Goal: Task Accomplishment & Management: Complete application form

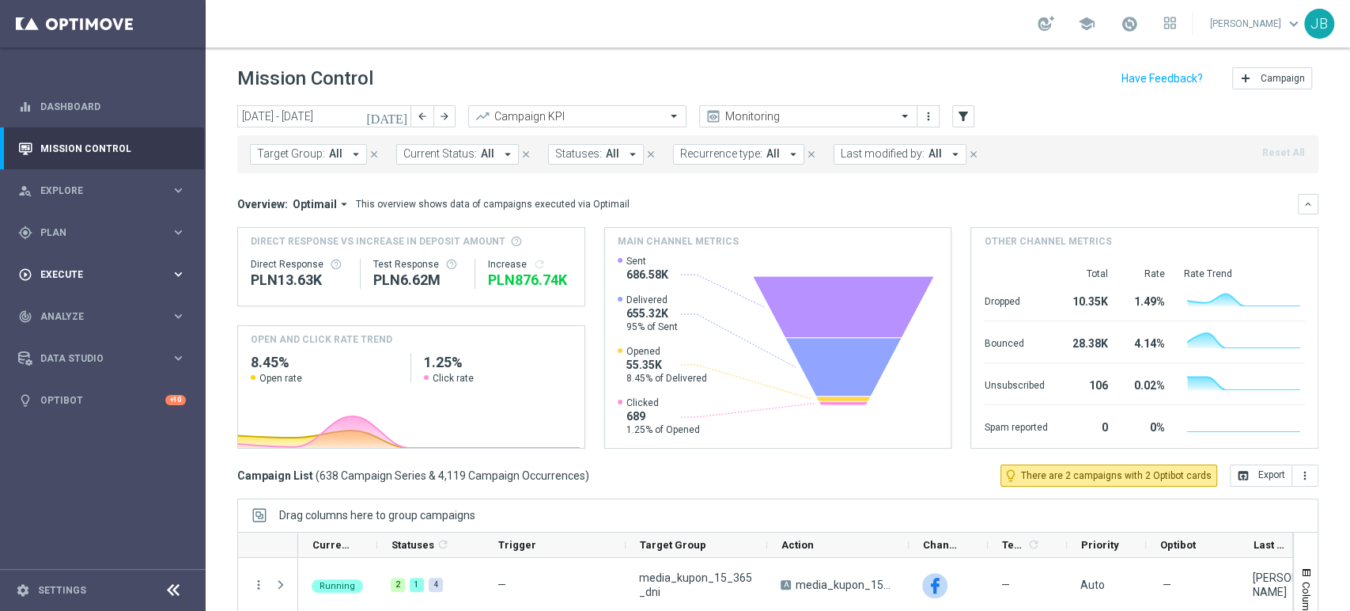
click at [84, 264] on div "play_circle_outline Execute keyboard_arrow_right" at bounding box center [102, 274] width 204 height 42
click at [81, 305] on link "Campaign Builder" at bounding box center [102, 307] width 123 height 13
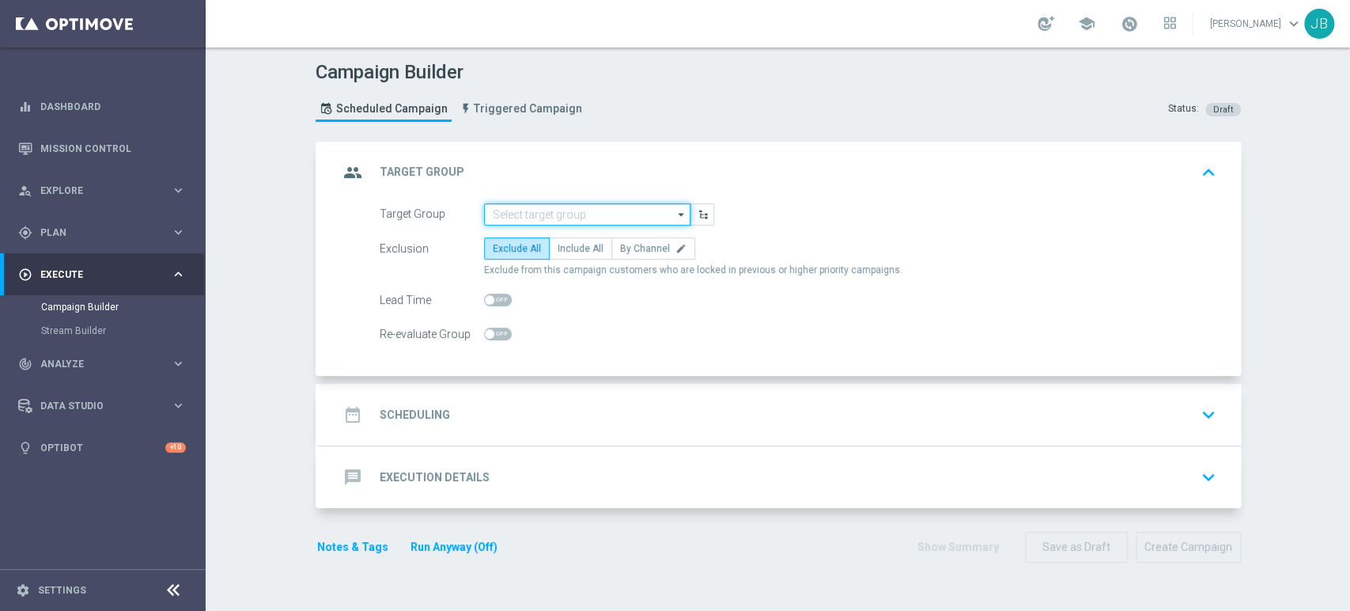
click at [509, 220] on input at bounding box center [587, 214] width 206 height 22
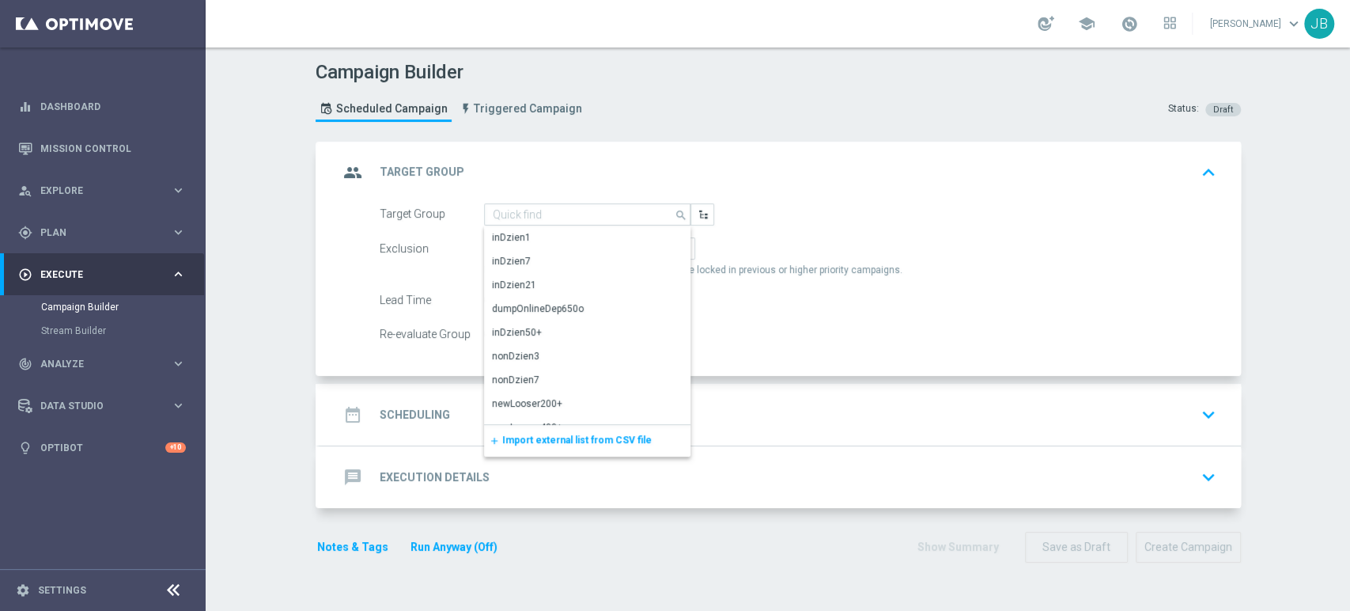
click at [525, 435] on span "Import external list from CSV file" at bounding box center [576, 439] width 149 height 11
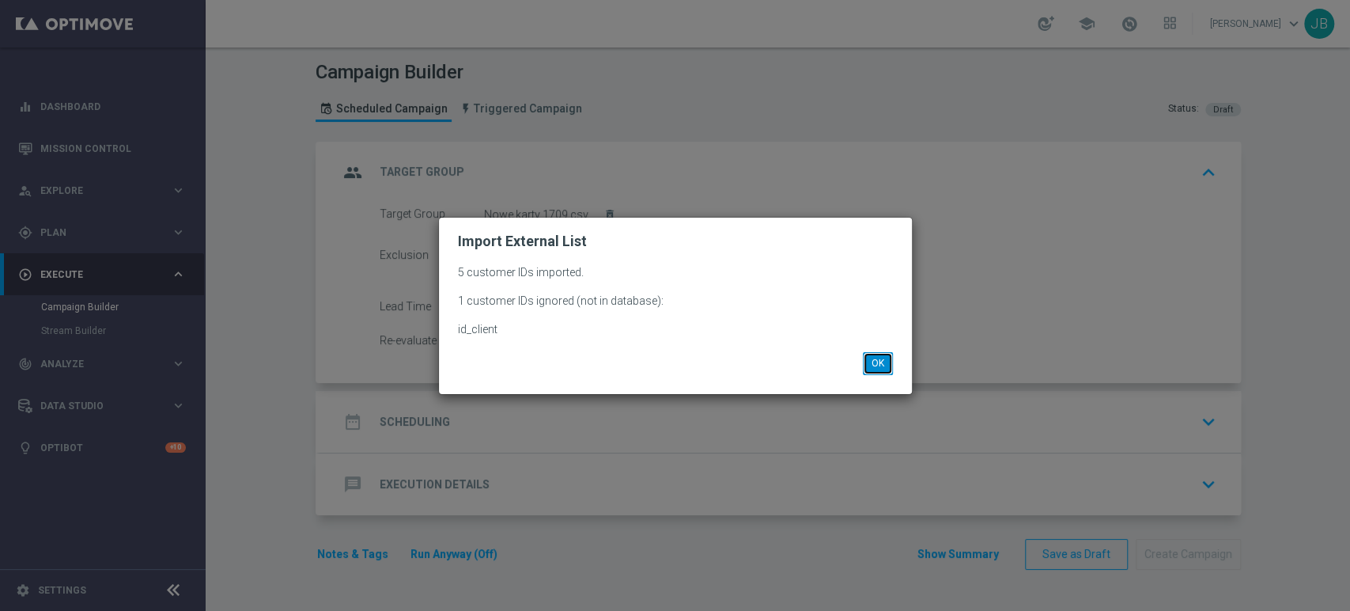
click at [870, 361] on button "OK" at bounding box center [878, 363] width 30 height 22
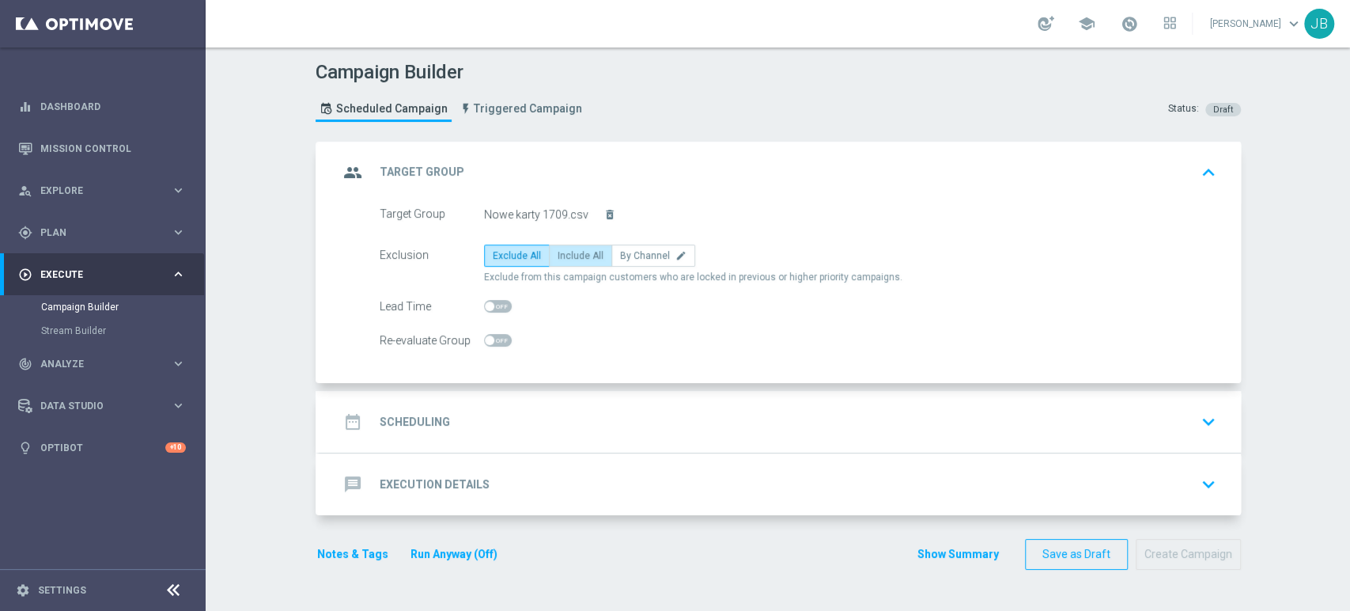
click at [563, 255] on span "Include All" at bounding box center [581, 255] width 46 height 11
click at [563, 255] on input "Include All" at bounding box center [563, 258] width 10 height 10
radio input "true"
click at [498, 422] on div "date_range Scheduling keyboard_arrow_down" at bounding box center [781, 422] width 884 height 30
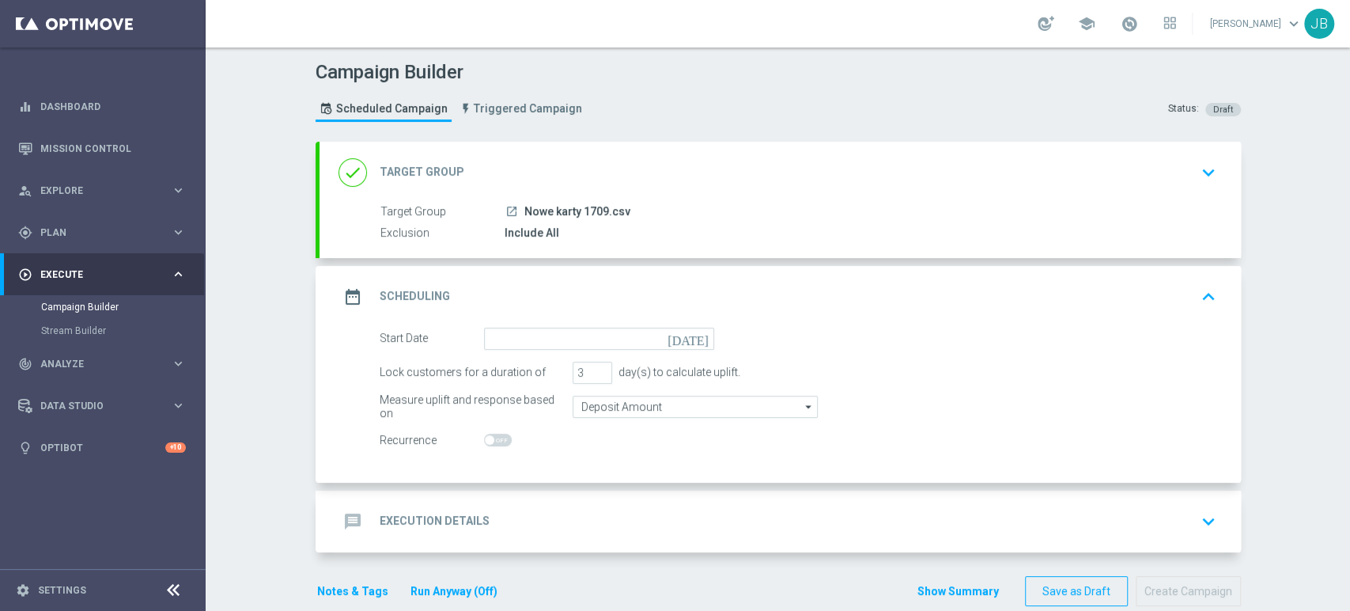
click at [501, 353] on form "Start Date [DATE] Lock customers for a duration of 3 day(s) to calculate uplift…" at bounding box center [798, 389] width 837 height 124
click at [508, 343] on input at bounding box center [599, 338] width 230 height 22
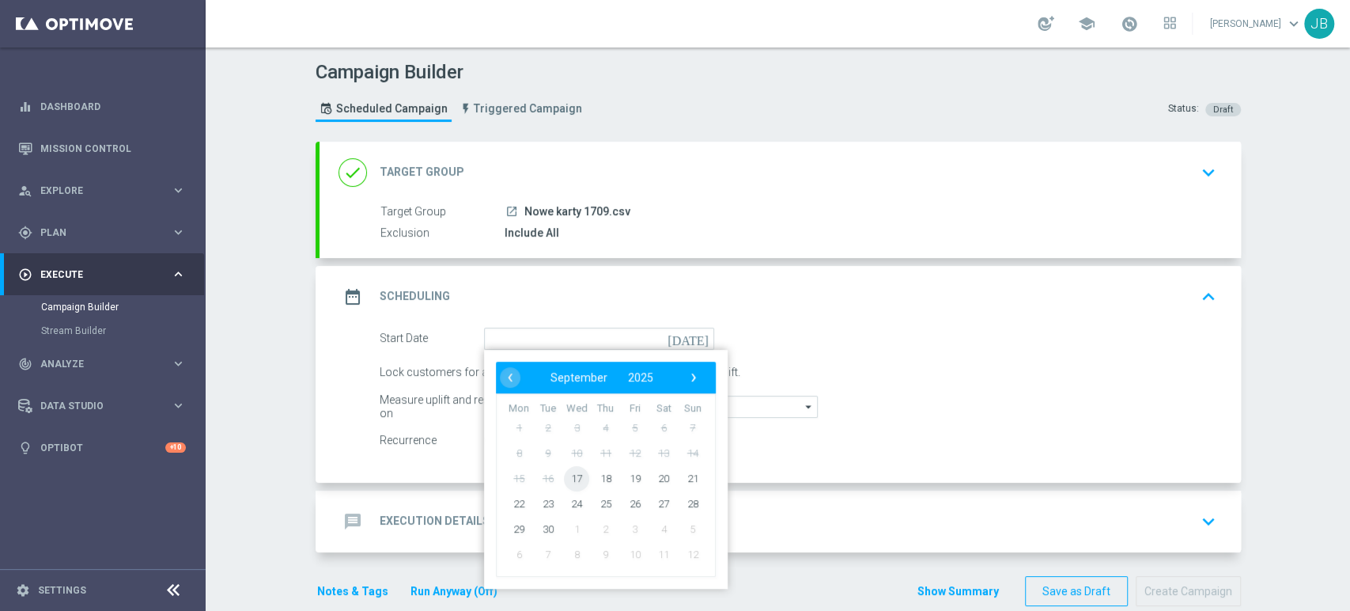
click at [573, 480] on span "17" at bounding box center [576, 477] width 25 height 25
type input "[DATE]"
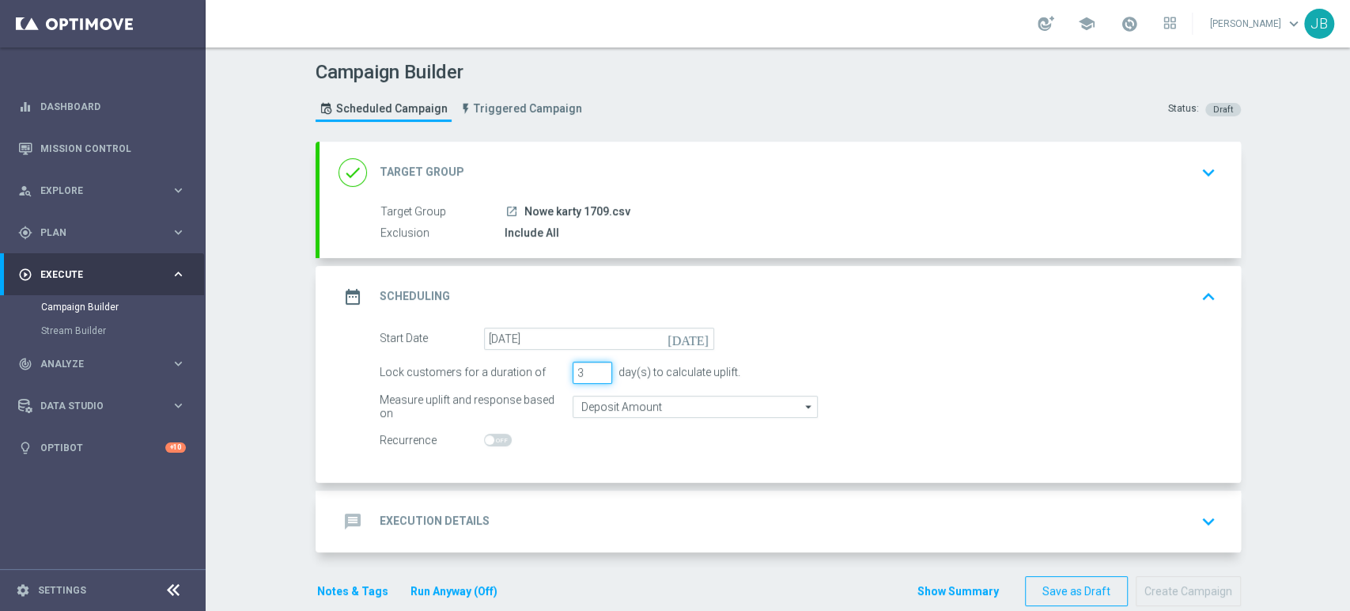
click at [596, 378] on input "3" at bounding box center [593, 372] width 40 height 22
click at [595, 377] on input "2" at bounding box center [593, 372] width 40 height 22
type input "1"
click at [595, 377] on input "1" at bounding box center [593, 372] width 40 height 22
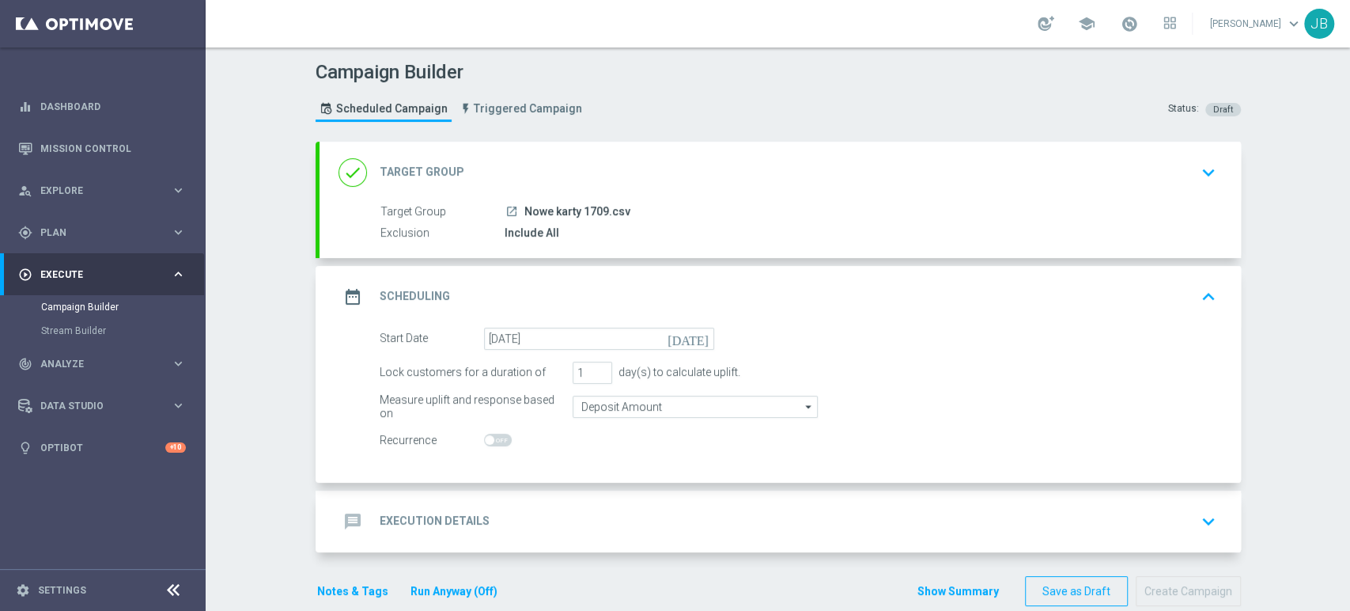
click at [1300, 304] on div "Campaign Builder Scheduled Campaign Triggered Campaign Status: Draft done Targe…" at bounding box center [778, 328] width 1145 height 563
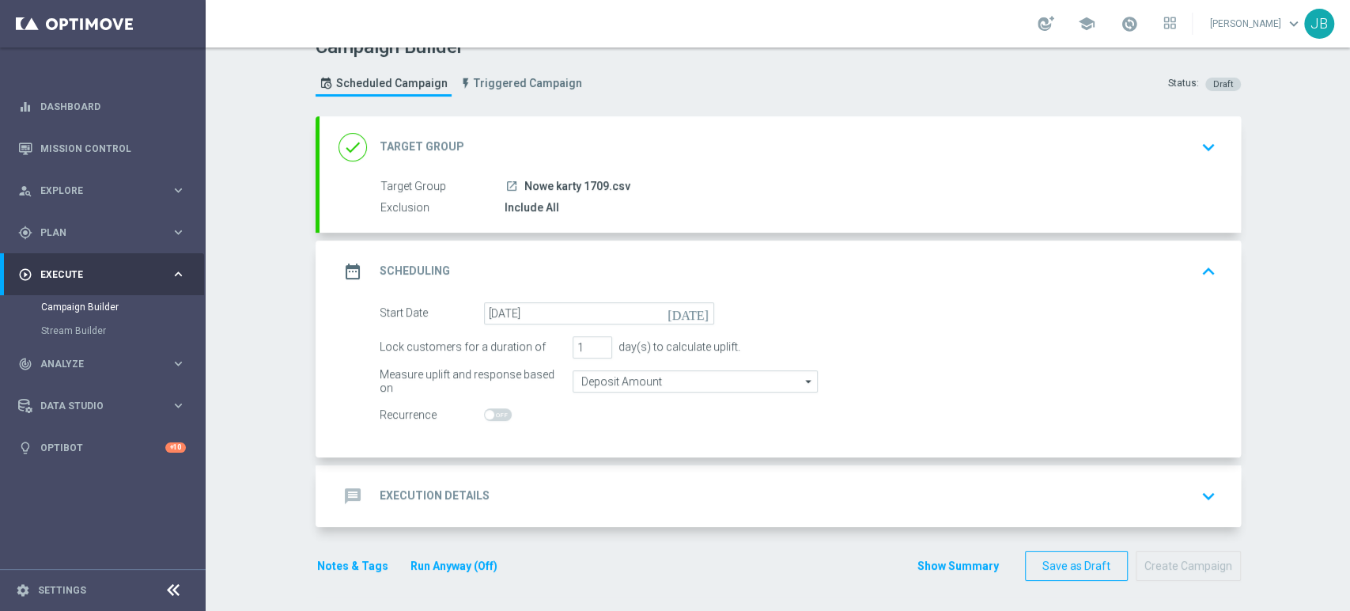
click at [1205, 484] on icon "keyboard_arrow_down" at bounding box center [1209, 496] width 24 height 24
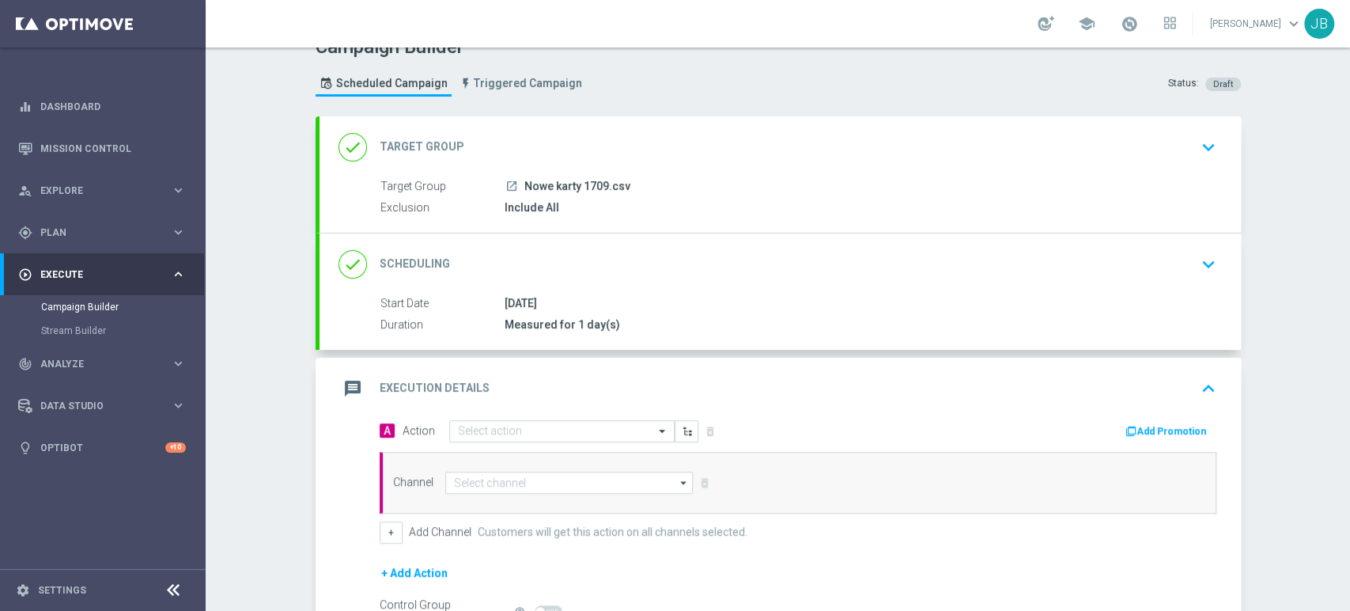
scroll to position [205, 0]
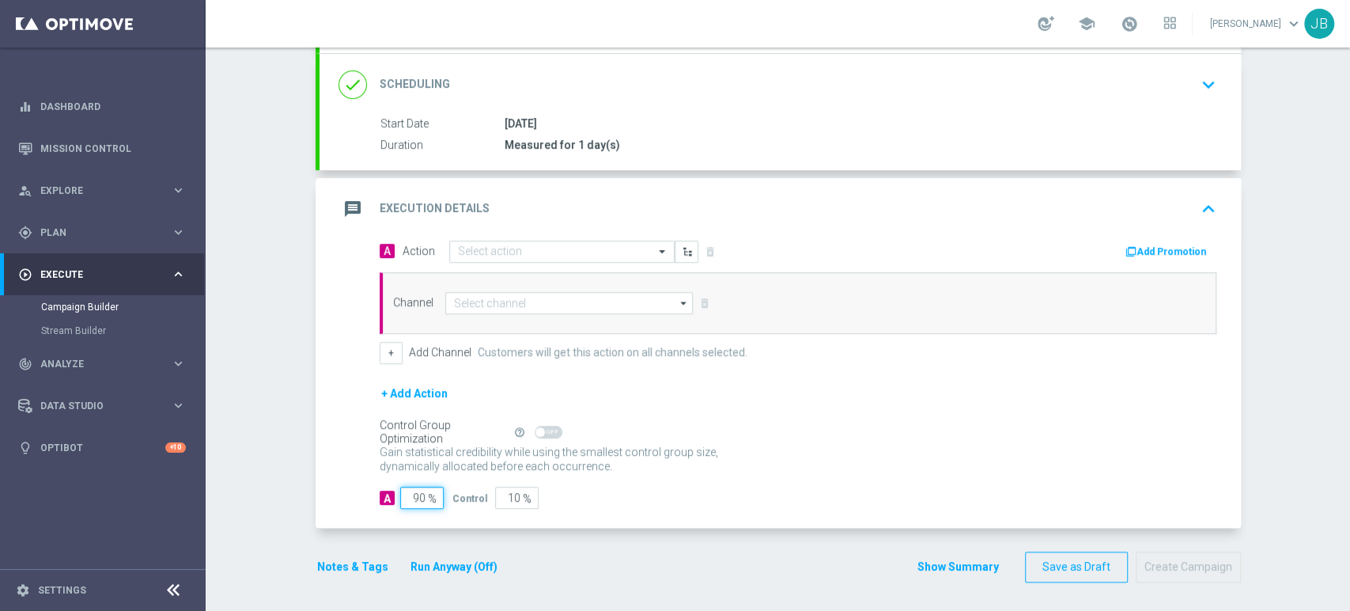
click at [414, 494] on input "90" at bounding box center [422, 497] width 44 height 22
type input "0"
type input "100"
type input "10"
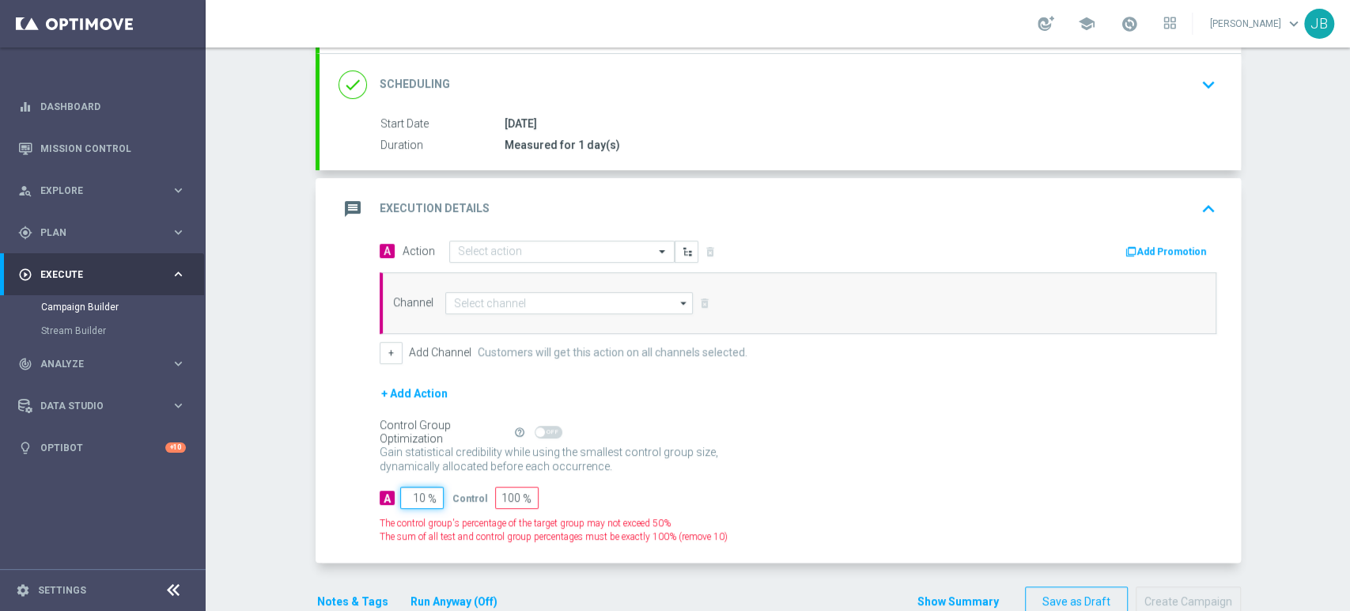
type input "90"
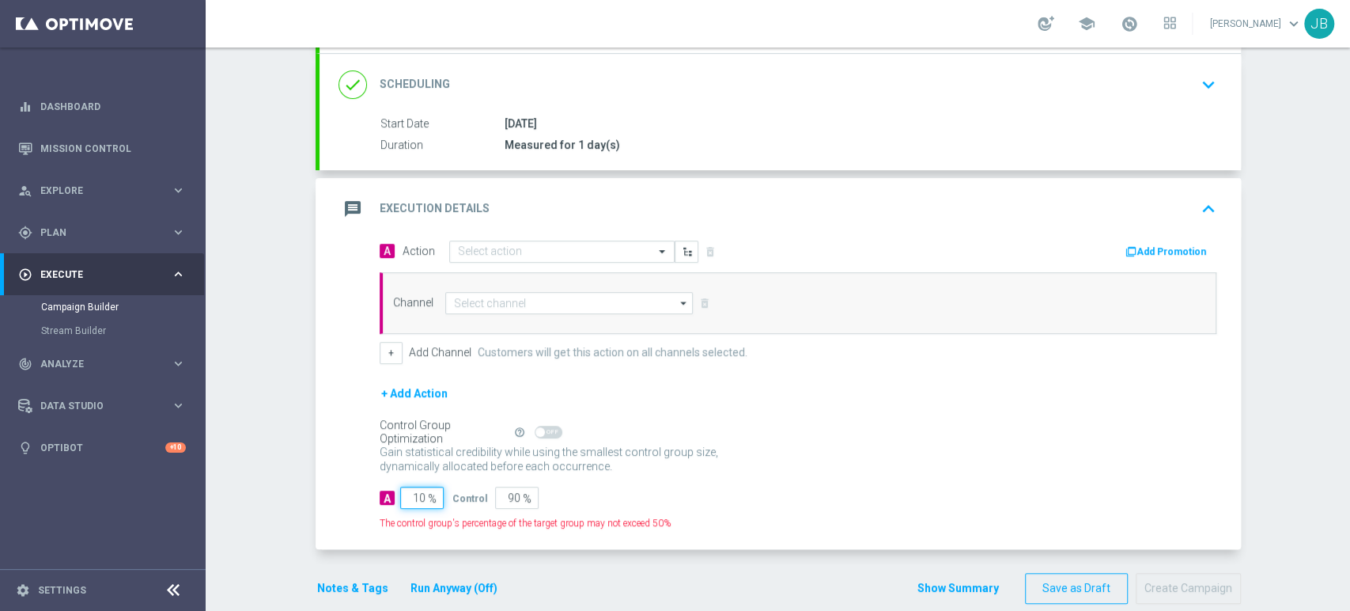
type input "100"
type input "0"
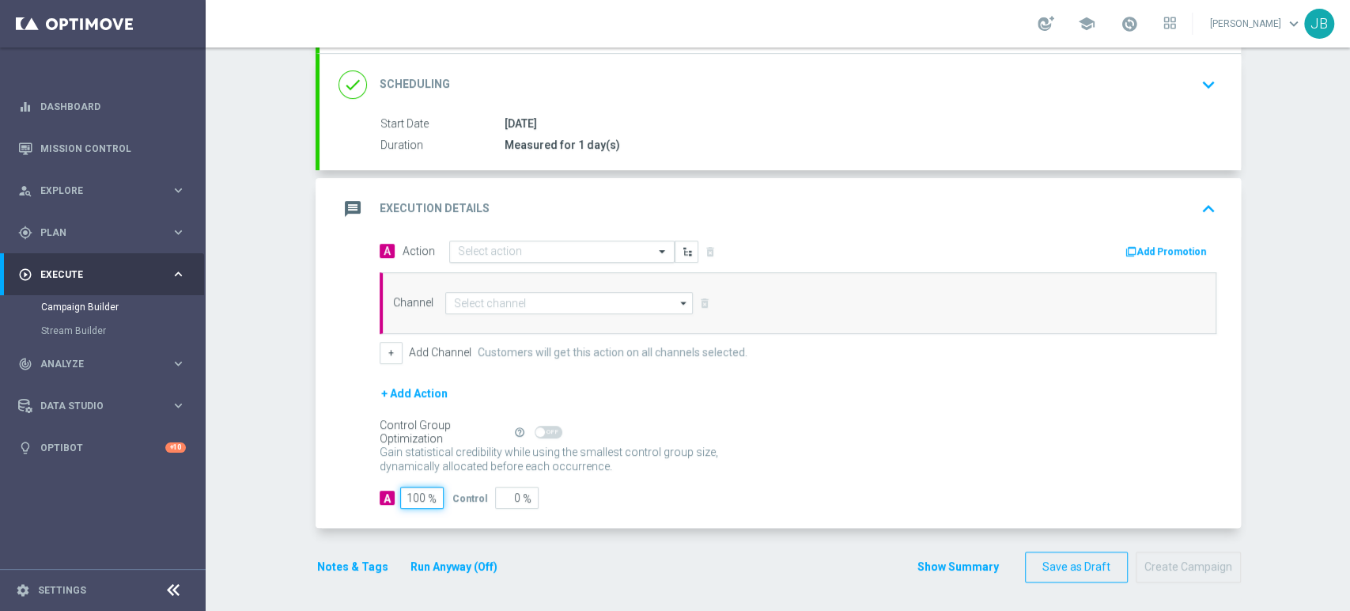
type input "100"
click at [506, 241] on div "Select action" at bounding box center [561, 251] width 225 height 22
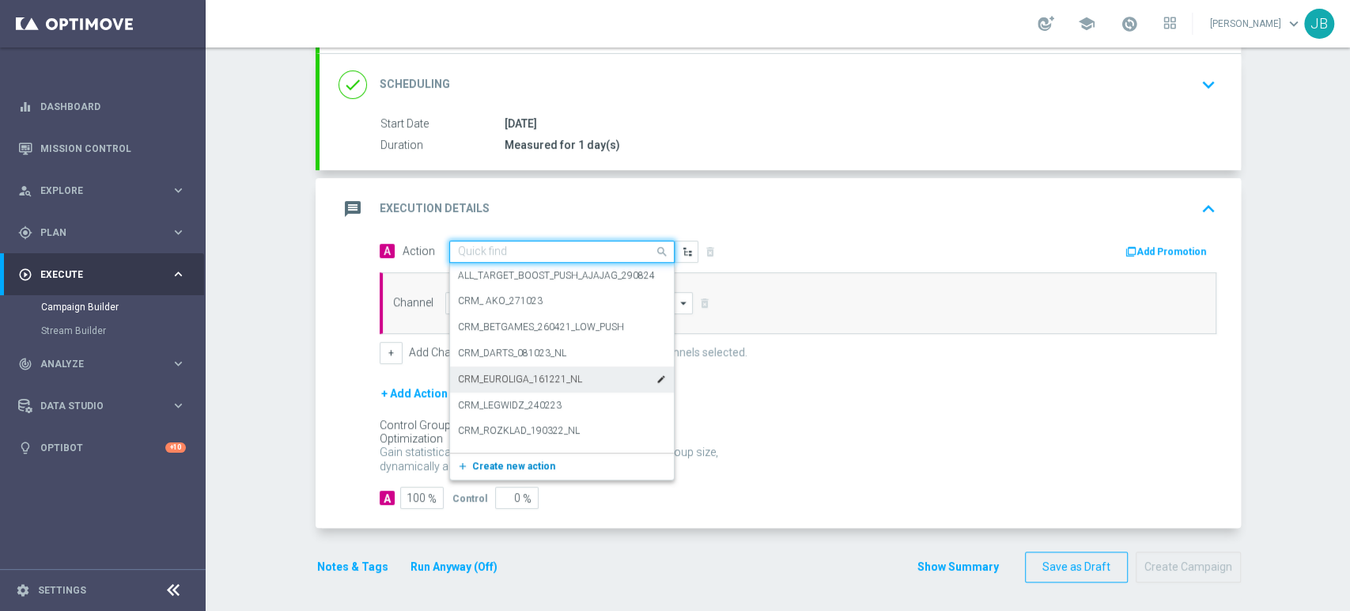
click at [493, 467] on span "Create new action" at bounding box center [513, 465] width 83 height 11
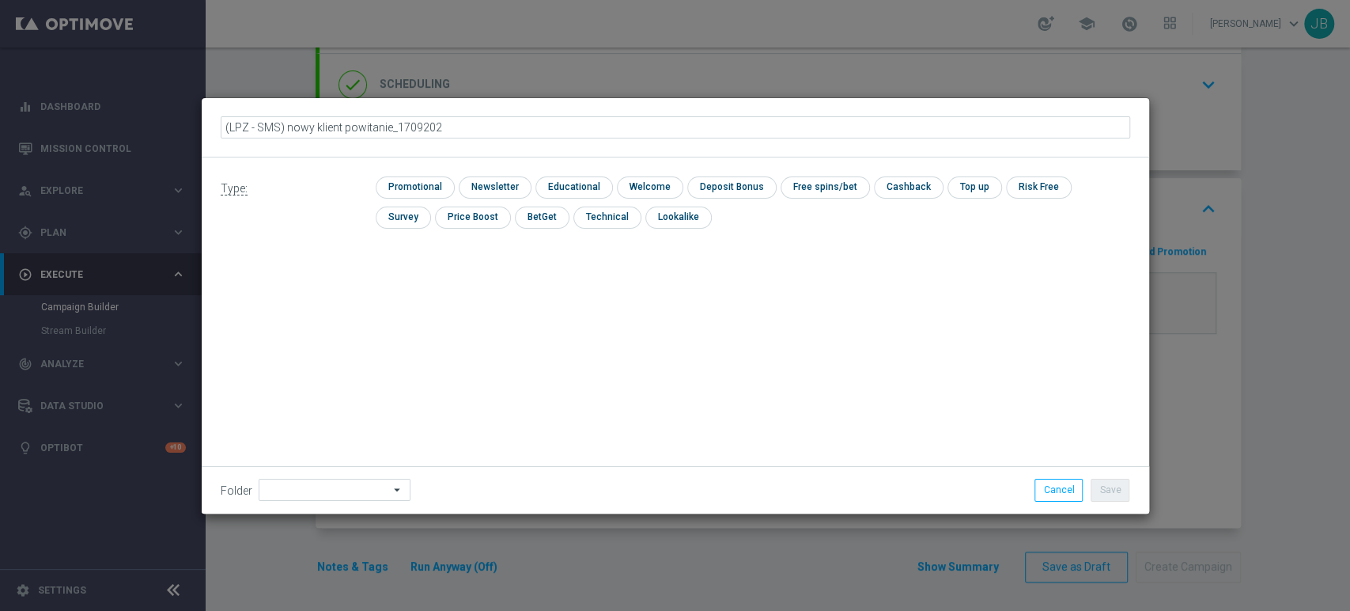
type input "(LPZ - SMS) nowy klient powitanie_17092025"
click at [512, 182] on input "checkbox" at bounding box center [493, 186] width 69 height 21
checkbox input "true"
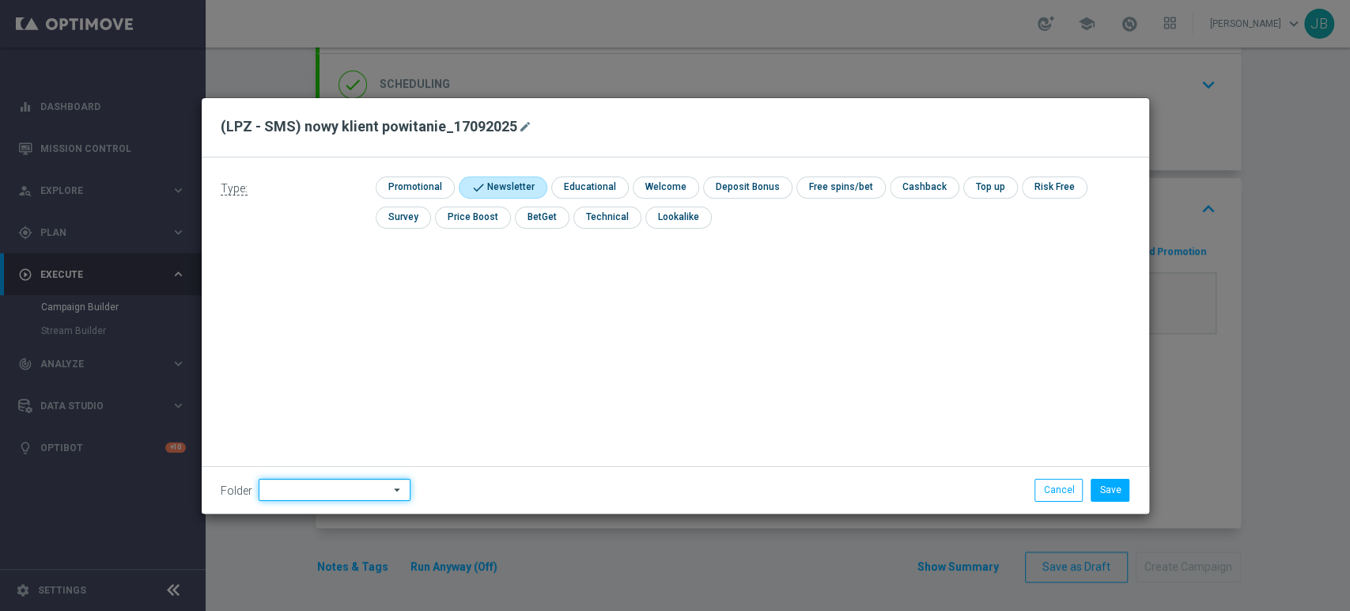
click at [296, 491] on input at bounding box center [335, 490] width 152 height 22
click at [337, 327] on div "[PERSON_NAME]" at bounding box center [332, 330] width 147 height 24
type input "[PERSON_NAME]"
click at [1106, 487] on button "Save" at bounding box center [1110, 490] width 39 height 22
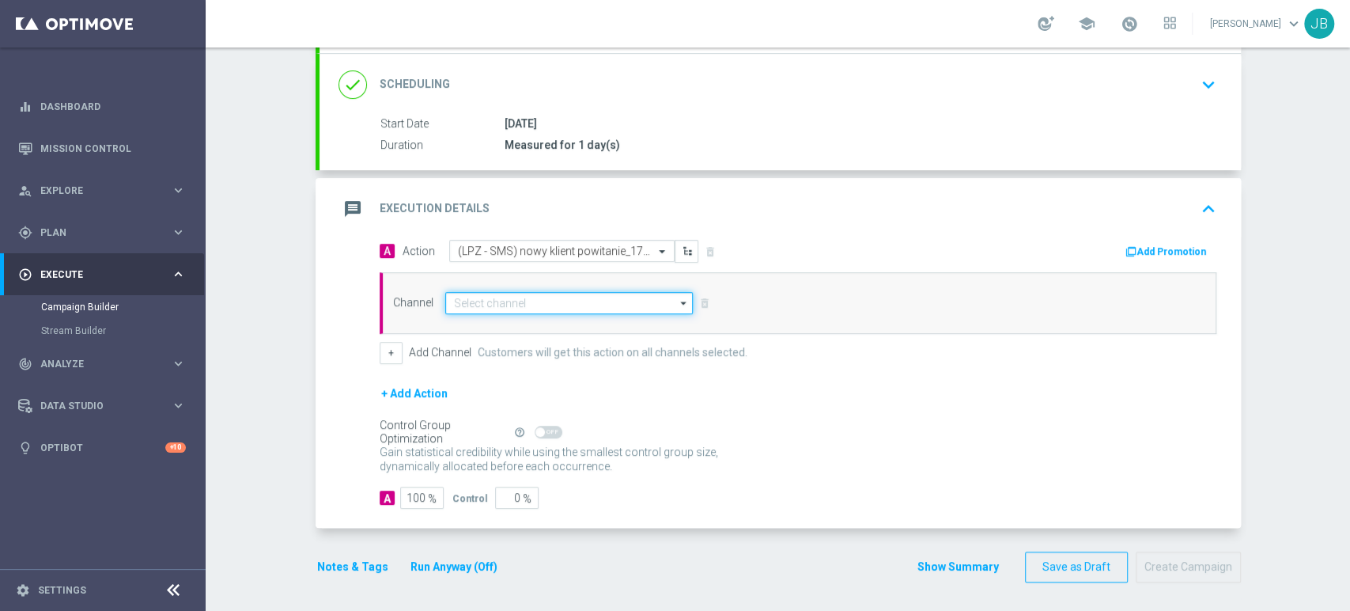
click at [483, 301] on input at bounding box center [569, 303] width 248 height 22
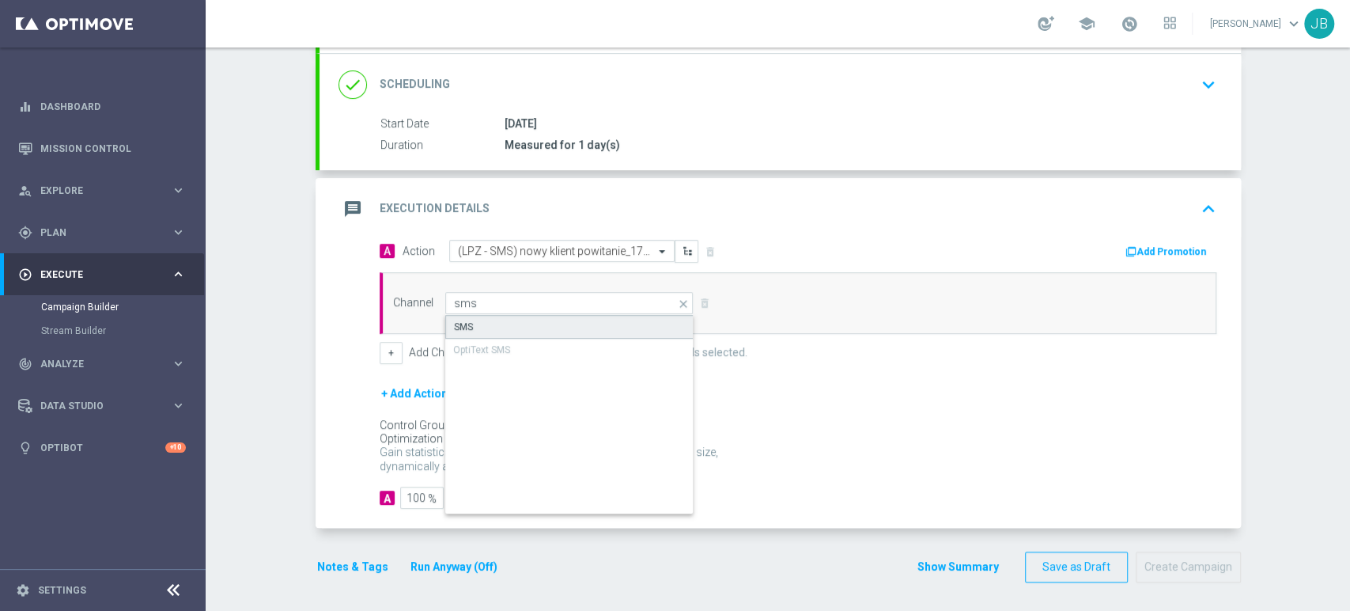
click at [479, 316] on div "SMS" at bounding box center [569, 327] width 249 height 24
type input "SMS"
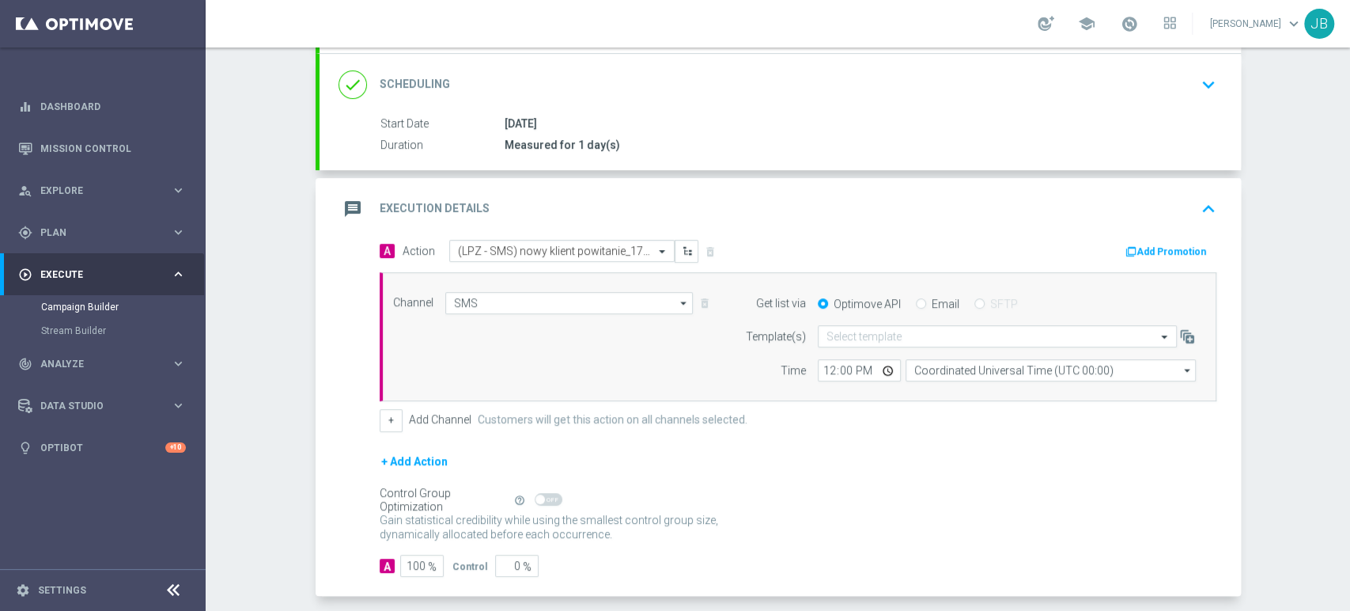
click at [1349, 113] on div "Campaign Builder Scheduled Campaign Triggered Campaign Status: Draft done Targe…" at bounding box center [778, 328] width 1145 height 563
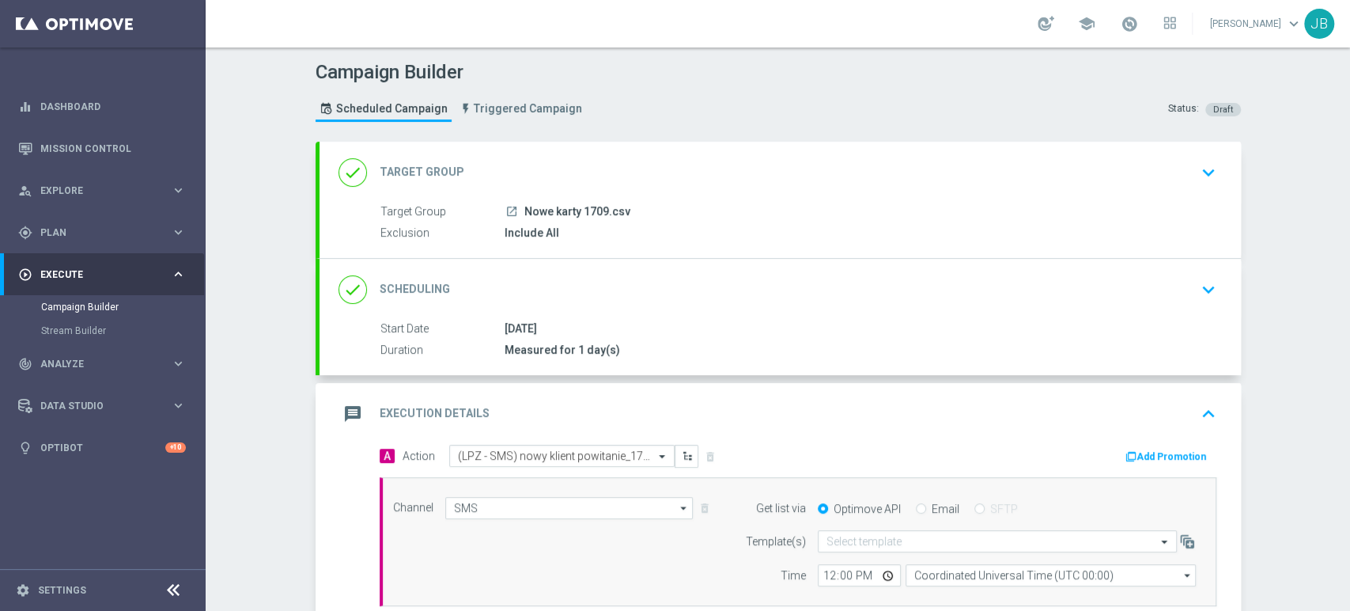
click at [1183, 163] on div "done Target Group keyboard_arrow_down" at bounding box center [781, 172] width 884 height 30
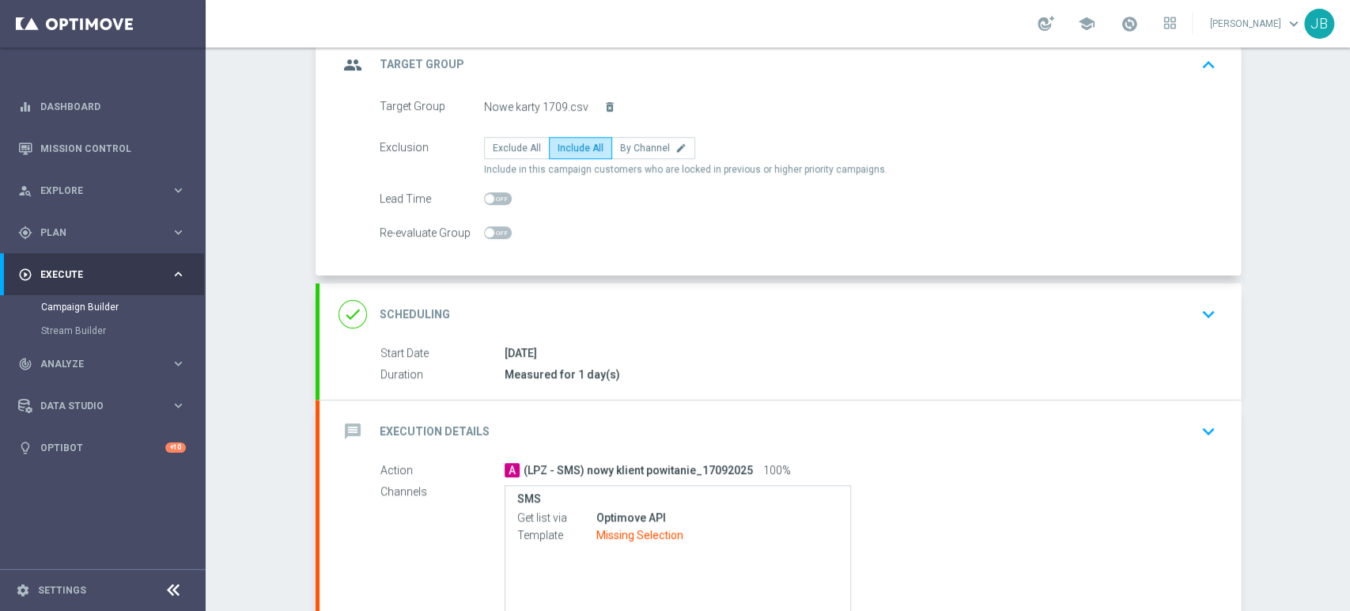
scroll to position [157, 0]
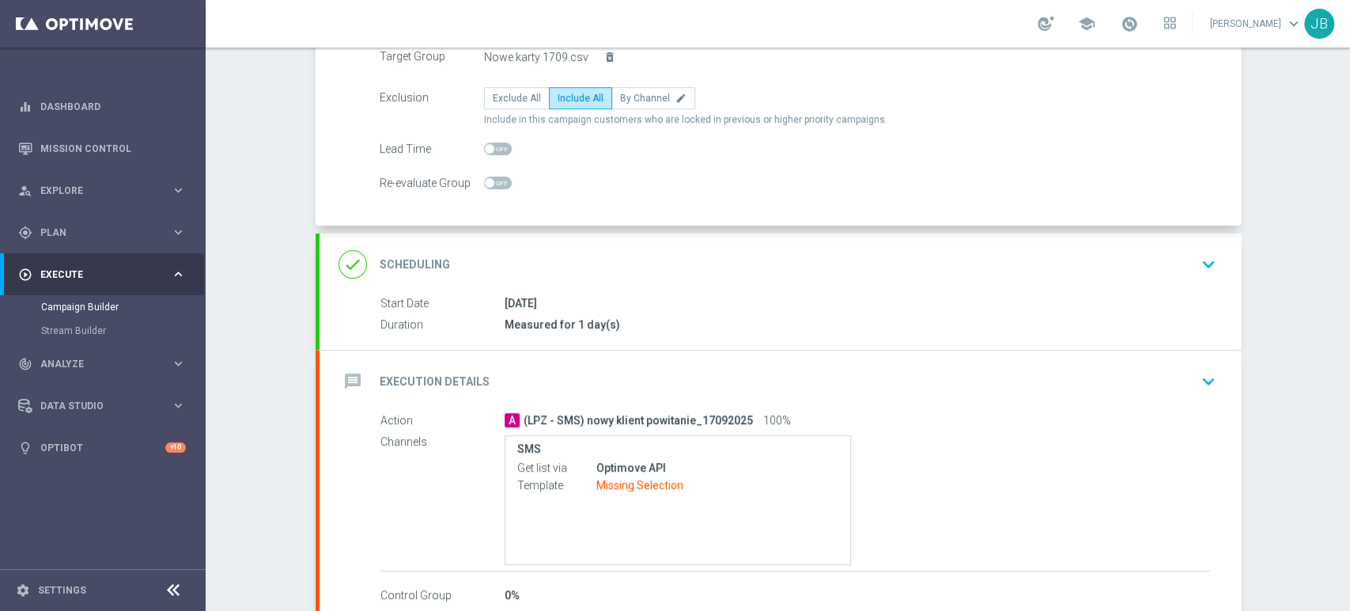
click at [1208, 258] on icon "keyboard_arrow_down" at bounding box center [1209, 264] width 24 height 24
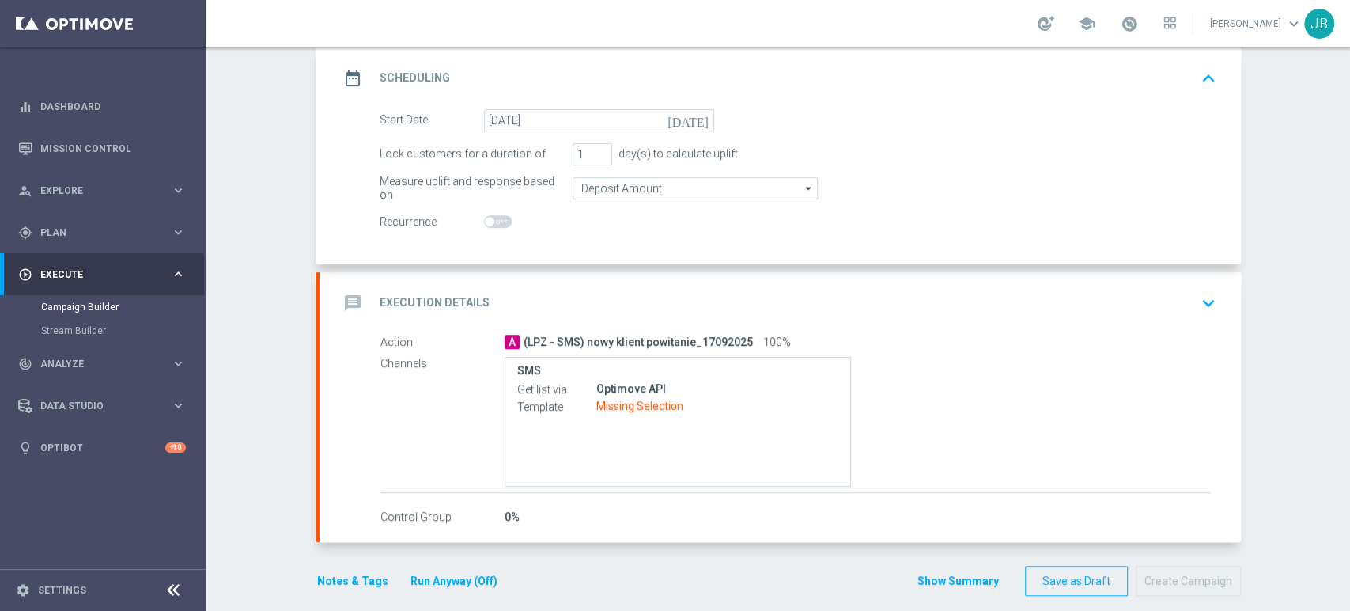
scroll to position [233, 0]
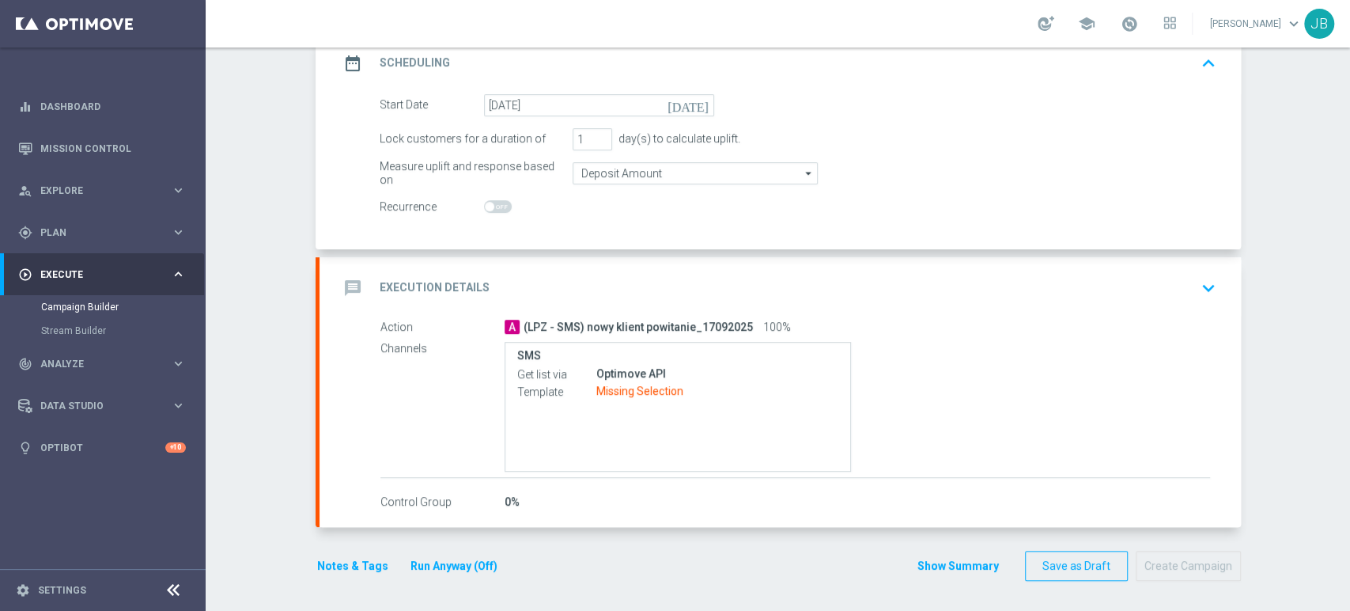
drag, startPoint x: 1349, startPoint y: 262, endPoint x: 1347, endPoint y: 364, distance: 102.1
click at [1347, 364] on div "Campaign Builder Scheduled Campaign Triggered Campaign Status: Draft done Targe…" at bounding box center [778, 328] width 1145 height 563
click at [1195, 298] on button "keyboard_arrow_down" at bounding box center [1208, 288] width 27 height 30
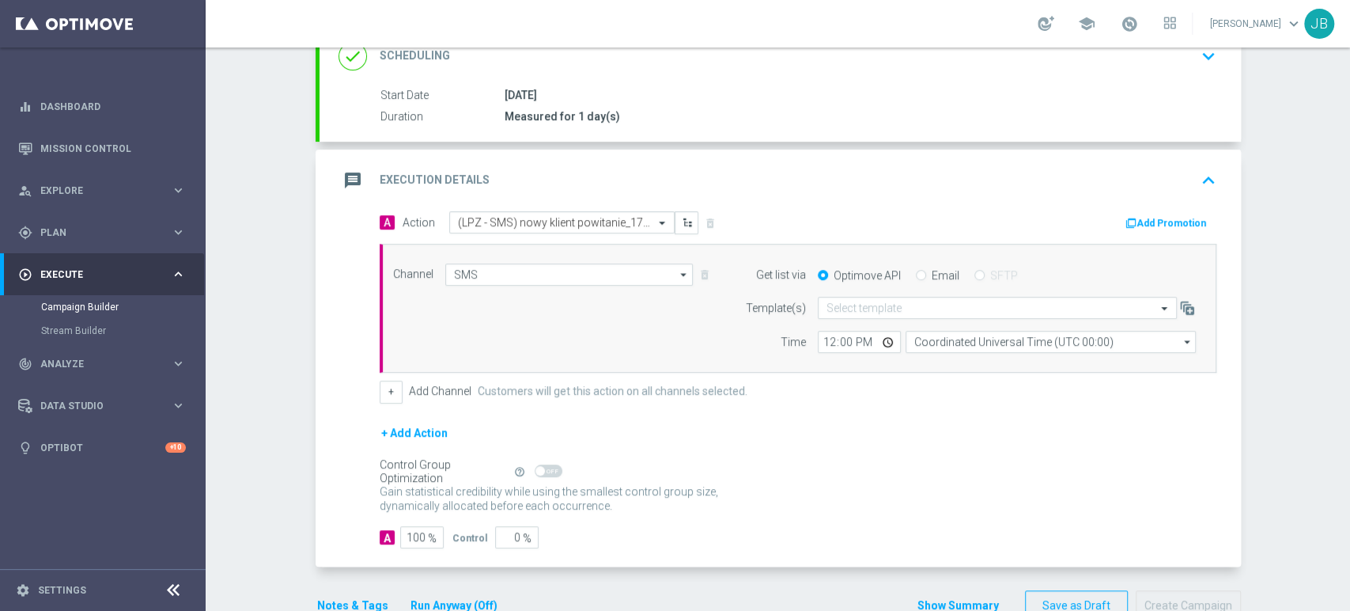
scroll to position [218, 0]
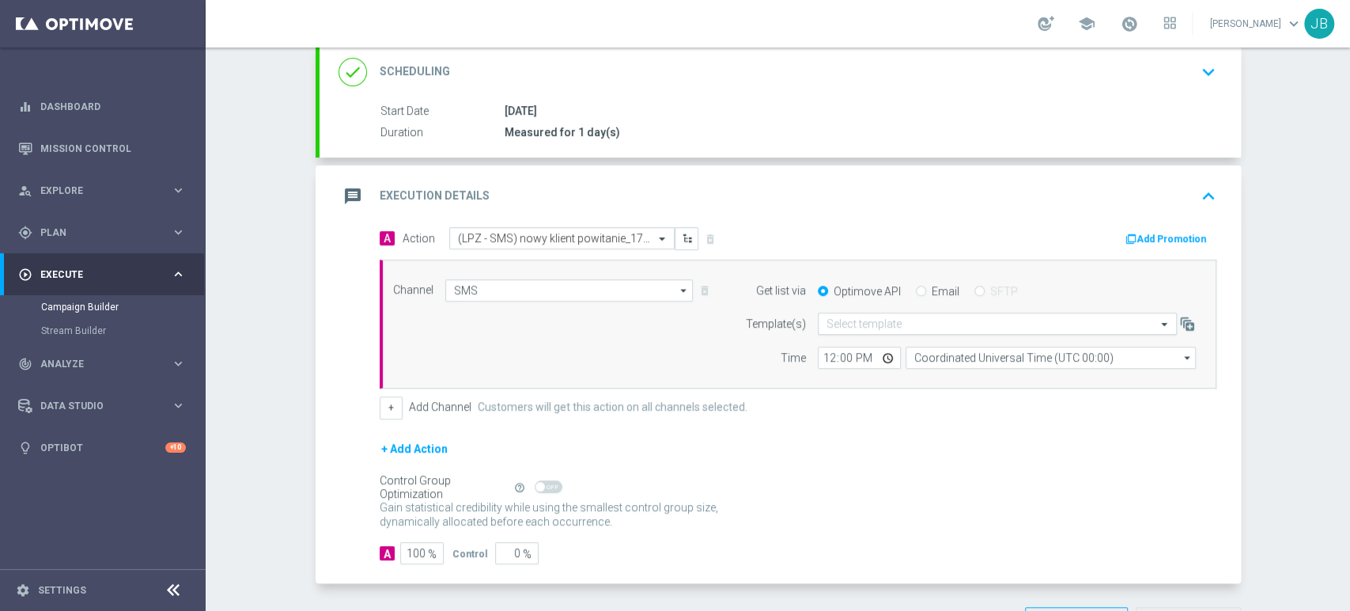
click at [899, 324] on input "text" at bounding box center [982, 323] width 310 height 13
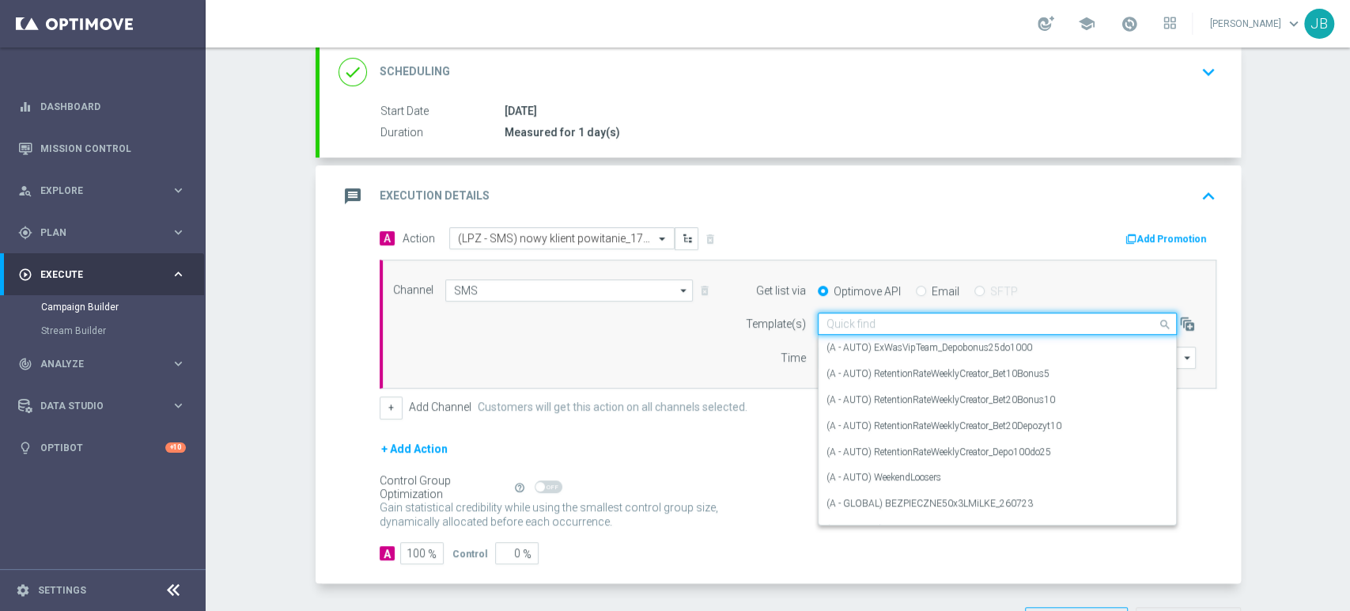
paste input "(LPZ - SMS) nowy klient powitanie_24012024"
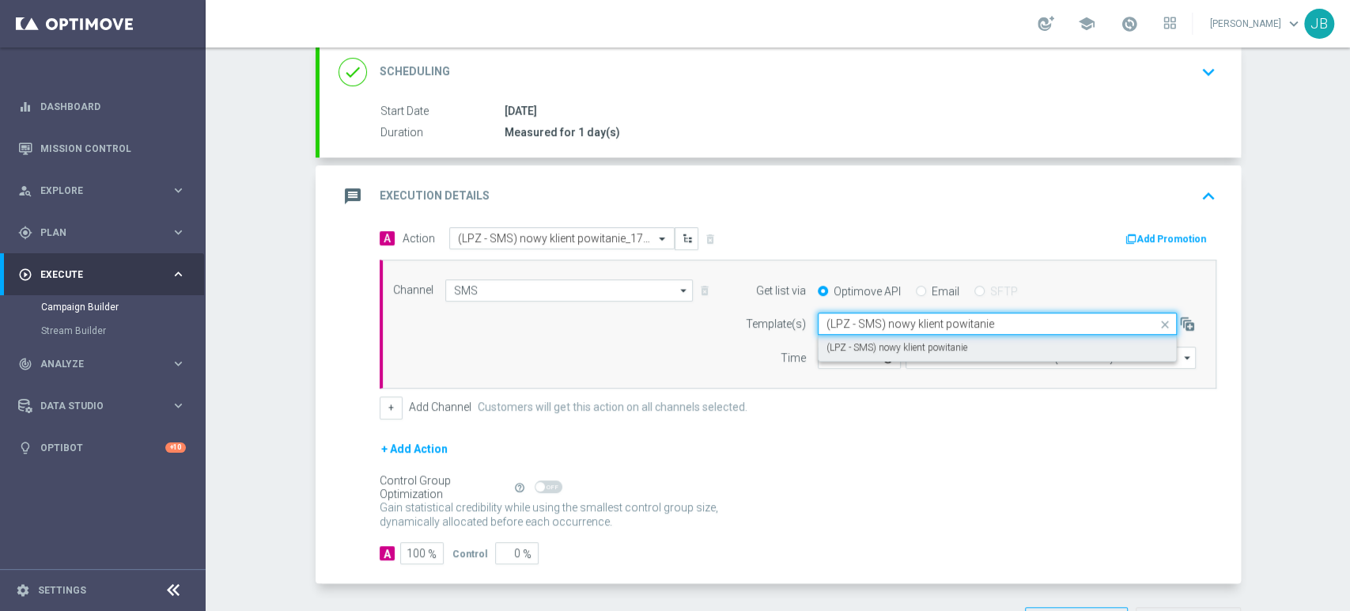
click at [869, 346] on label "(LPZ - SMS) nowy klient powitanie" at bounding box center [897, 347] width 141 height 13
type input "(LPZ - SMS) nowy klient powitanie"
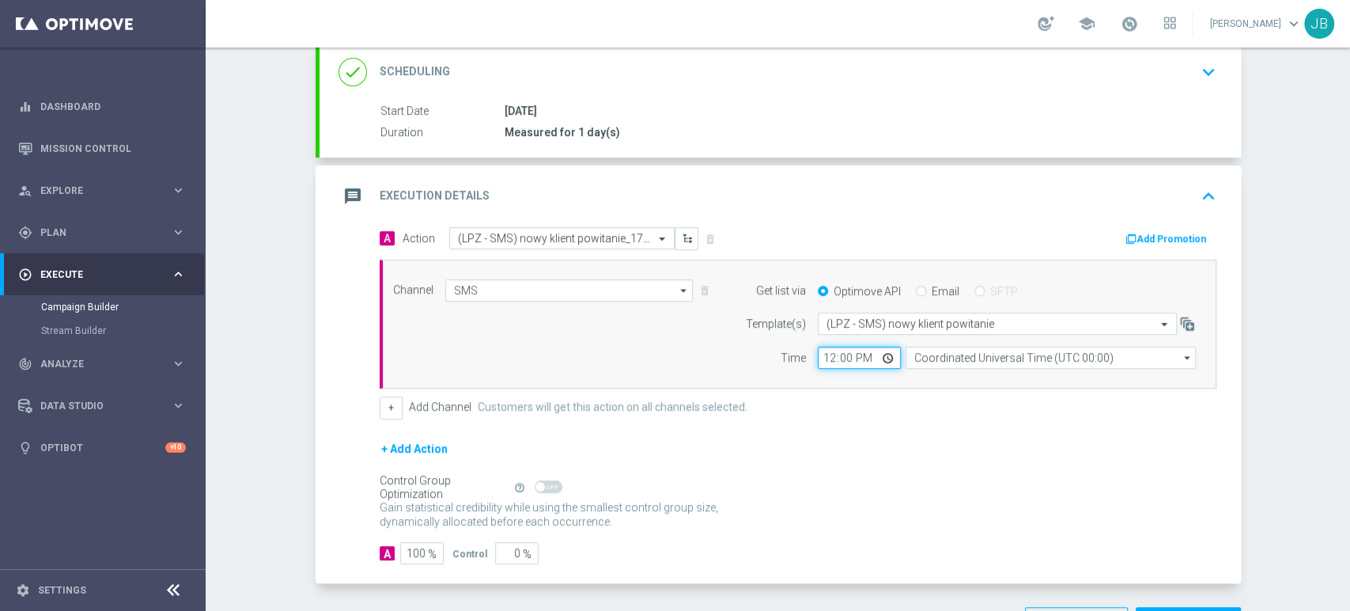
click at [823, 350] on input "12:00" at bounding box center [859, 357] width 83 height 22
type input "09:11"
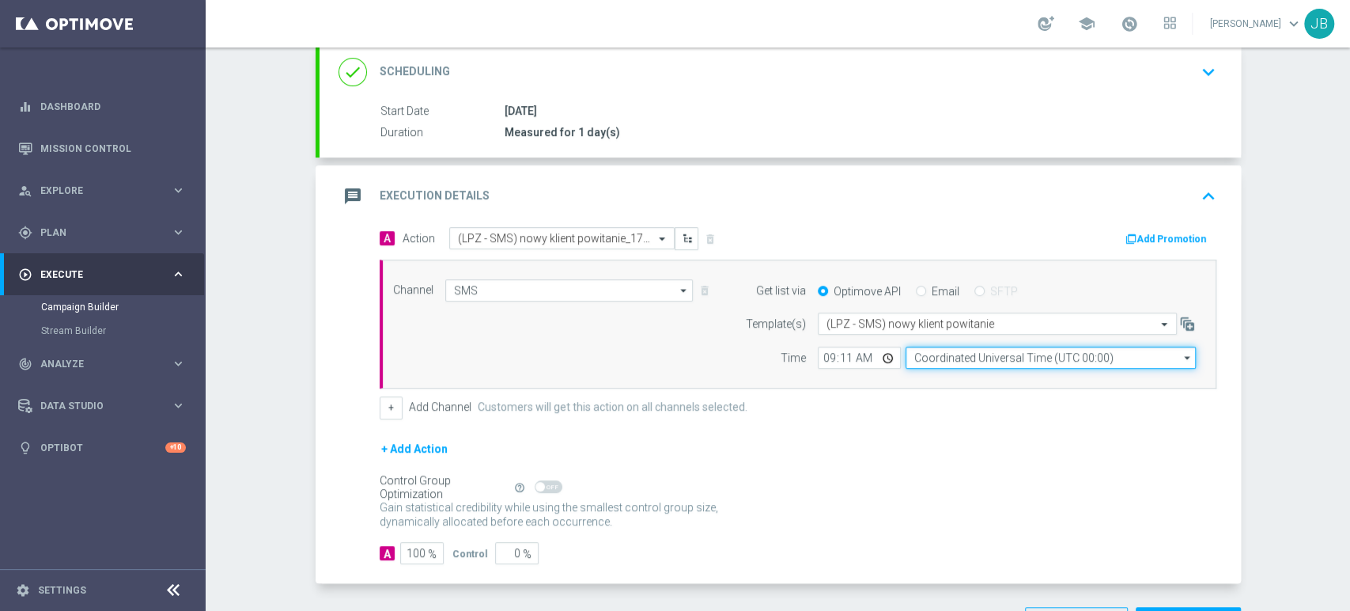
click at [906, 350] on input "Coordinated Universal Time (UTC 00:00)" at bounding box center [1051, 357] width 290 height 22
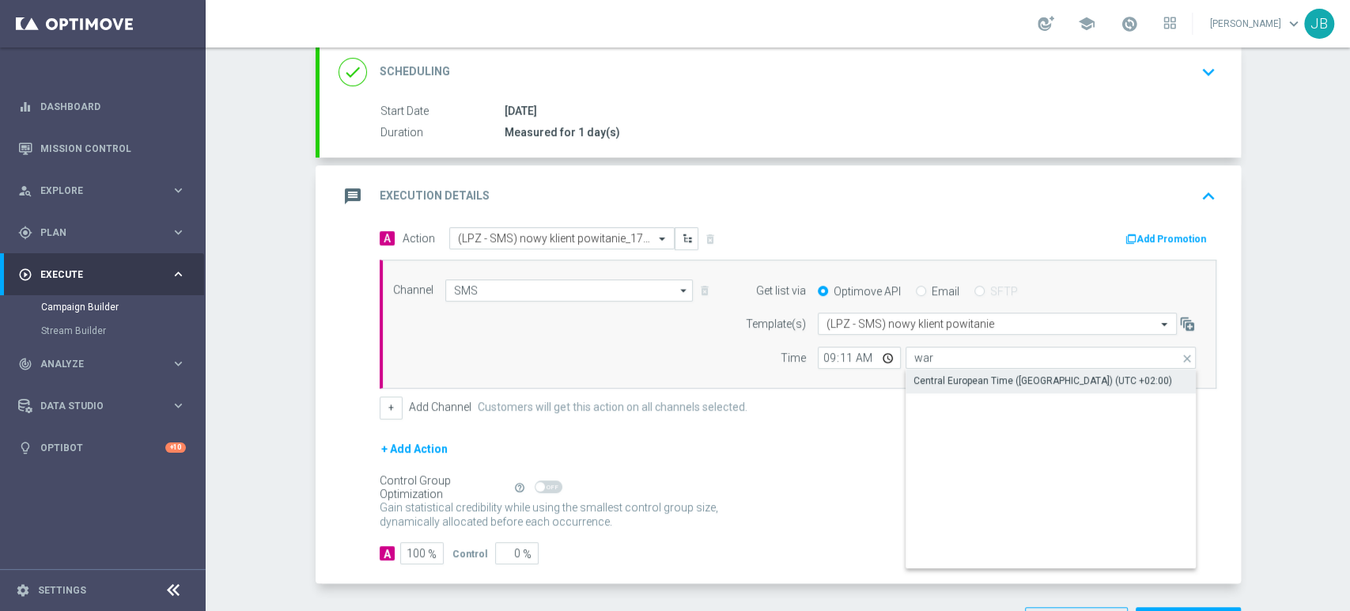
click at [925, 378] on div "Central European Time ([GEOGRAPHIC_DATA]) (UTC +02:00)" at bounding box center [1043, 380] width 259 height 14
type input "Central European Time ([GEOGRAPHIC_DATA]) (UTC +02:00)"
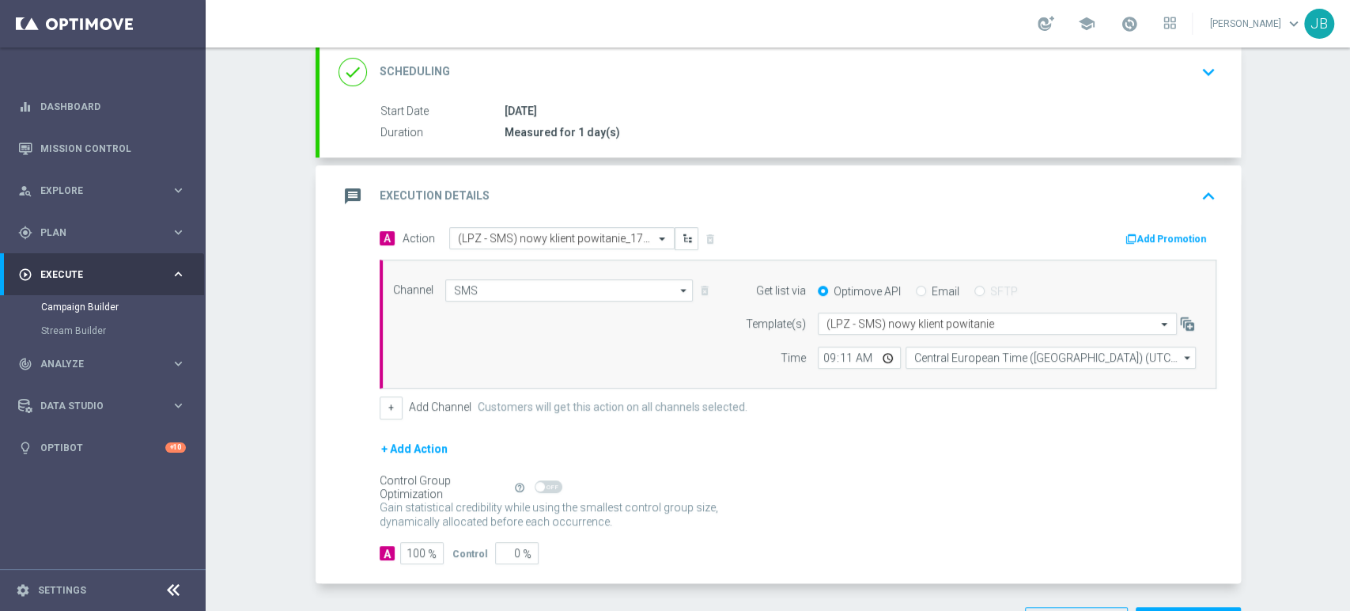
scroll to position [18, 0]
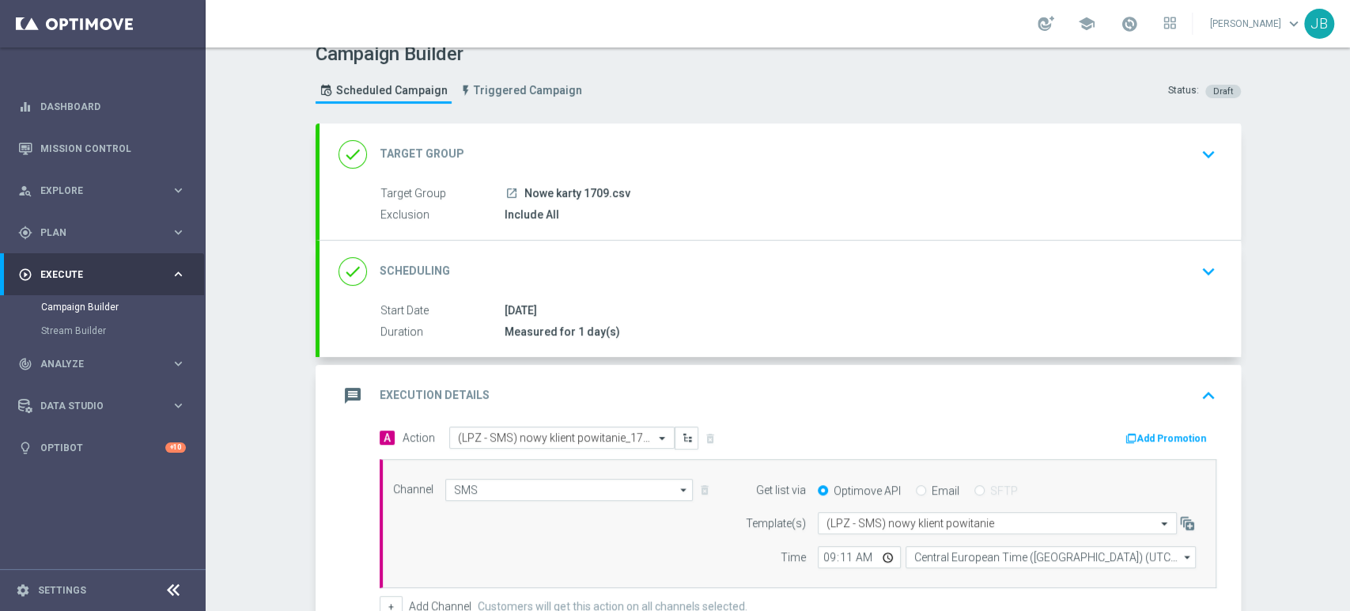
click at [1349, 139] on div "Campaign Builder Scheduled Campaign Triggered Campaign Status: Draft done Targe…" at bounding box center [778, 328] width 1145 height 563
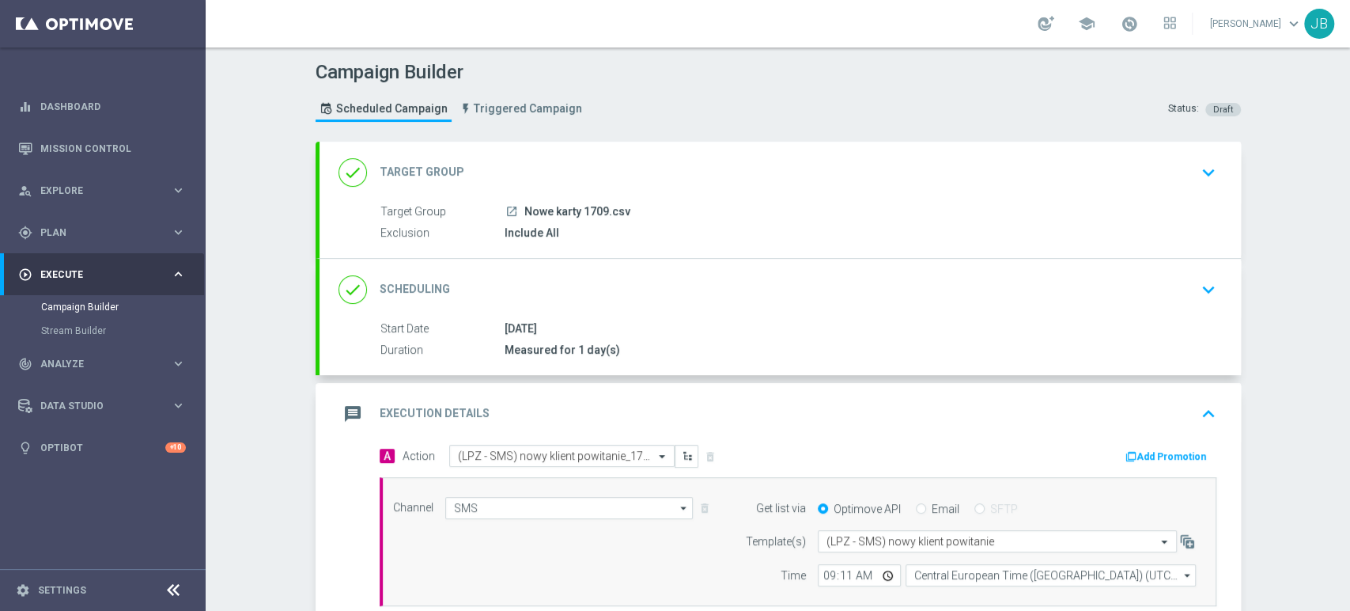
click at [1185, 274] on div "done Scheduling keyboard_arrow_down" at bounding box center [781, 289] width 884 height 30
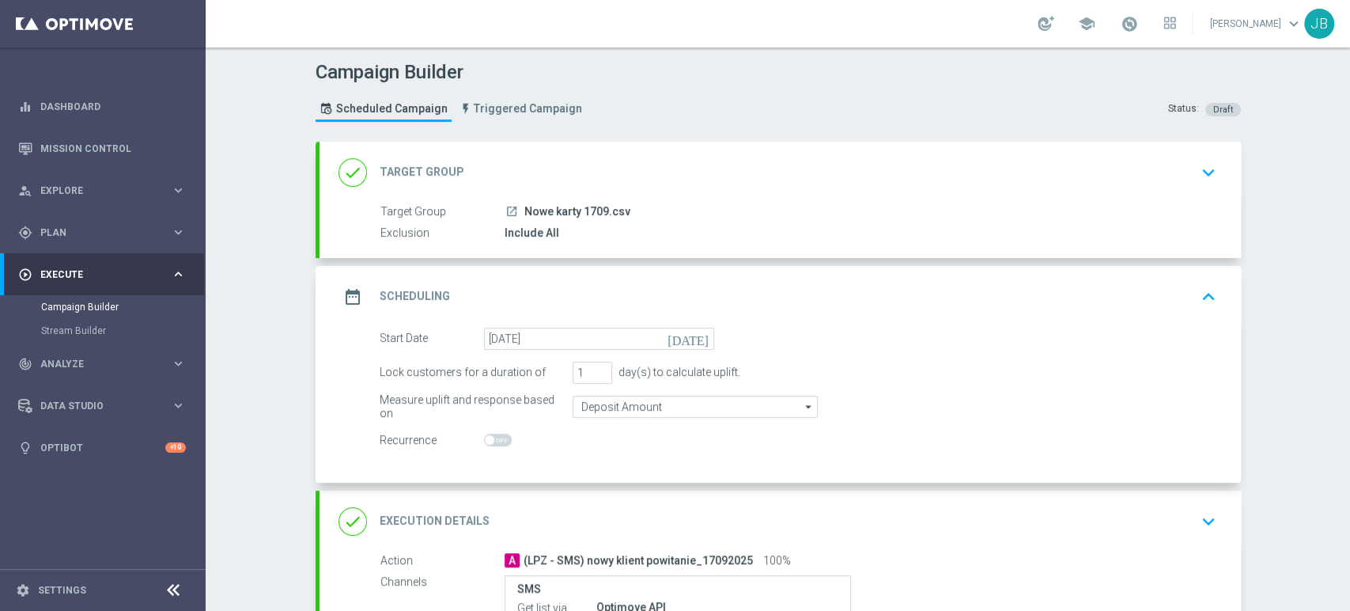
click at [1185, 184] on div "done Target Group keyboard_arrow_down" at bounding box center [781, 172] width 884 height 30
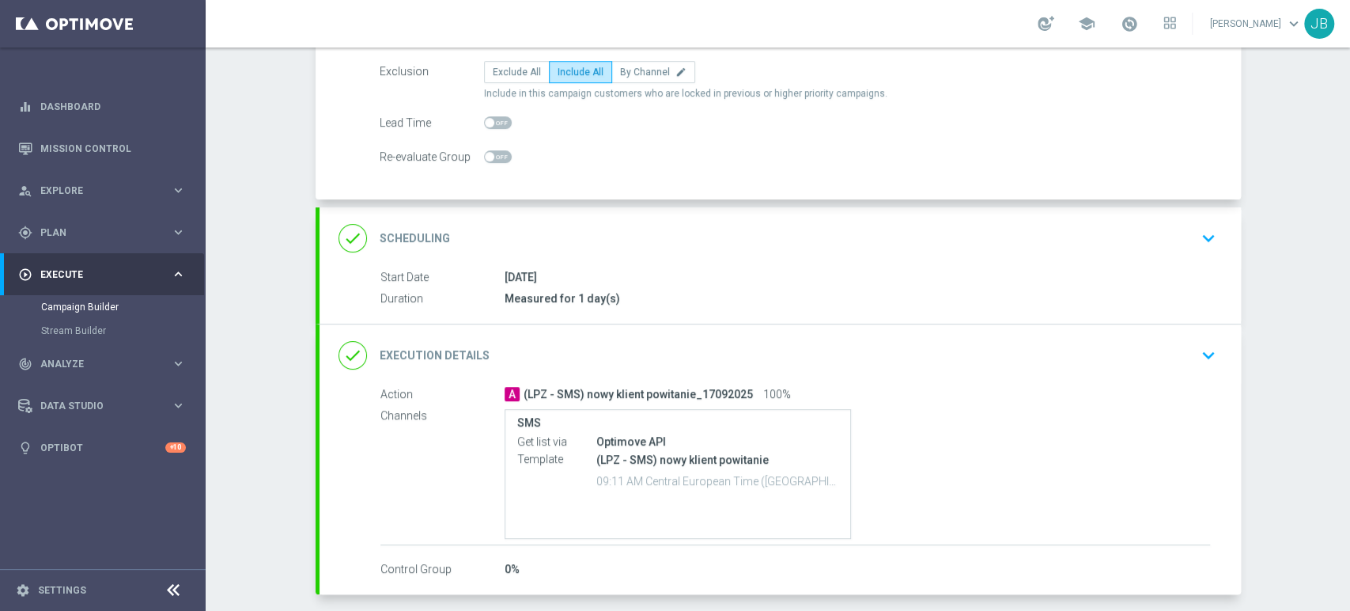
scroll to position [190, 0]
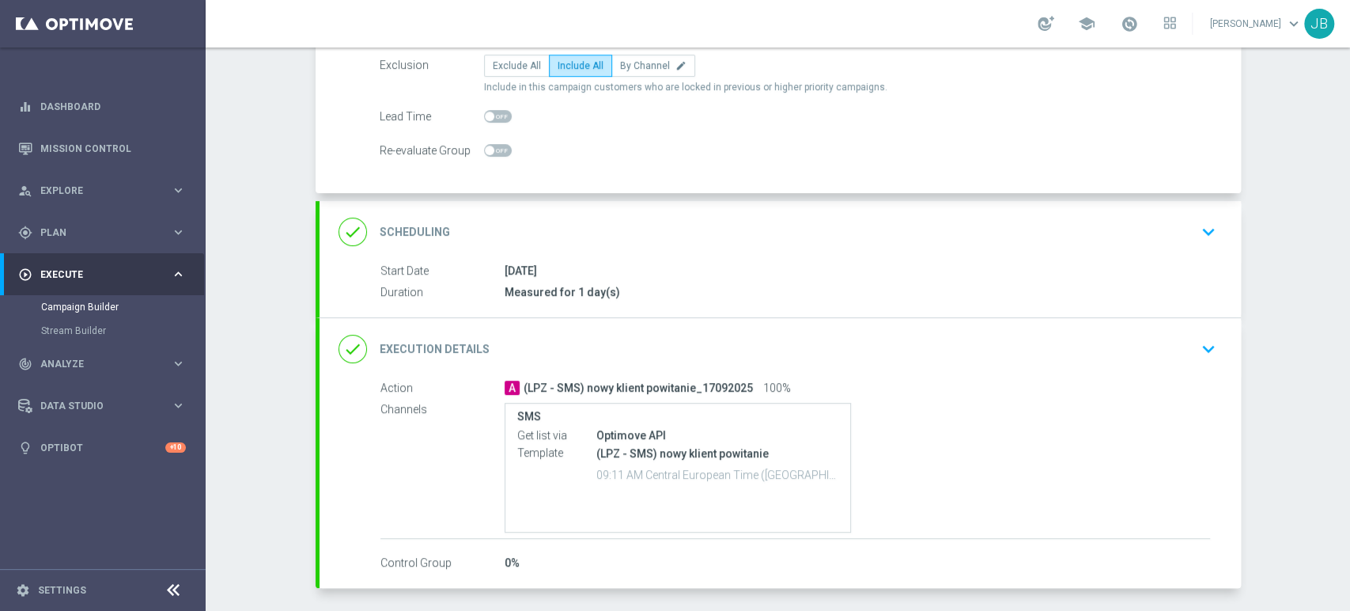
click at [1197, 241] on icon "keyboard_arrow_down" at bounding box center [1209, 232] width 24 height 24
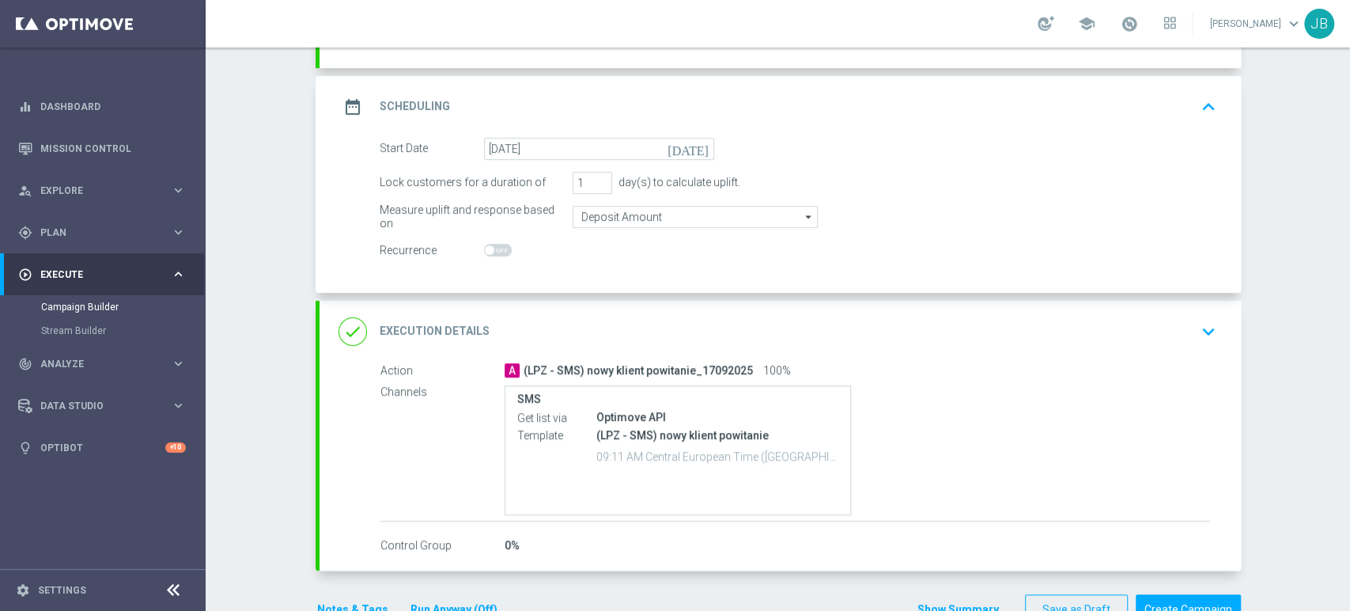
scroll to position [233, 0]
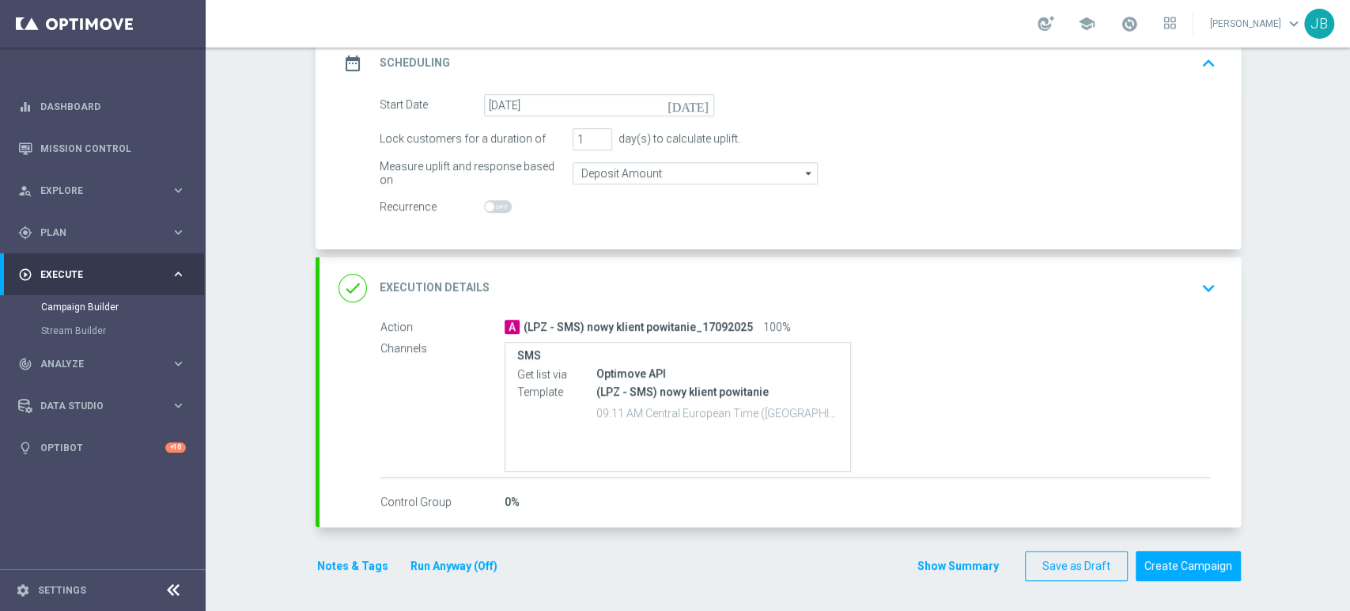
click at [1208, 296] on icon "keyboard_arrow_down" at bounding box center [1209, 288] width 24 height 24
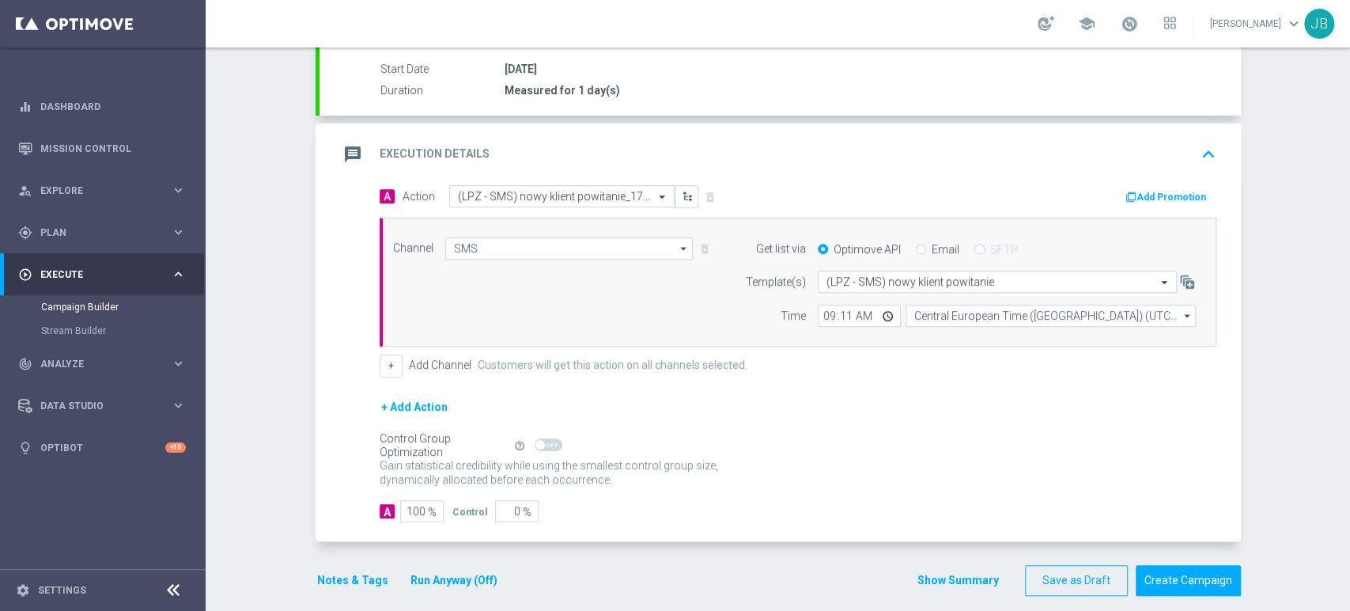
scroll to position [271, 0]
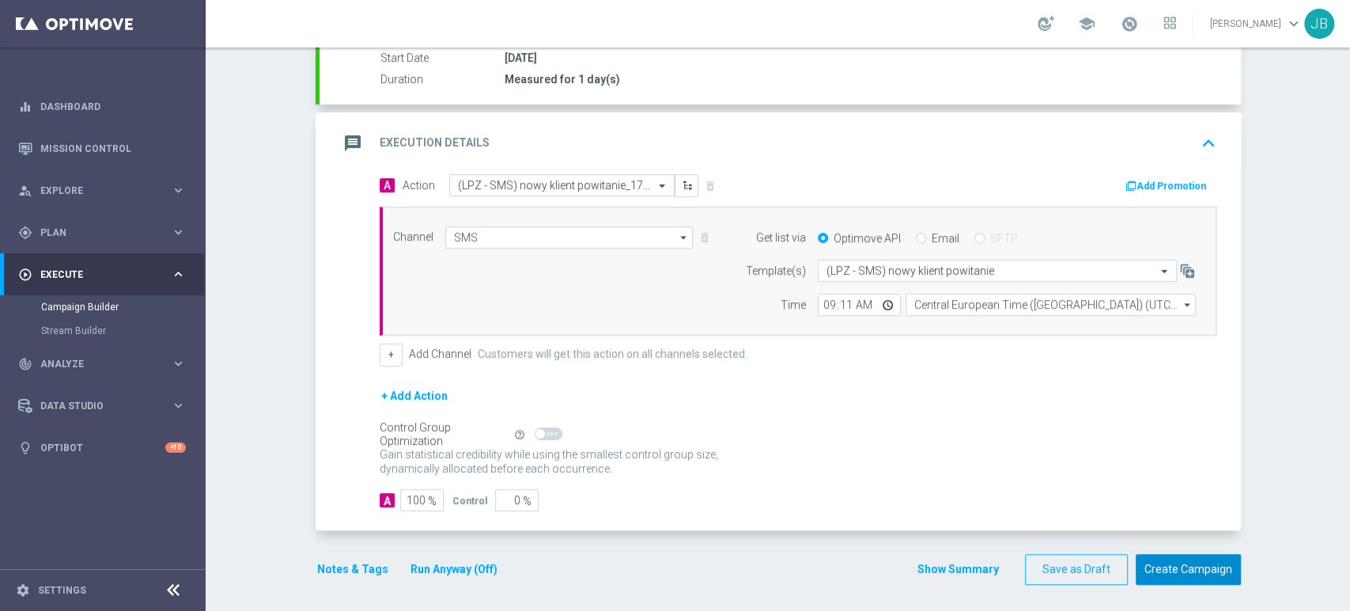
click at [1184, 570] on button "Create Campaign" at bounding box center [1188, 569] width 105 height 31
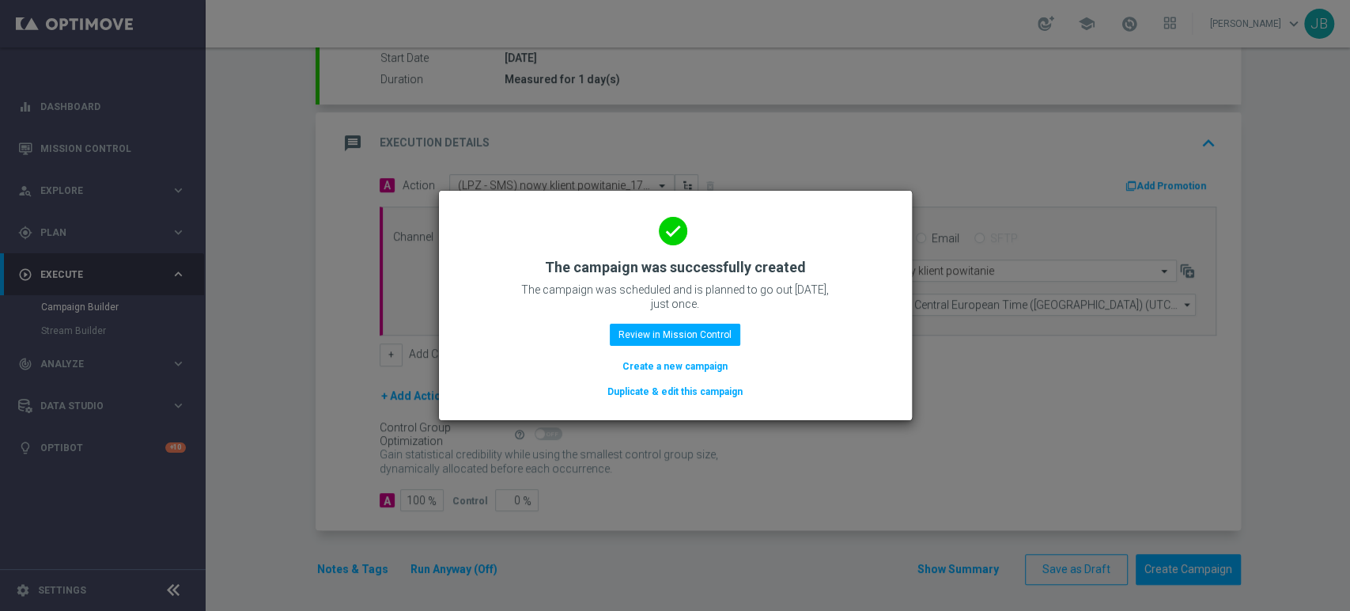
click at [1348, 88] on modal-container "done The campaign was successfully created The campaign was scheduled and is pl…" at bounding box center [675, 305] width 1350 height 611
click at [711, 372] on button "Create a new campaign" at bounding box center [675, 366] width 108 height 17
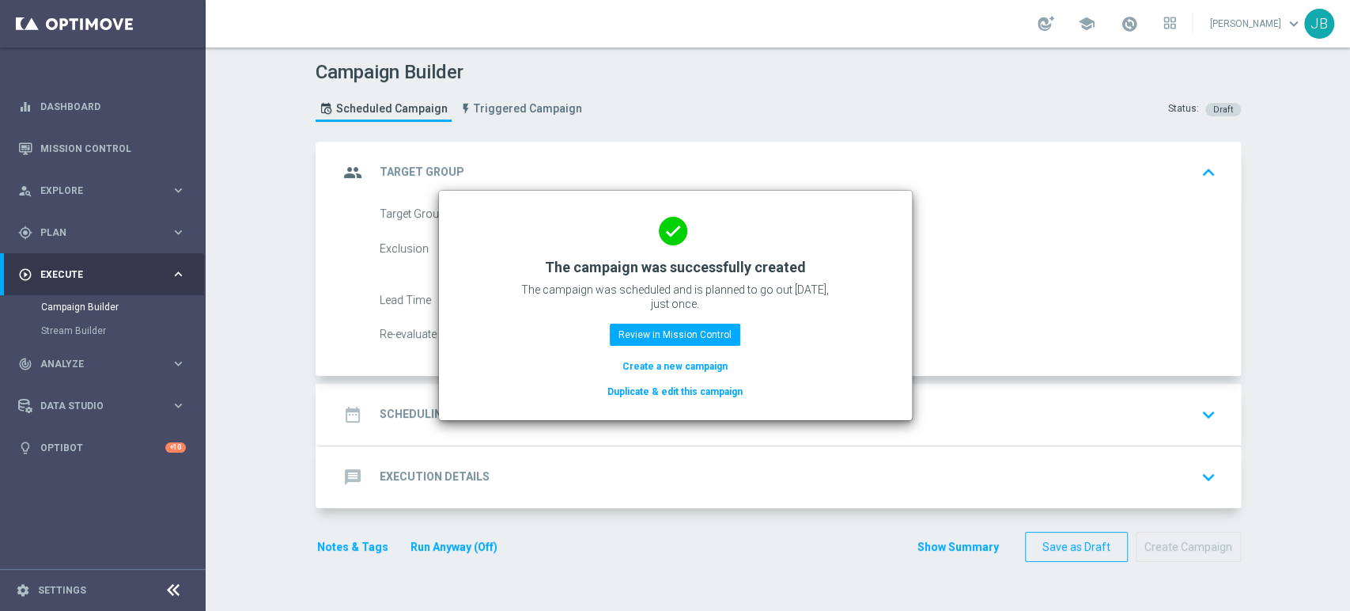
scroll to position [0, 0]
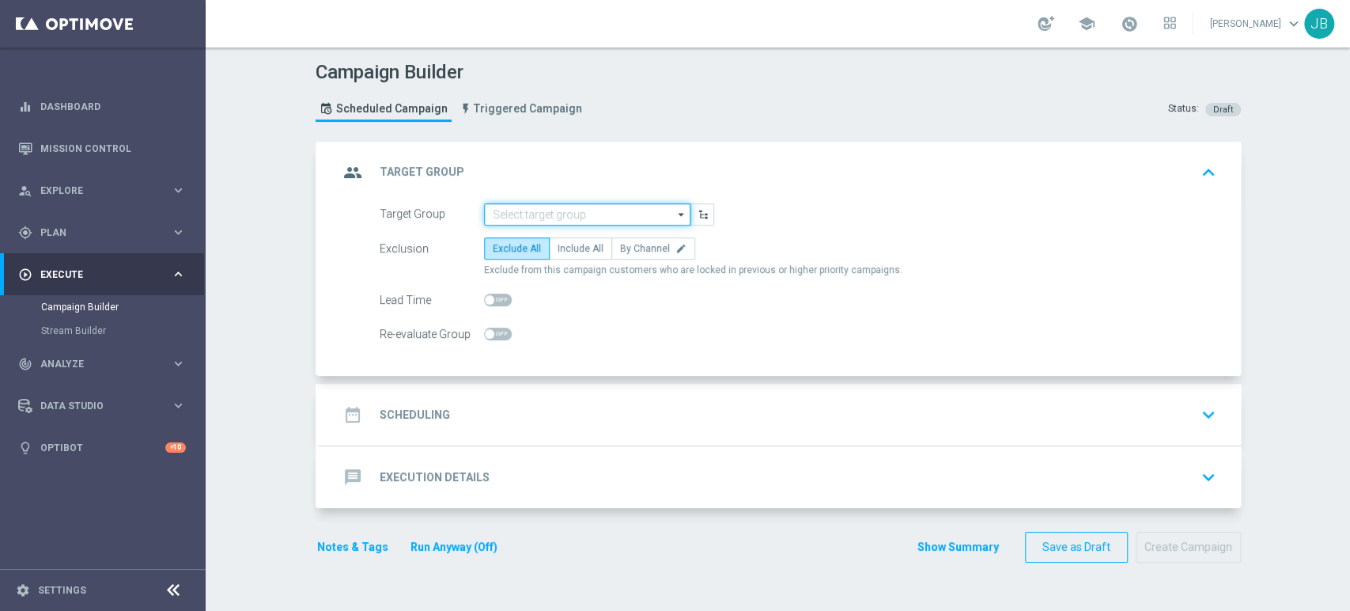
click at [525, 210] on input at bounding box center [587, 214] width 206 height 22
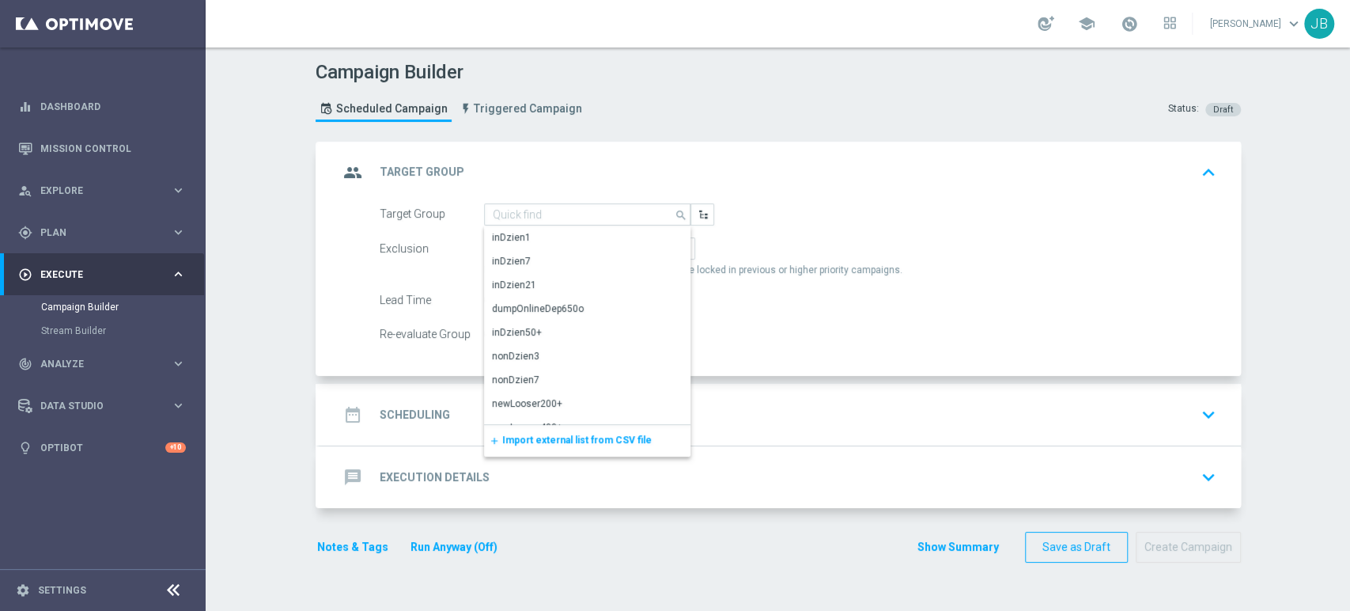
click at [538, 441] on span "Import external list from CSV file" at bounding box center [576, 439] width 149 height 11
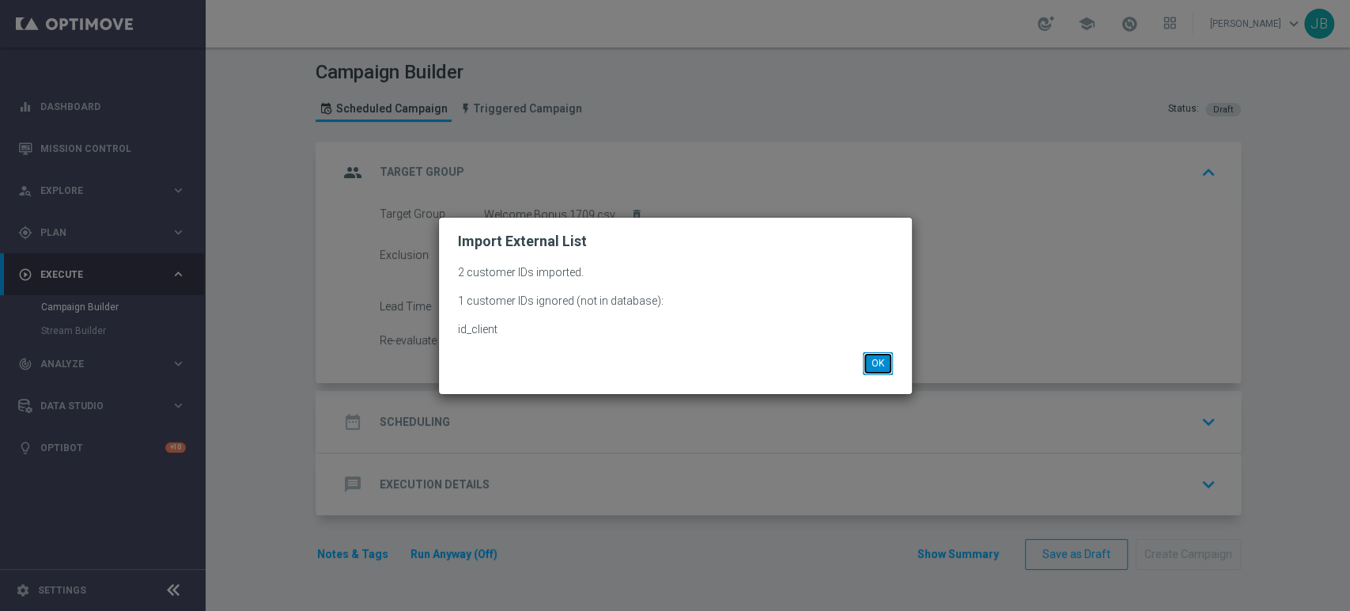
click at [871, 365] on button "OK" at bounding box center [878, 363] width 30 height 22
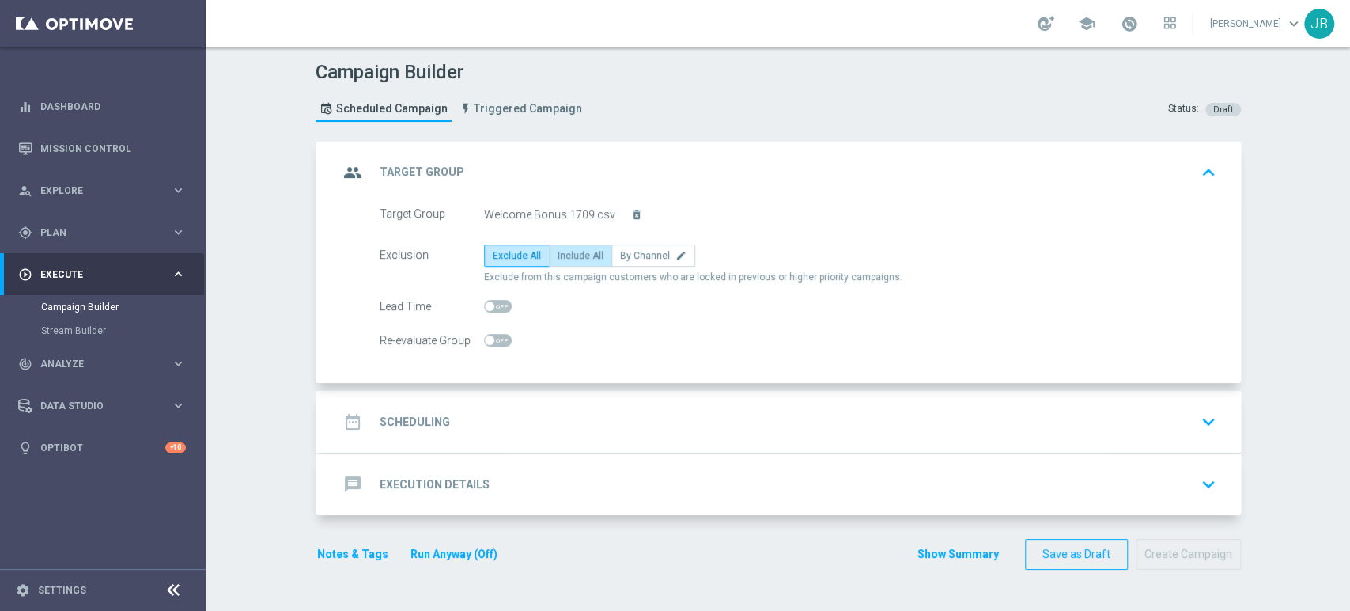
click at [560, 254] on span "Include All" at bounding box center [581, 255] width 46 height 11
click at [560, 254] on input "Include All" at bounding box center [563, 258] width 10 height 10
radio input "true"
click at [499, 397] on div "date_range Scheduling keyboard_arrow_down" at bounding box center [781, 422] width 922 height 62
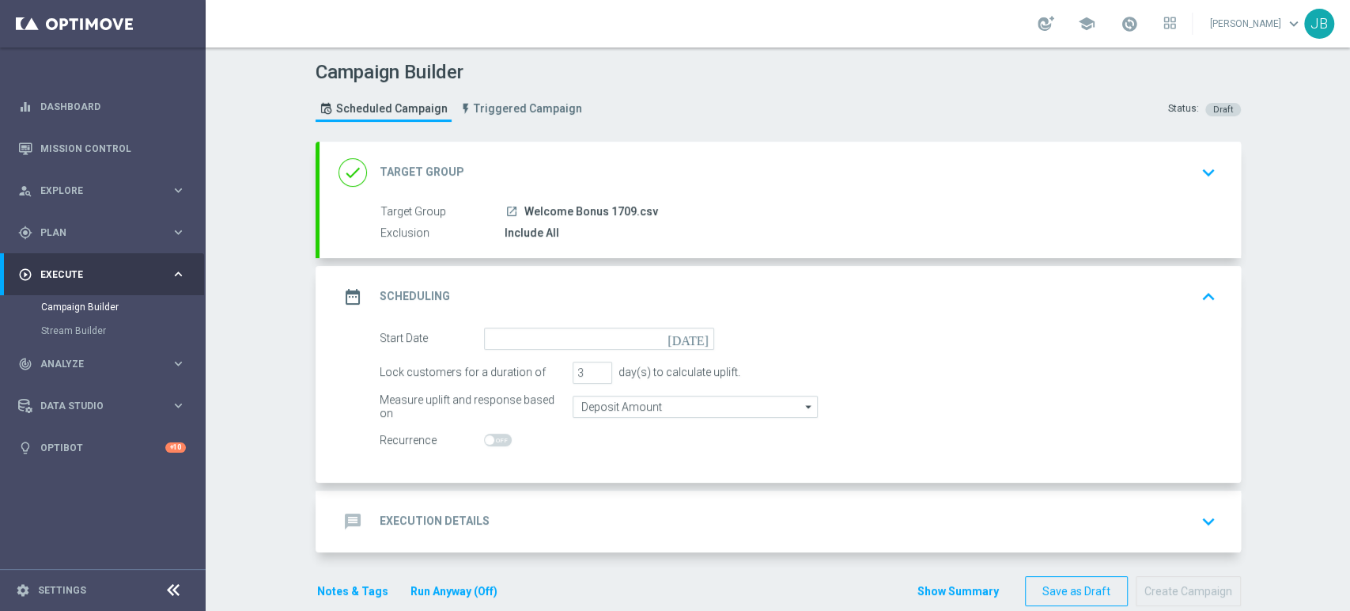
click at [512, 312] on div "date_range Scheduling keyboard_arrow_up" at bounding box center [781, 297] width 922 height 62
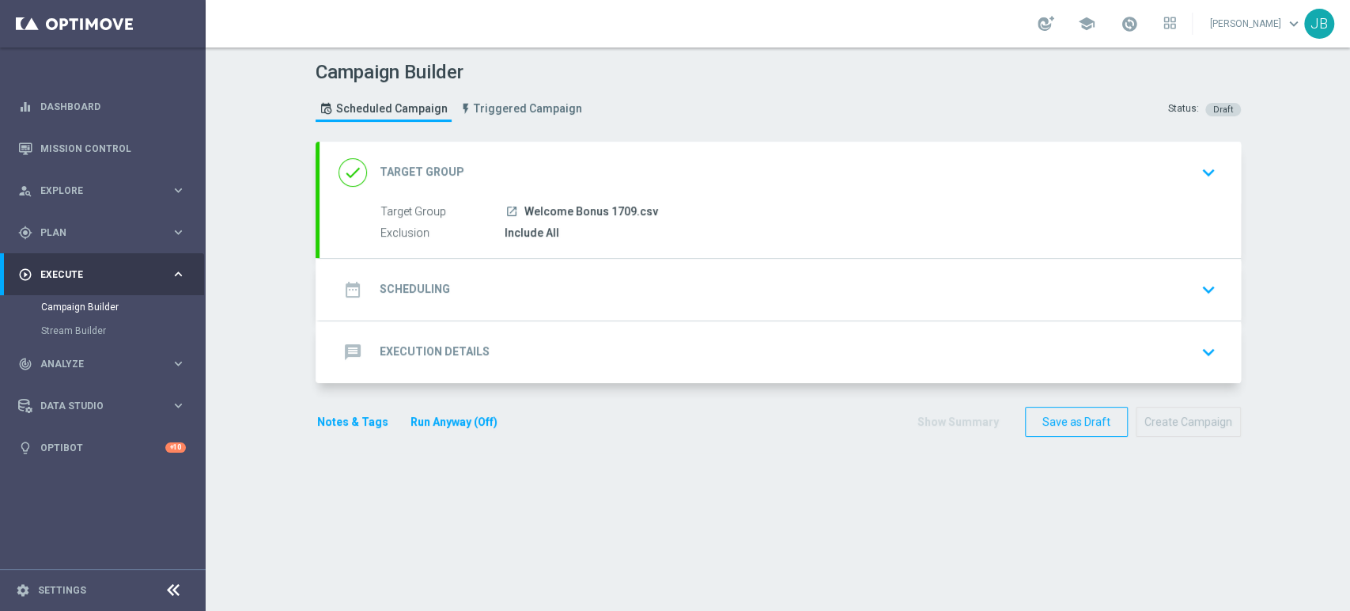
click at [515, 298] on div "date_range Scheduling keyboard_arrow_down" at bounding box center [781, 289] width 884 height 30
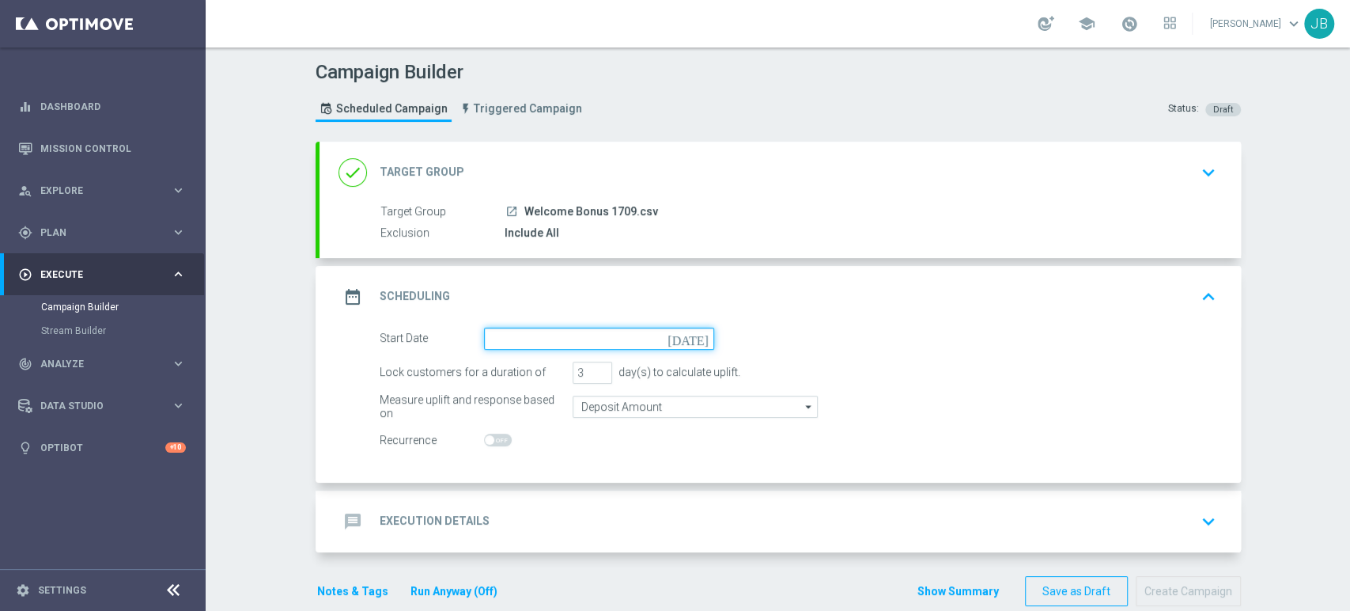
click at [509, 343] on input at bounding box center [599, 338] width 230 height 22
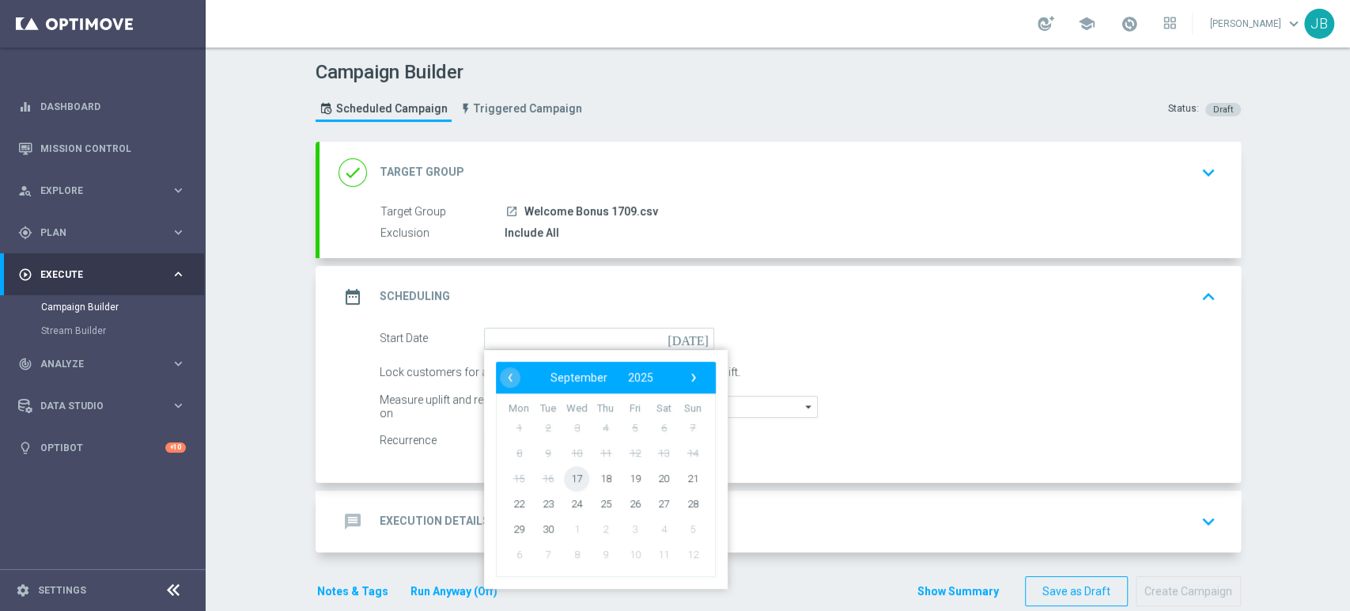
click at [569, 479] on span "17" at bounding box center [576, 477] width 25 height 25
type input "[DATE]"
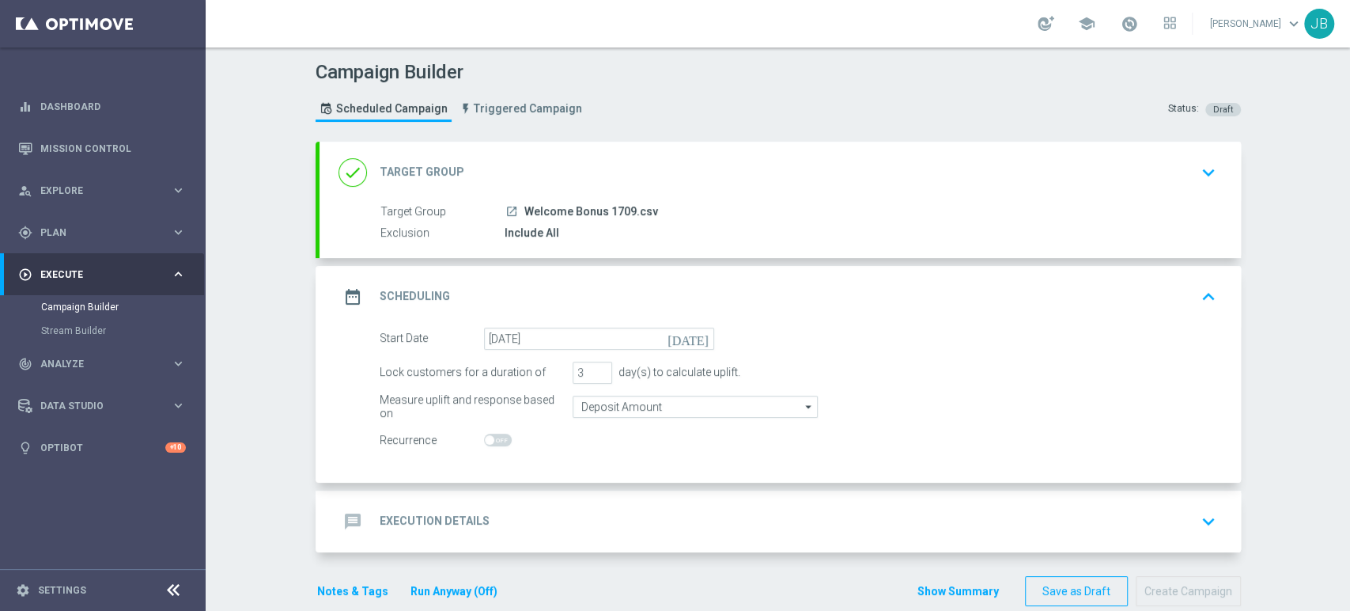
scroll to position [25, 0]
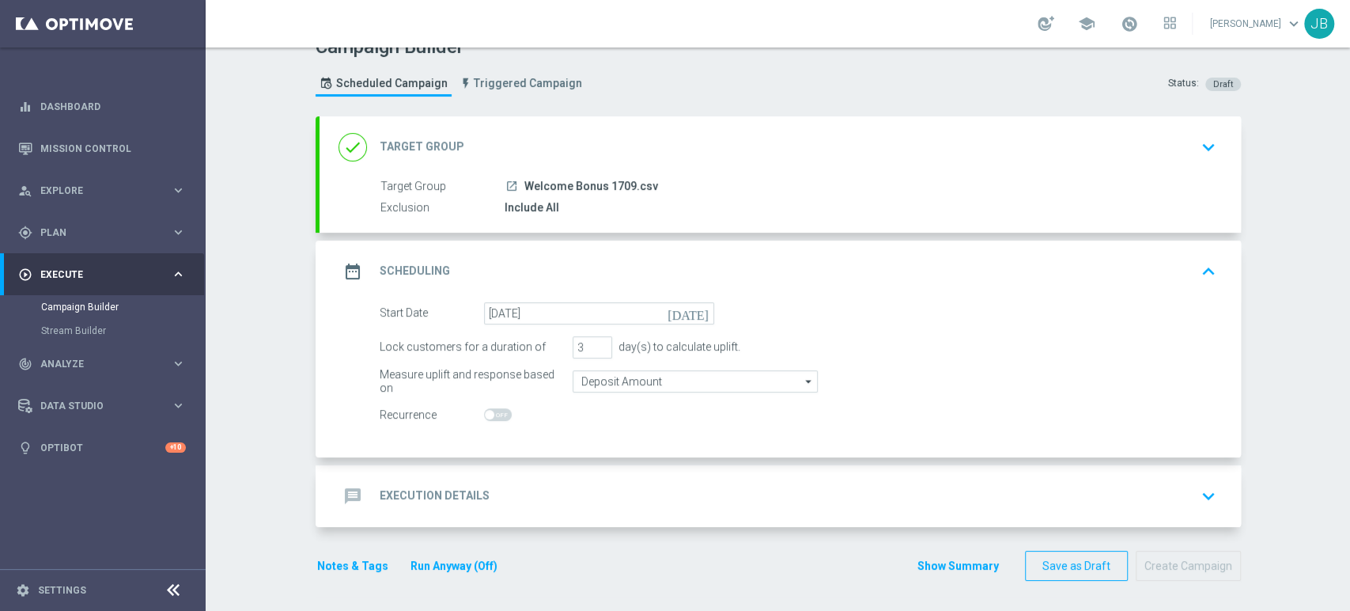
click at [753, 505] on div "message Execution Details keyboard_arrow_down" at bounding box center [781, 496] width 884 height 30
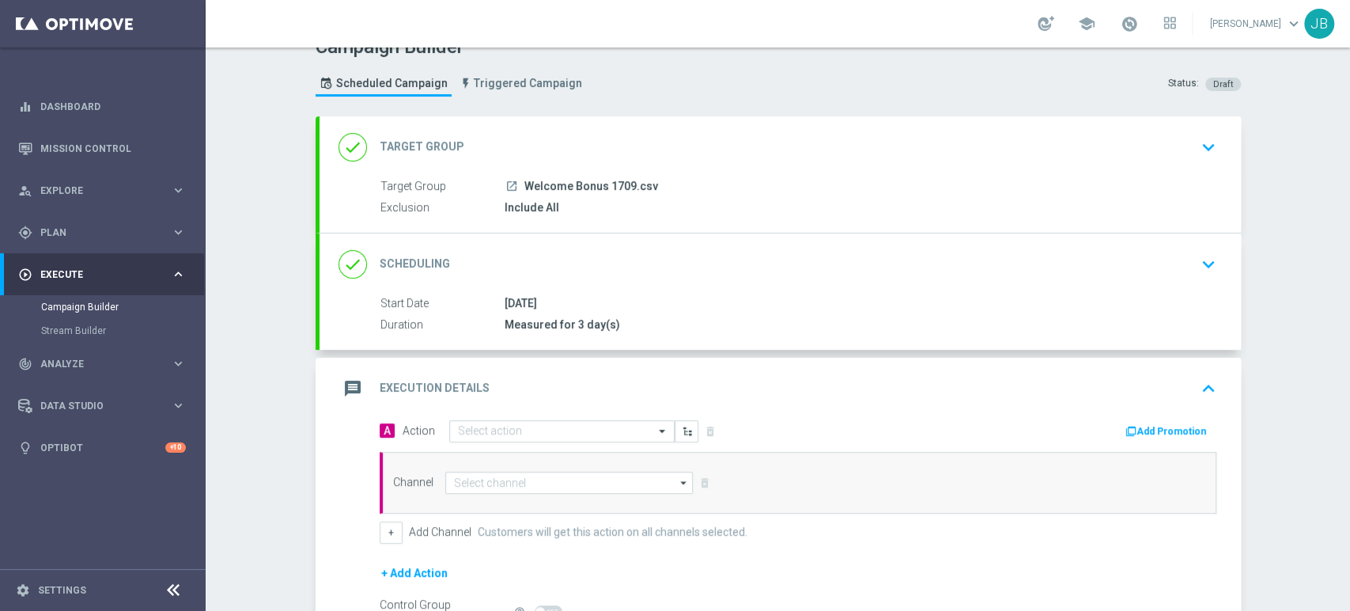
scroll to position [205, 0]
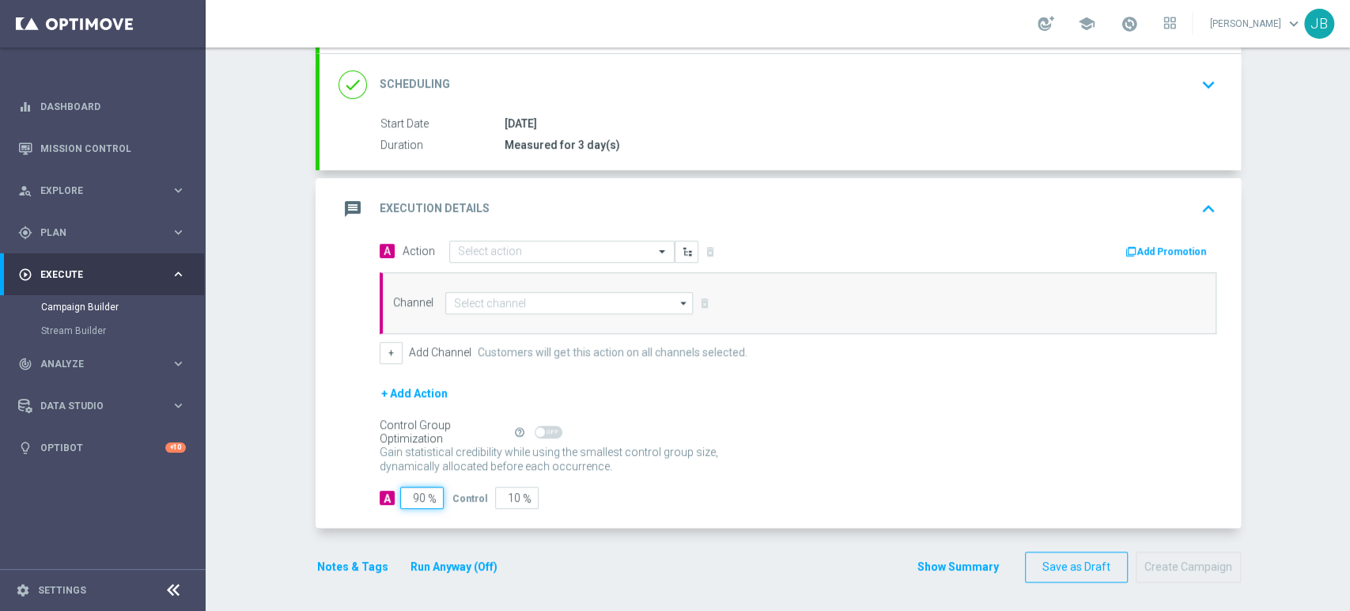
click at [414, 493] on input "90" at bounding box center [422, 497] width 44 height 22
type input "0"
type input "100"
type input "10"
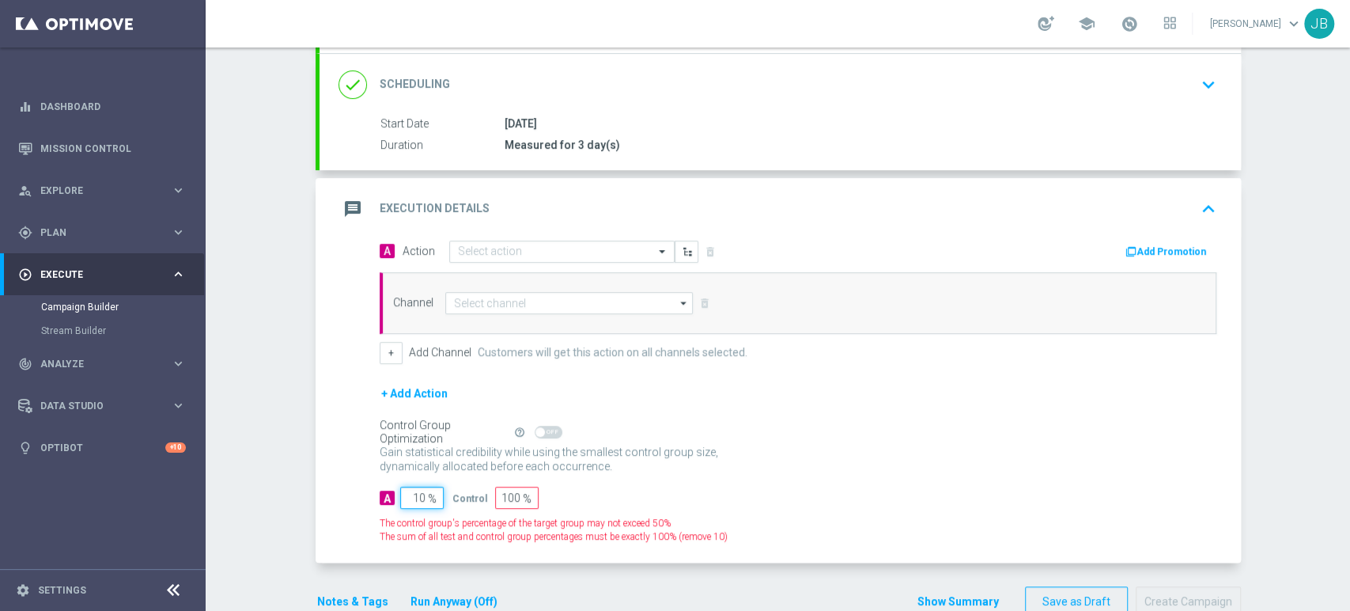
type input "90"
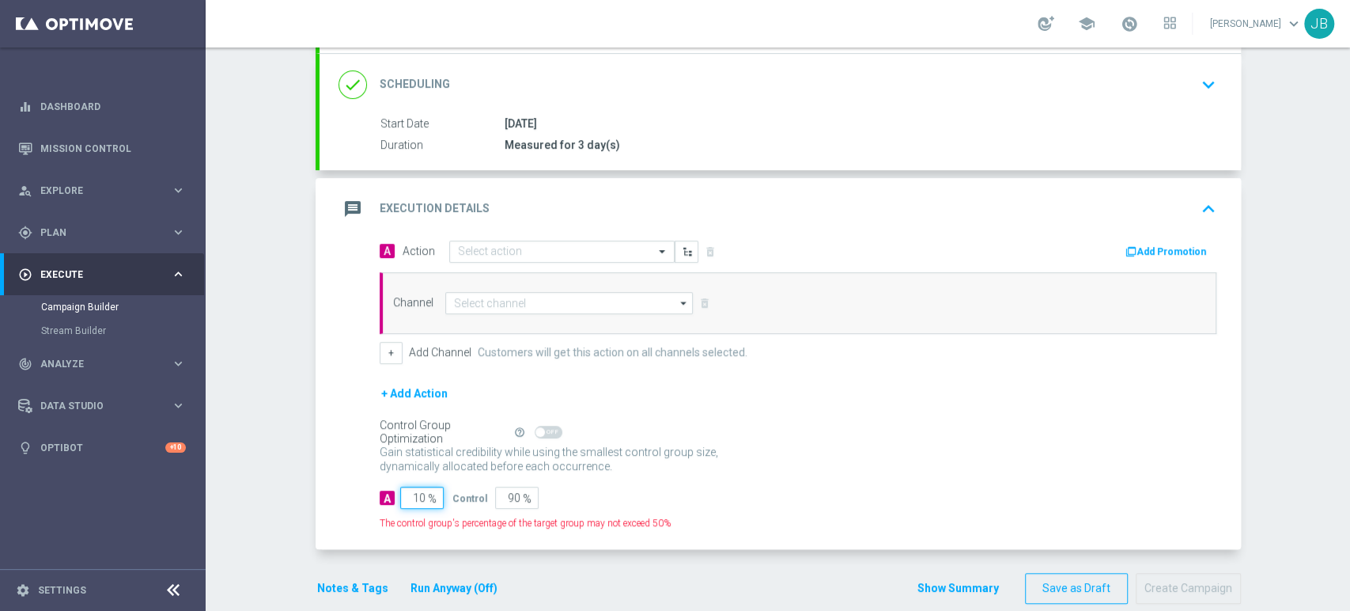
type input "100"
type input "0"
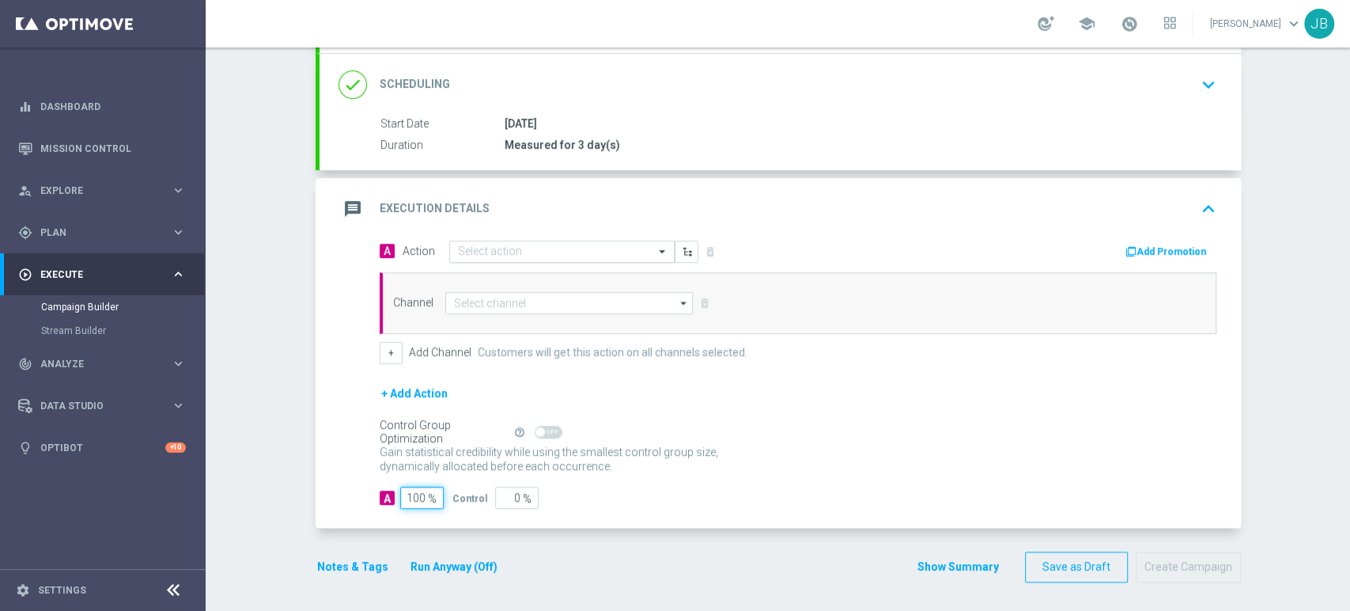
type input "100"
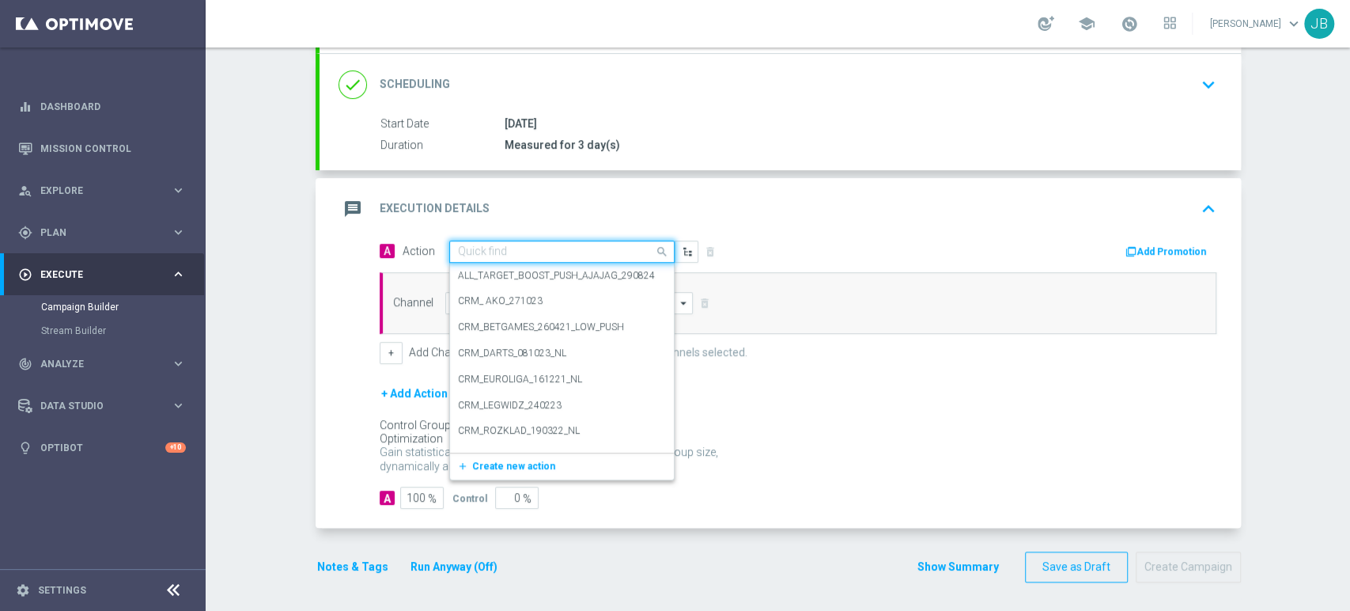
click at [551, 252] on input "text" at bounding box center [546, 251] width 176 height 13
click at [482, 244] on div "Quick find" at bounding box center [482, 250] width 49 height 13
paste input "(LPZ - TARGET) Welcome Bonus_17092025"
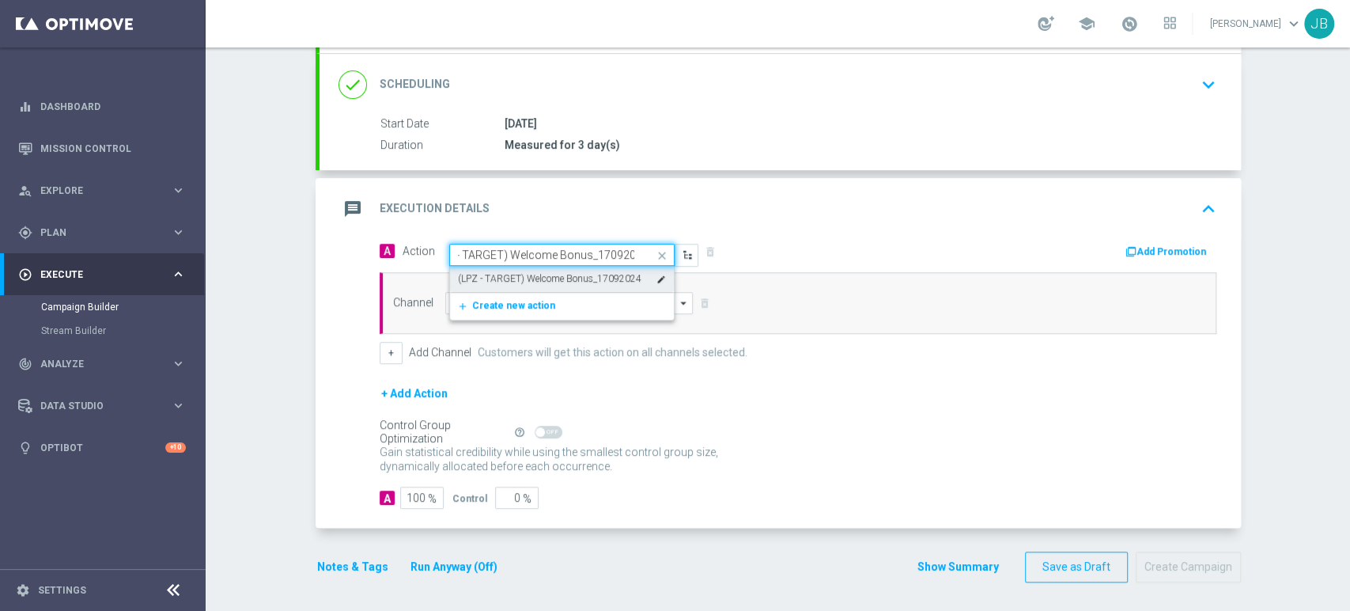
type input "(LPZ - TARGET) Welcome Bonus_170920"
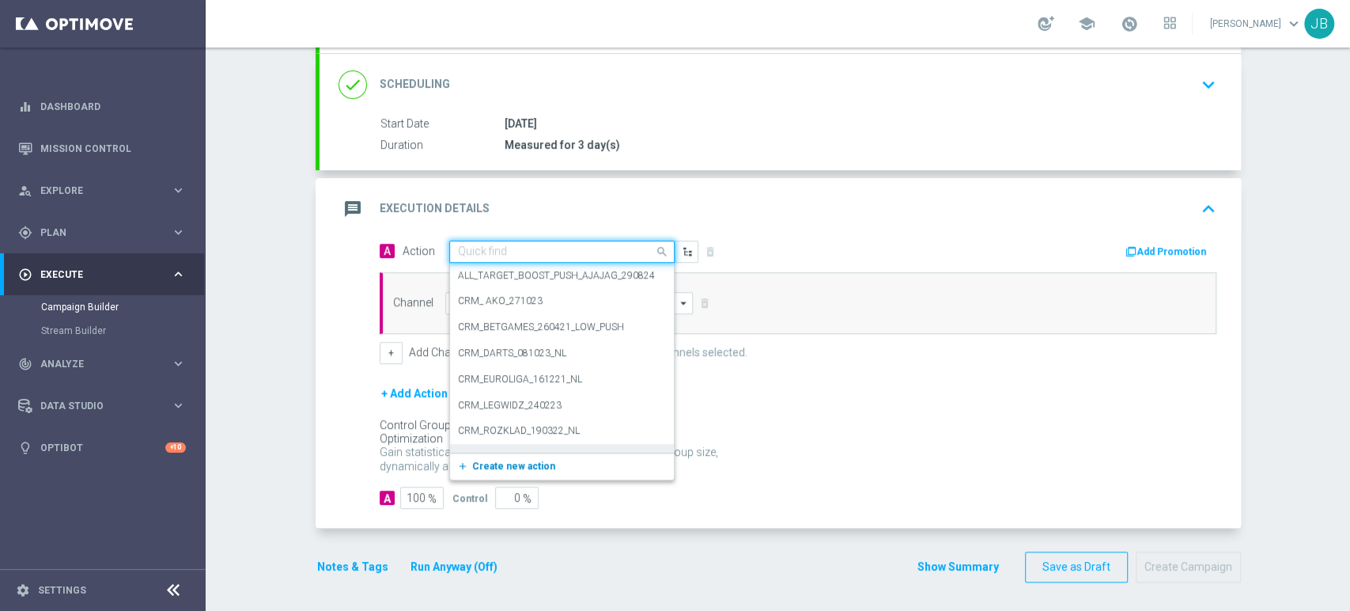
click at [475, 466] on span "Create new action" at bounding box center [513, 465] width 83 height 11
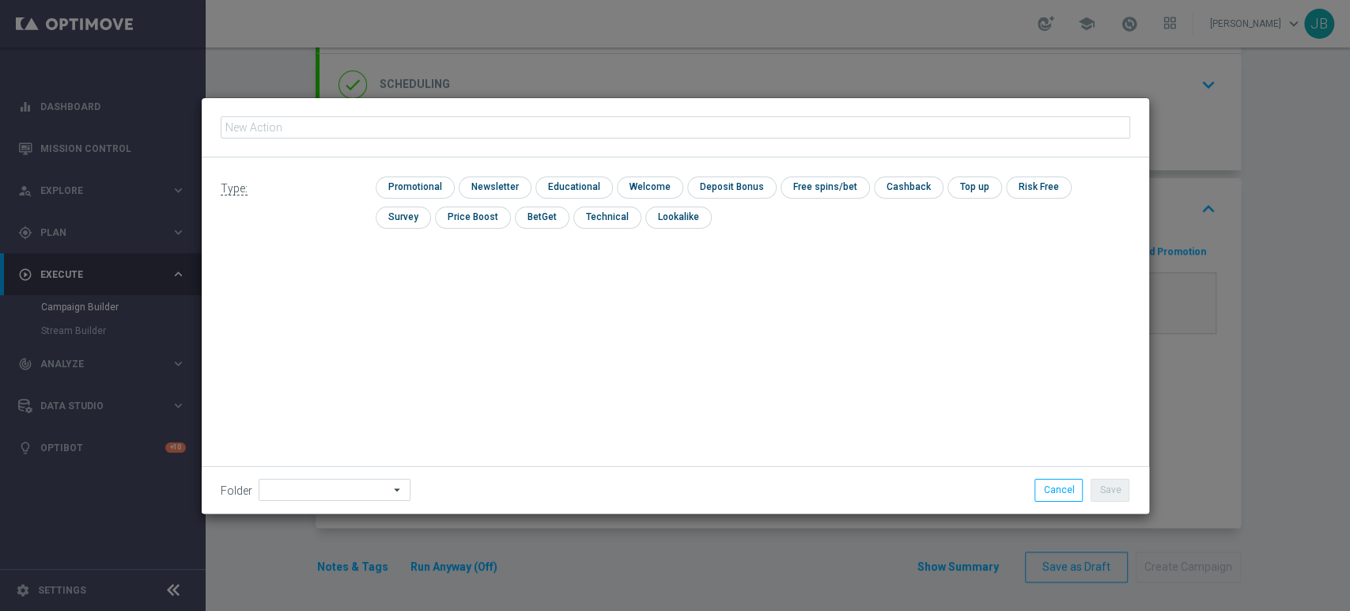
type input "(LPZ - TARGET) Welcome Bonus_17092025"
click at [495, 185] on input "checkbox" at bounding box center [493, 186] width 69 height 21
checkbox input "true"
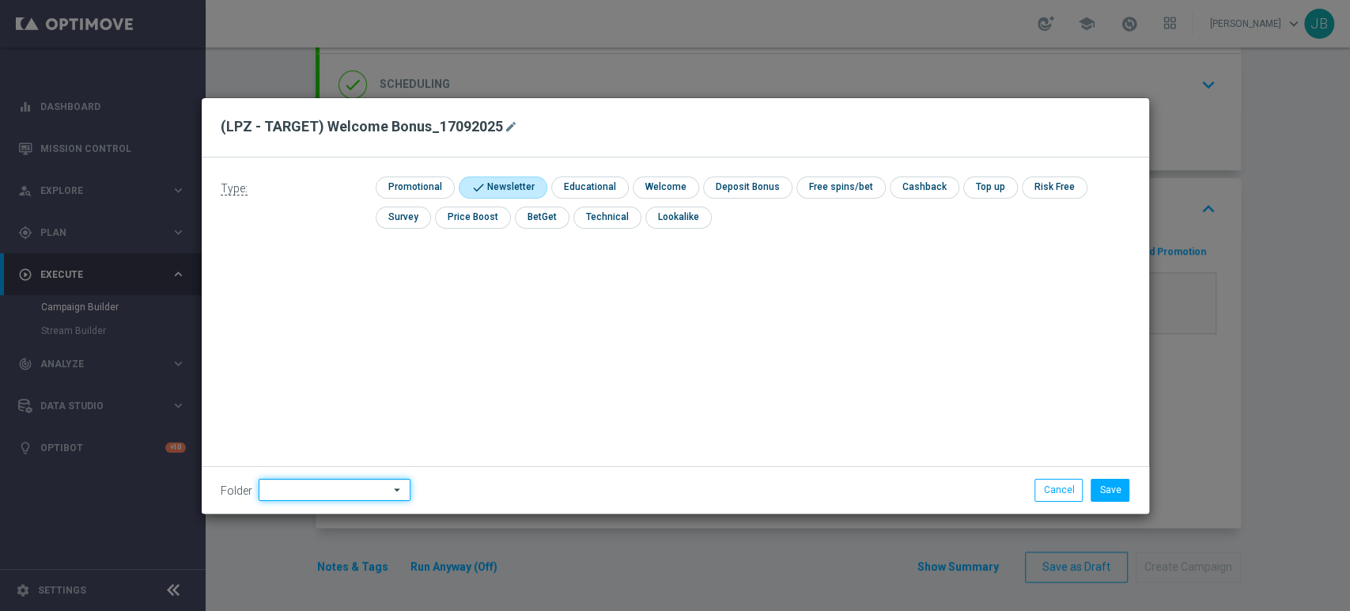
click at [297, 486] on input at bounding box center [335, 490] width 152 height 22
click at [330, 325] on div "[PERSON_NAME]" at bounding box center [332, 329] width 147 height 22
type input "[PERSON_NAME]"
click at [1133, 488] on div "Save Cancel" at bounding box center [947, 490] width 389 height 22
click at [1118, 493] on button "Save" at bounding box center [1110, 490] width 39 height 22
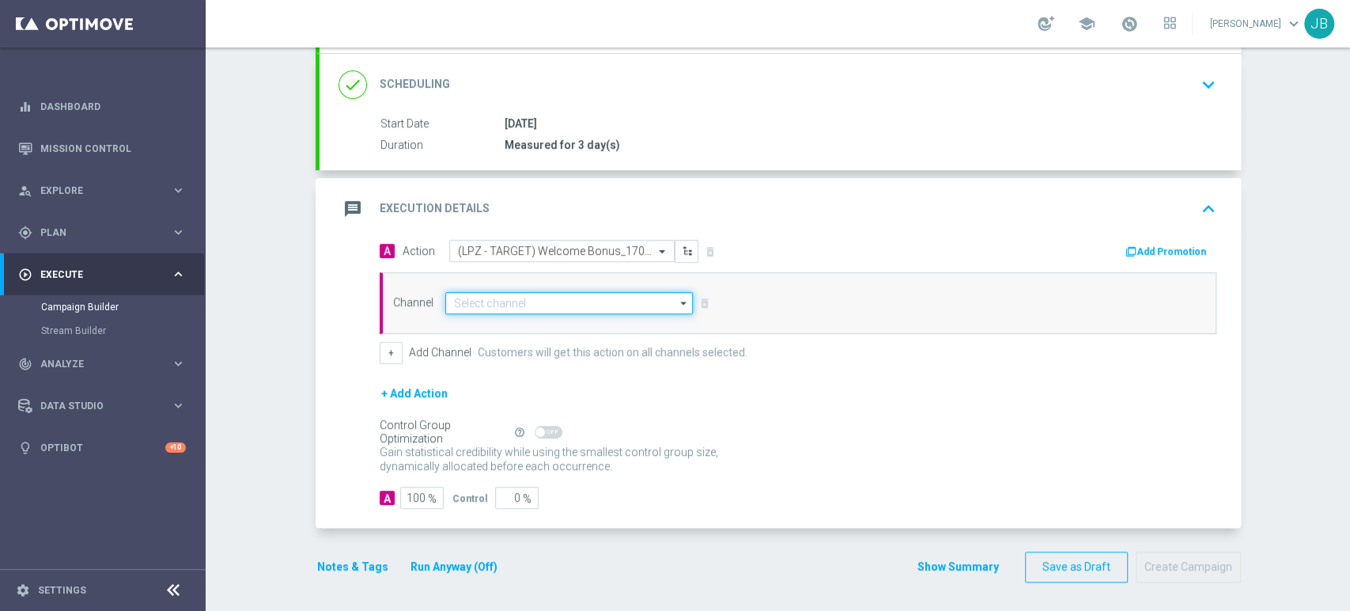
click at [589, 301] on input at bounding box center [569, 303] width 248 height 22
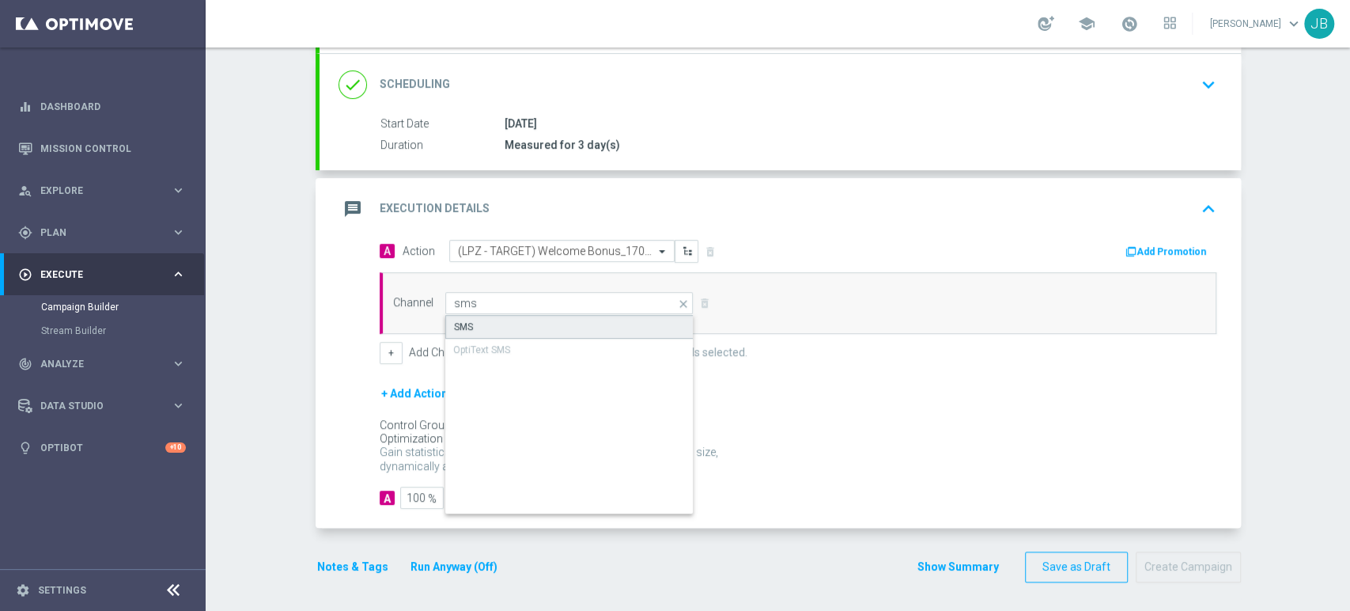
click at [558, 325] on div "SMS" at bounding box center [569, 327] width 249 height 24
type input "SMS"
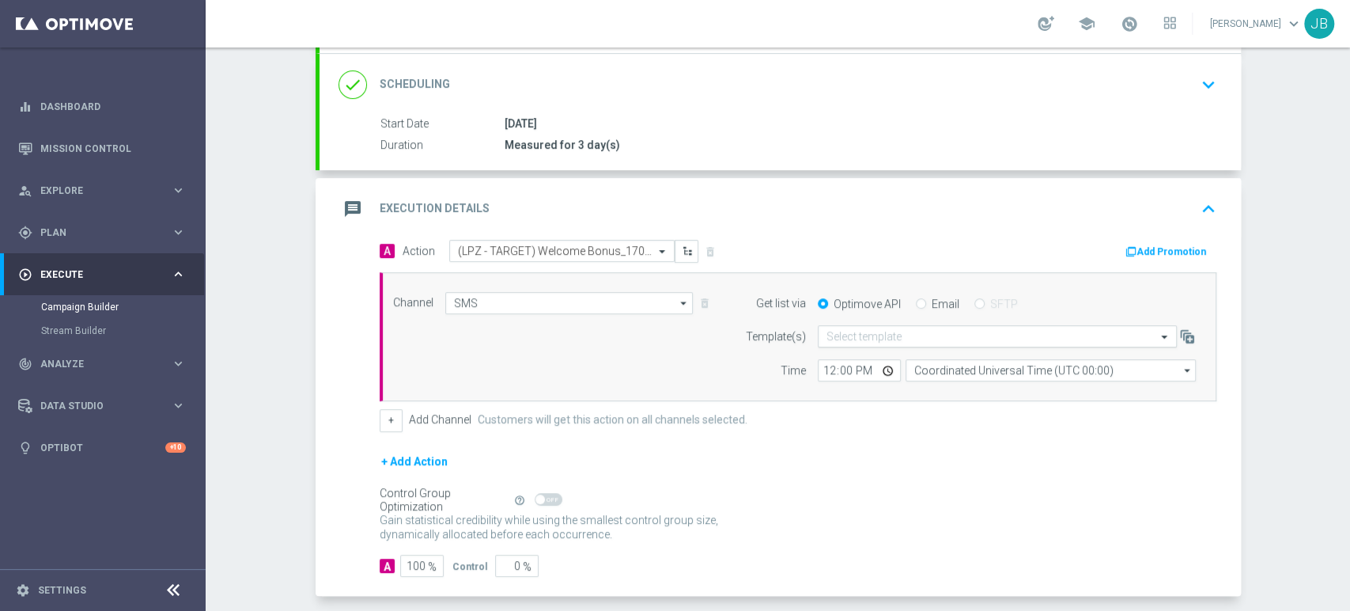
click at [845, 340] on input "text" at bounding box center [982, 336] width 310 height 13
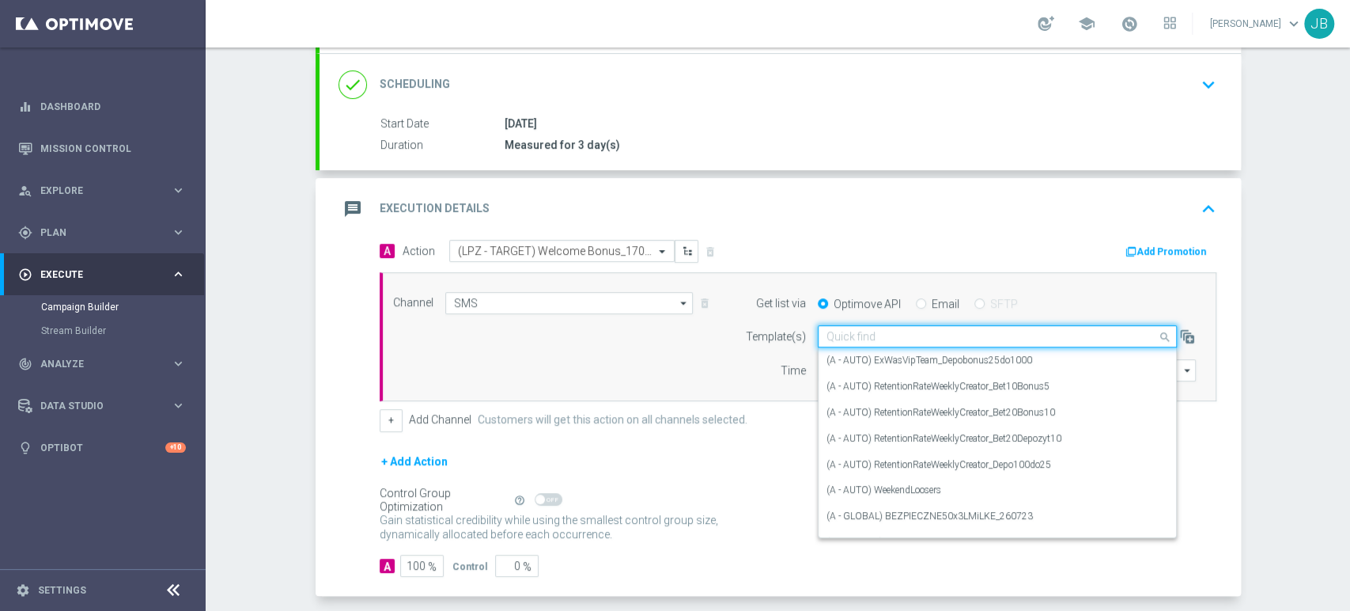
paste input "(LPZ - TARGET) Welcome Bonus_17092025"
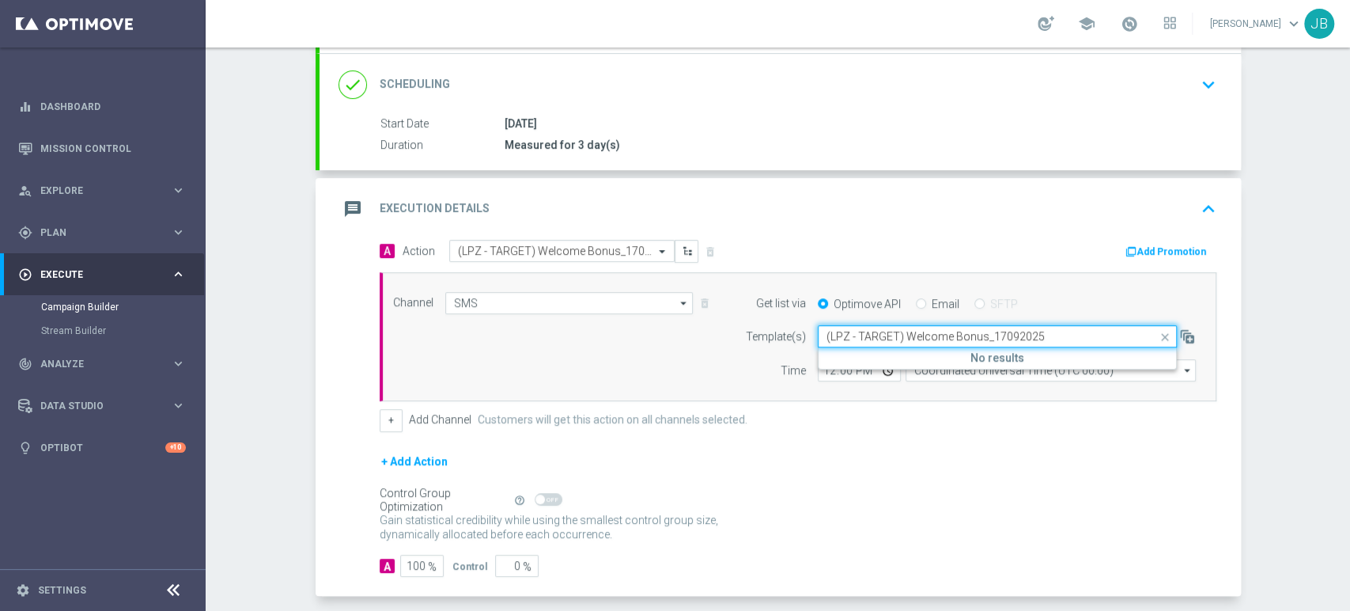
click at [845, 340] on input "(LPZ - TARGET) Welcome Bonus_17092025" at bounding box center [982, 336] width 310 height 13
click at [827, 338] on input "(LPZ - TARGET) Welcome Bonus_17092025" at bounding box center [982, 336] width 310 height 13
type input "(LPZ - TARGET) Welcome Bonus_17092025"
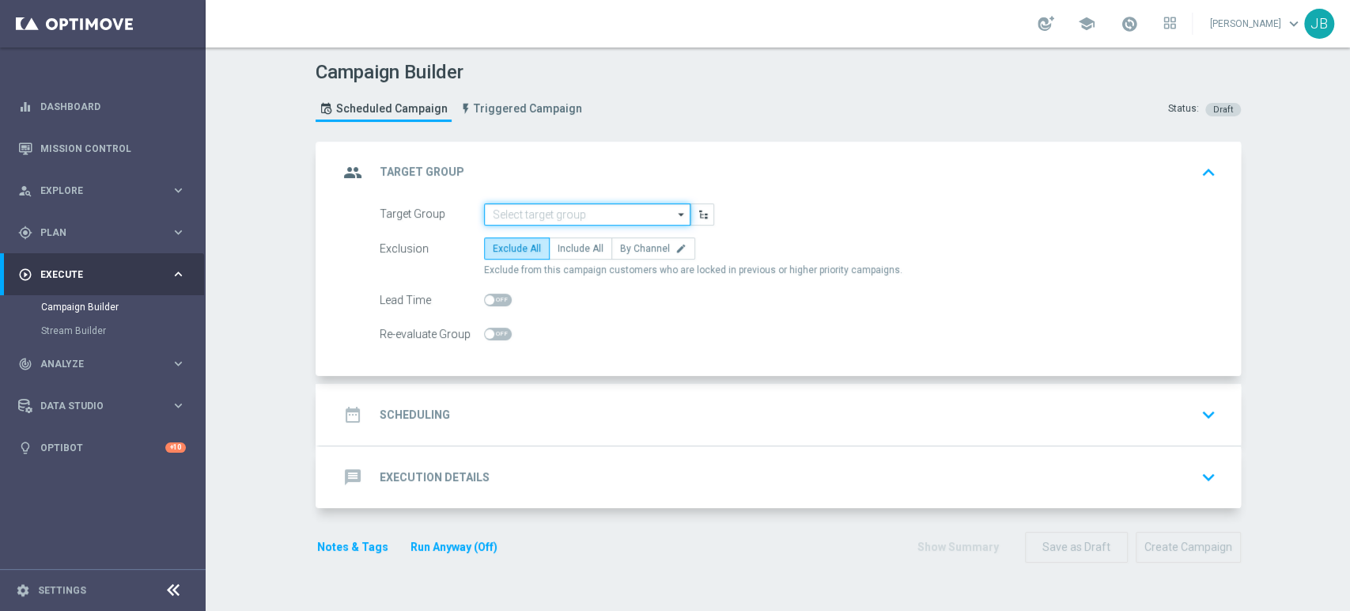
click at [532, 207] on input at bounding box center [587, 214] width 206 height 22
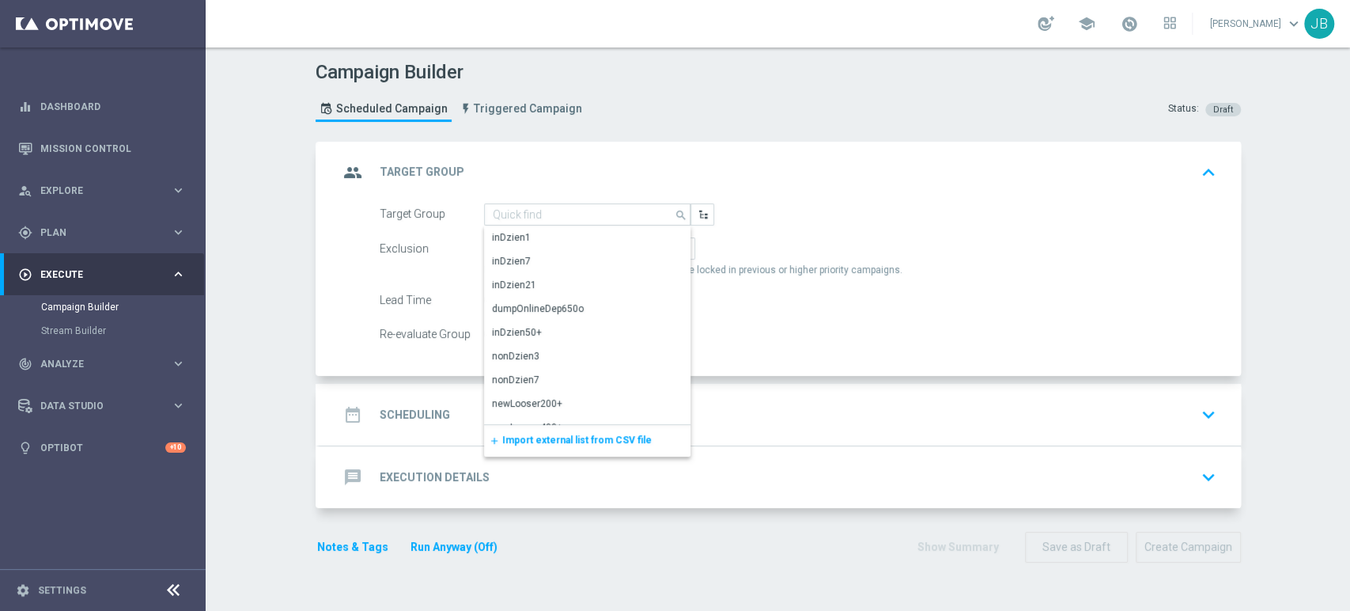
click at [516, 438] on span "Import external list from CSV file" at bounding box center [576, 439] width 149 height 11
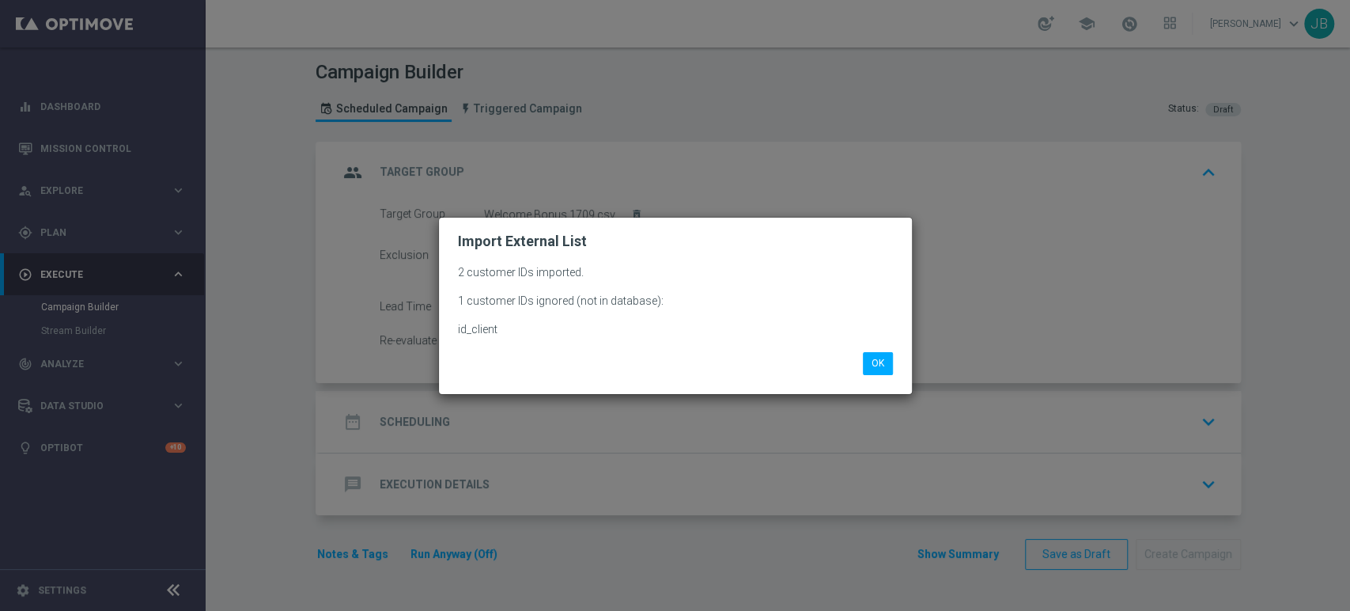
click at [895, 373] on li "OK" at bounding box center [878, 363] width 38 height 22
click at [873, 365] on button "OK" at bounding box center [878, 363] width 30 height 22
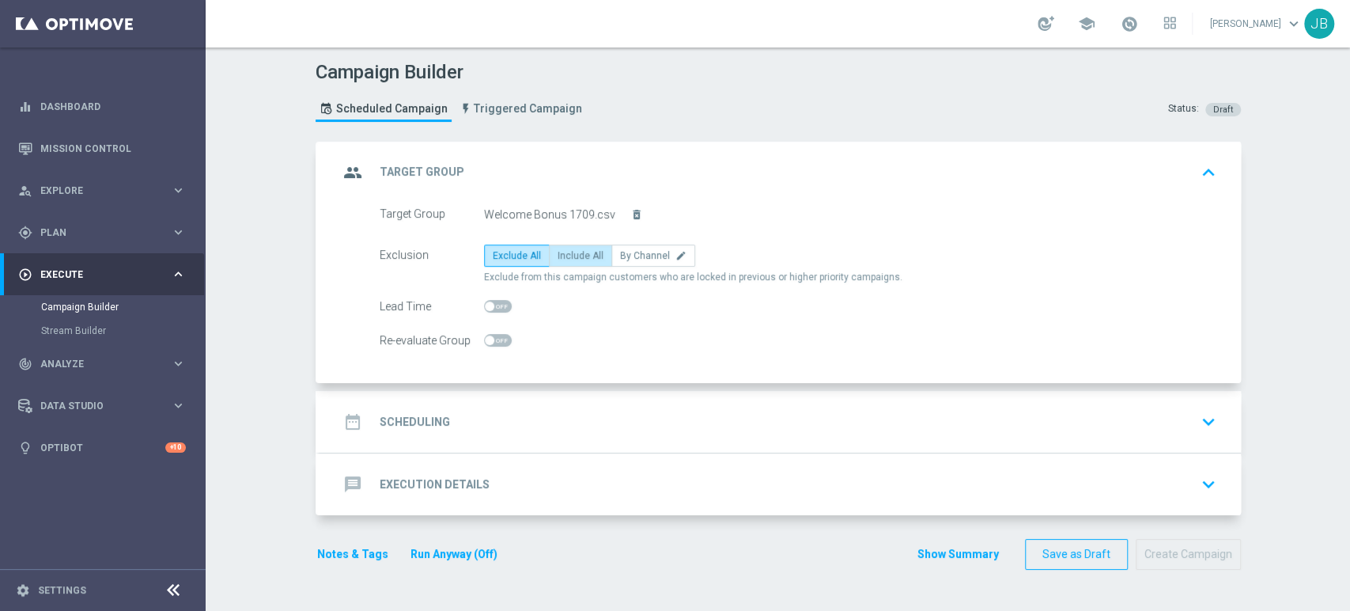
click at [571, 255] on span "Include All" at bounding box center [581, 255] width 46 height 11
click at [568, 255] on input "Include All" at bounding box center [563, 258] width 10 height 10
radio input "true"
click at [529, 407] on div "date_range Scheduling keyboard_arrow_down" at bounding box center [781, 422] width 884 height 30
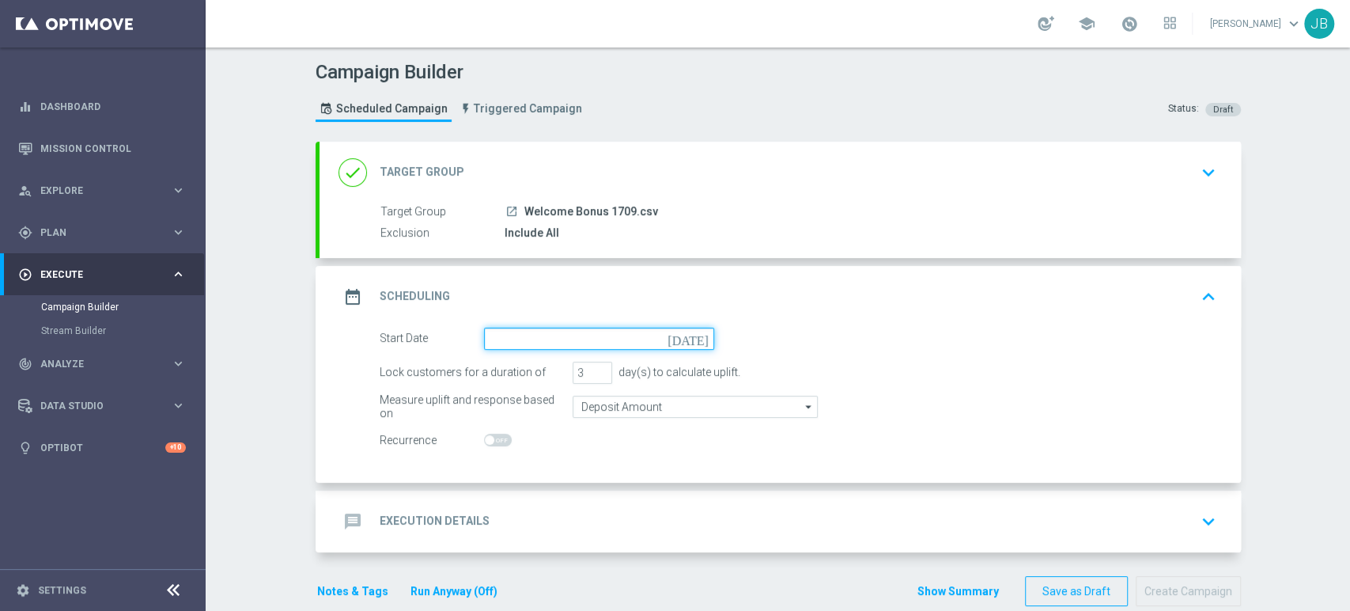
click at [529, 340] on input at bounding box center [599, 338] width 230 height 22
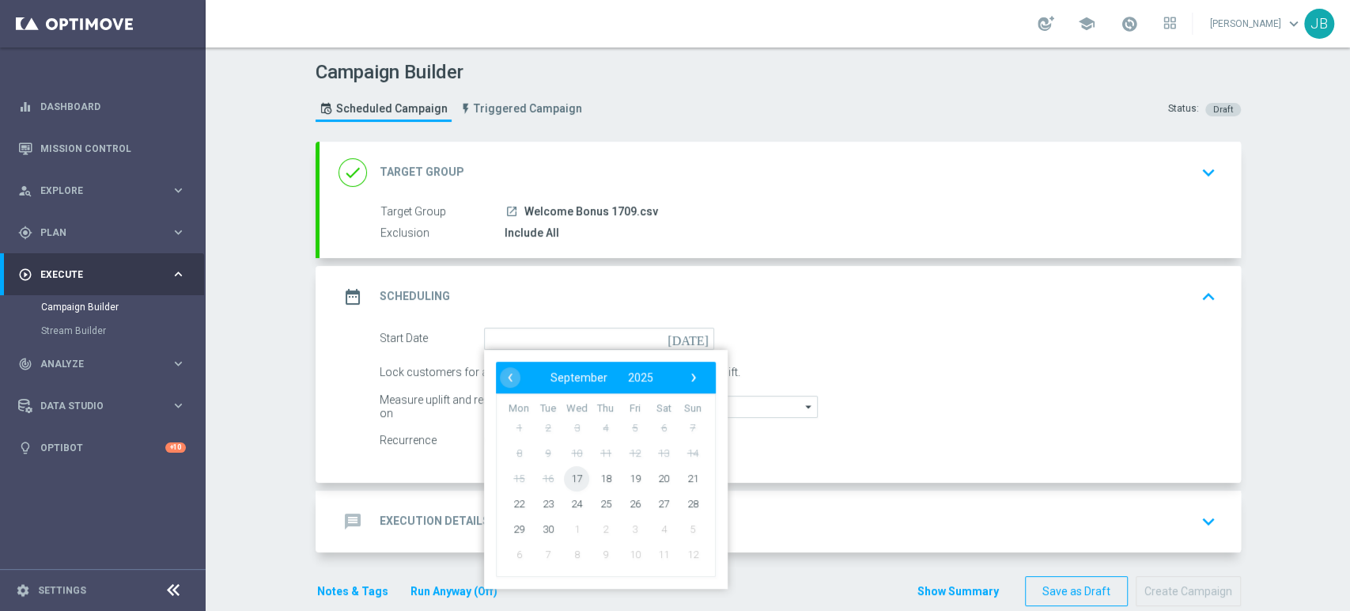
click at [573, 478] on span "17" at bounding box center [576, 477] width 25 height 25
type input "[DATE]"
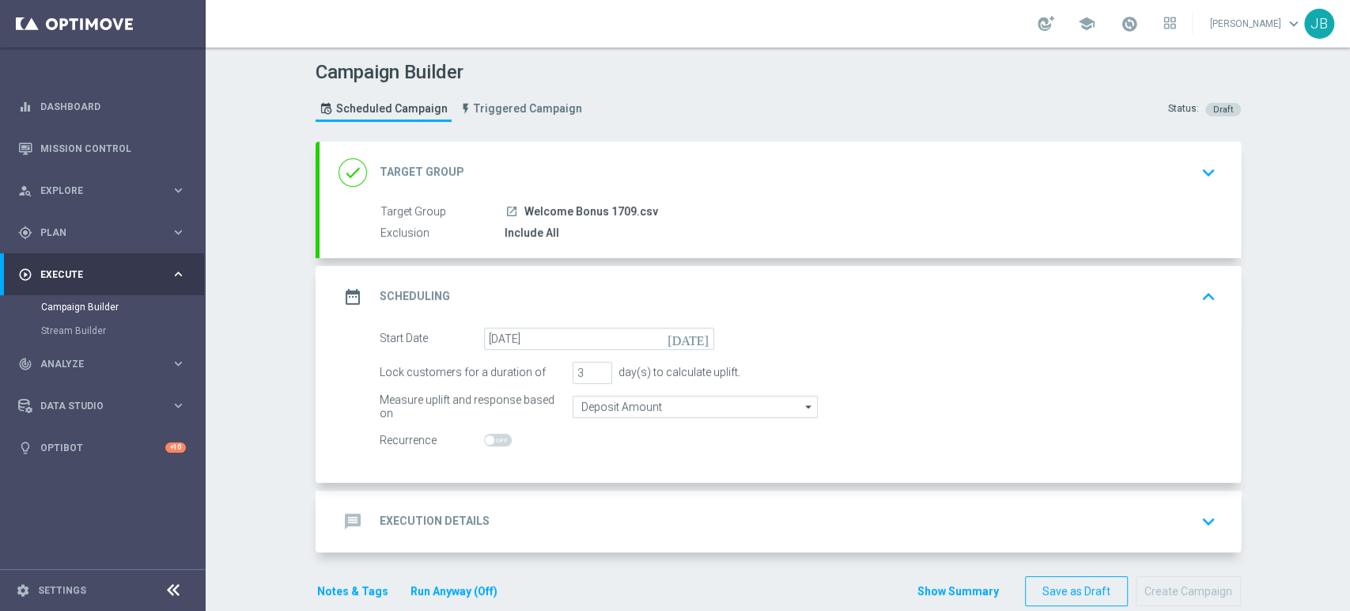
click at [590, 532] on div "message Execution Details keyboard_arrow_down" at bounding box center [781, 521] width 884 height 30
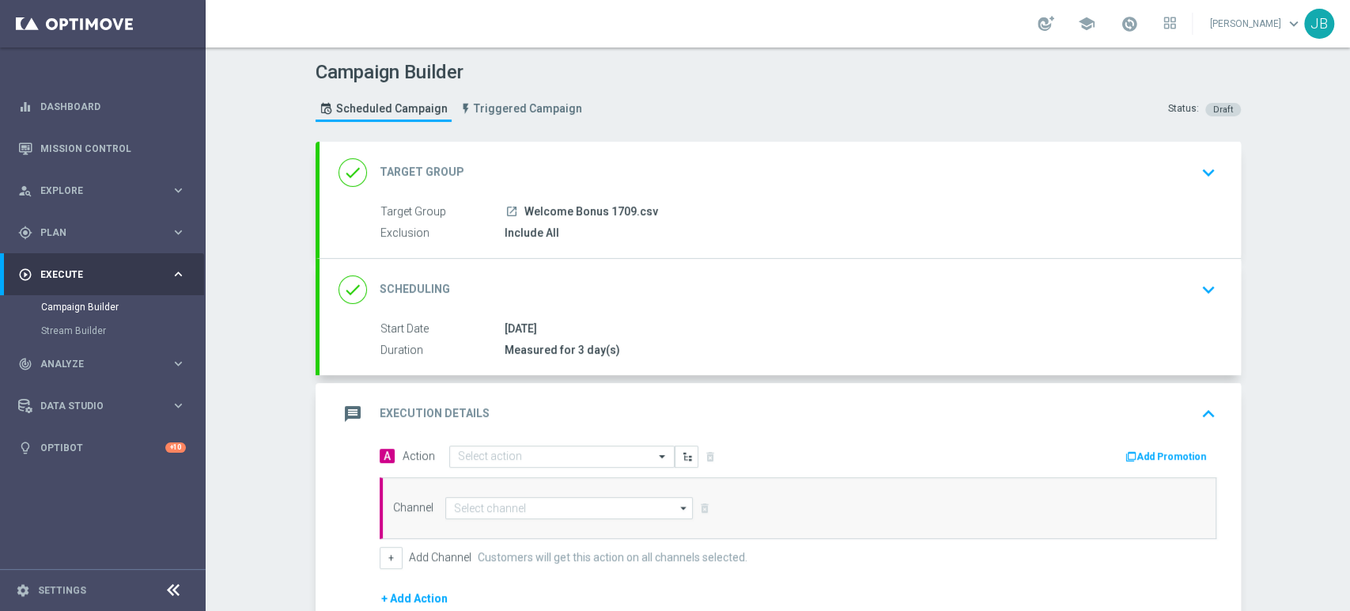
click at [588, 445] on div "A Action Select action delete_forever" at bounding box center [583, 456] width 430 height 23
click at [576, 453] on input "text" at bounding box center [546, 456] width 176 height 13
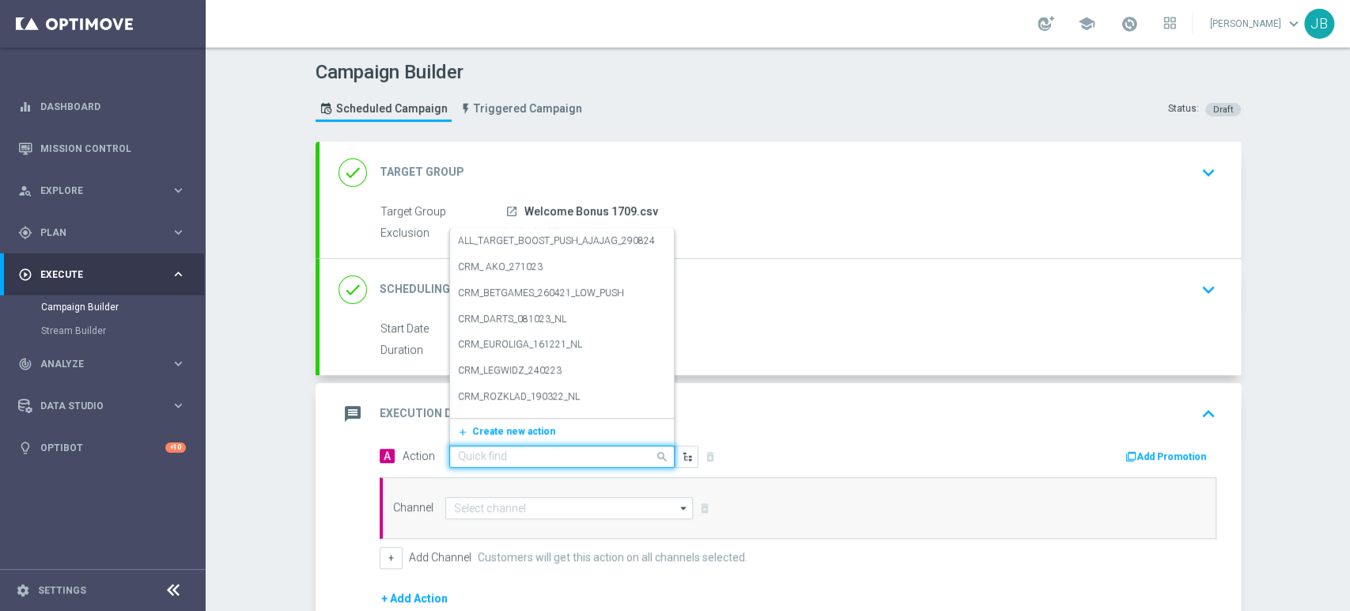
paste input "(LPZ - TARGET) Welcome Bonus_17092025"
type input "(LPZ - TARGET) Welcome Bonus_17092025"
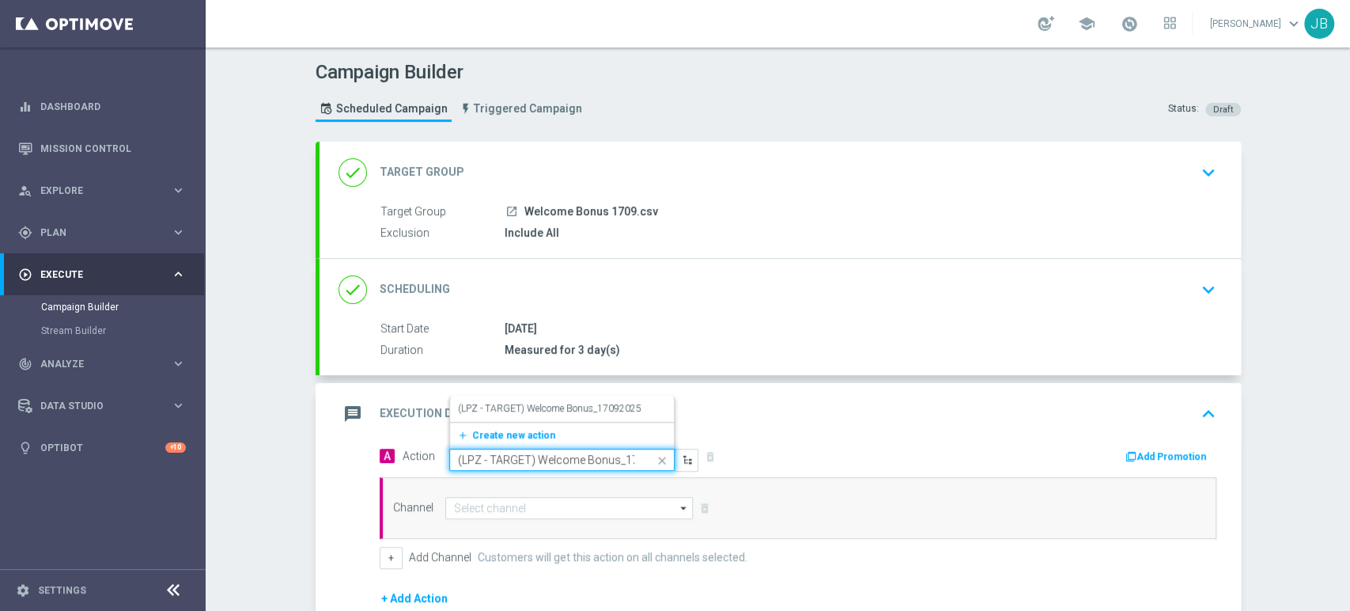
scroll to position [0, 34]
click at [595, 404] on label "(LPZ - TARGET) Welcome Bonus_17092025" at bounding box center [550, 408] width 184 height 13
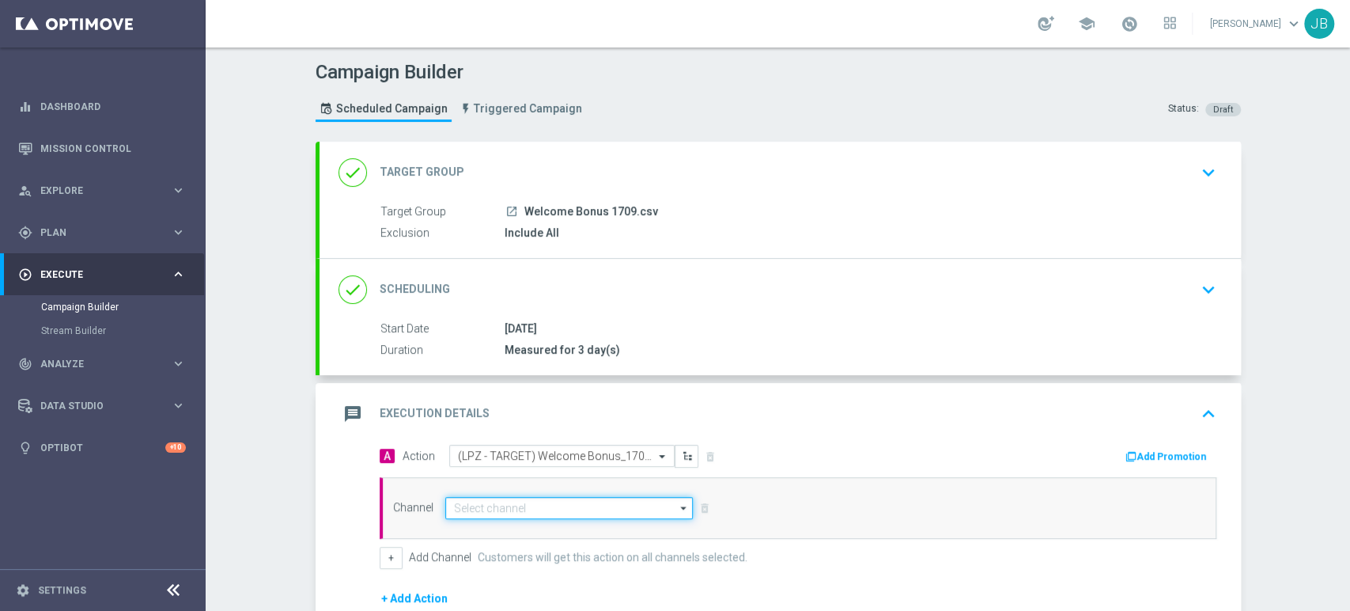
click at [532, 500] on input at bounding box center [569, 508] width 248 height 22
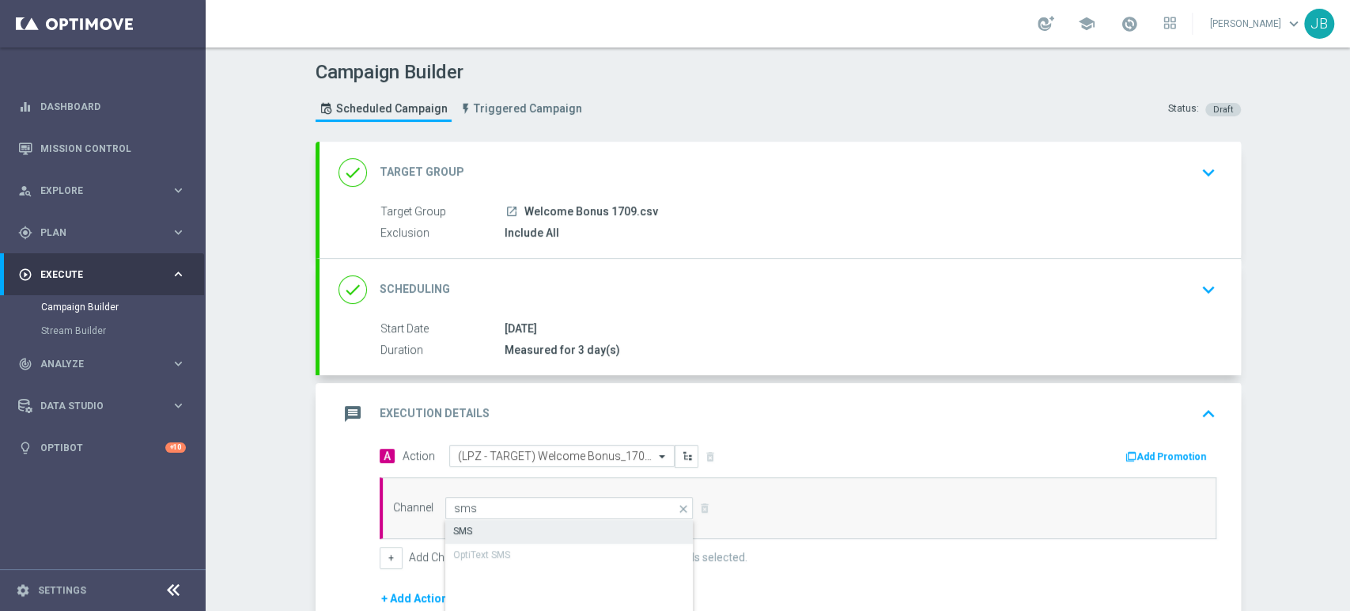
click at [527, 532] on div "SMS" at bounding box center [569, 531] width 249 height 22
type input "SMS"
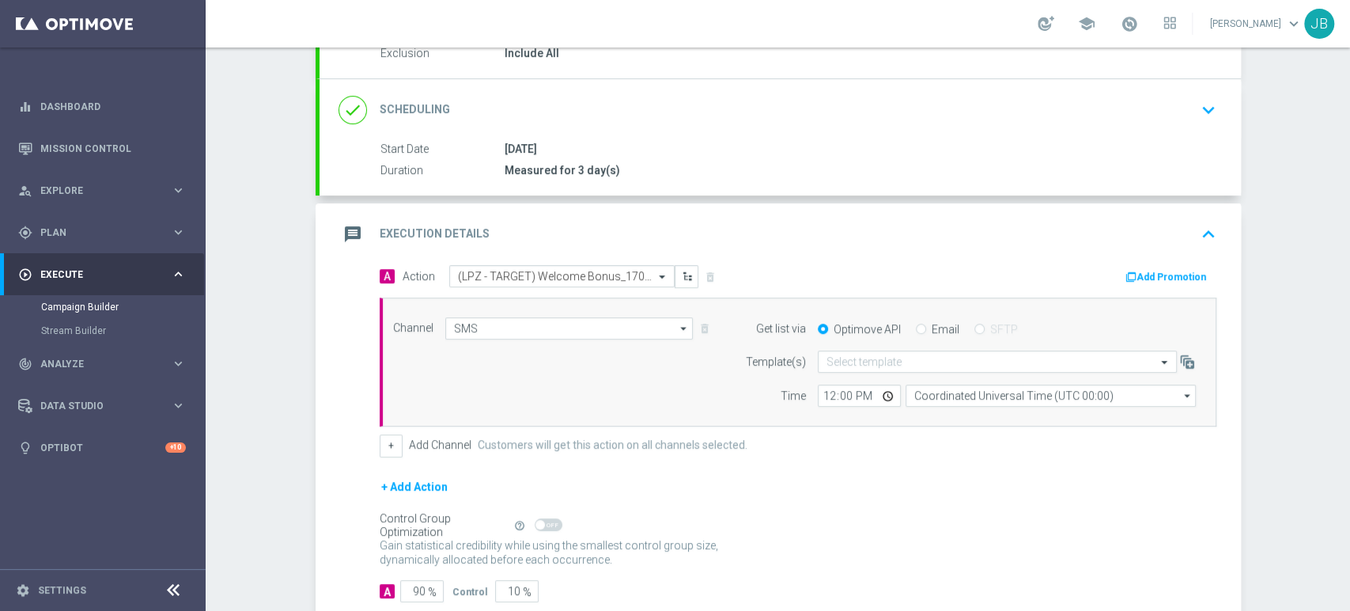
scroll to position [191, 0]
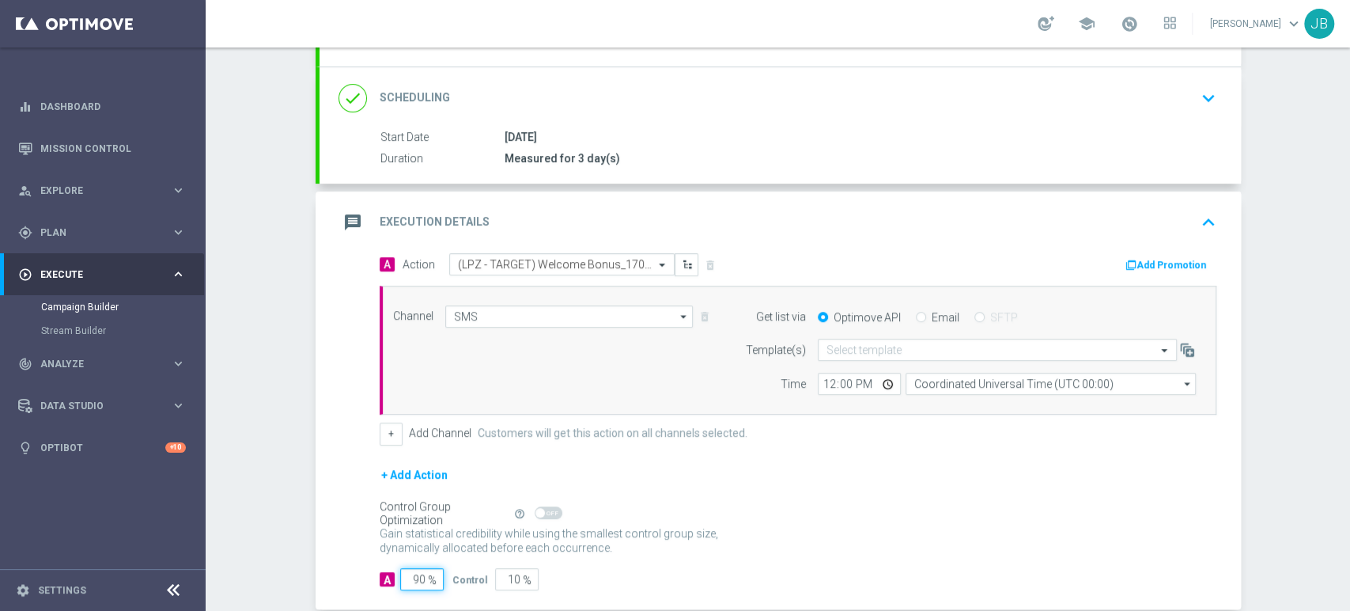
click at [410, 576] on input "90" at bounding box center [422, 579] width 44 height 22
type input "0"
type input "100"
type input "10"
type input "90"
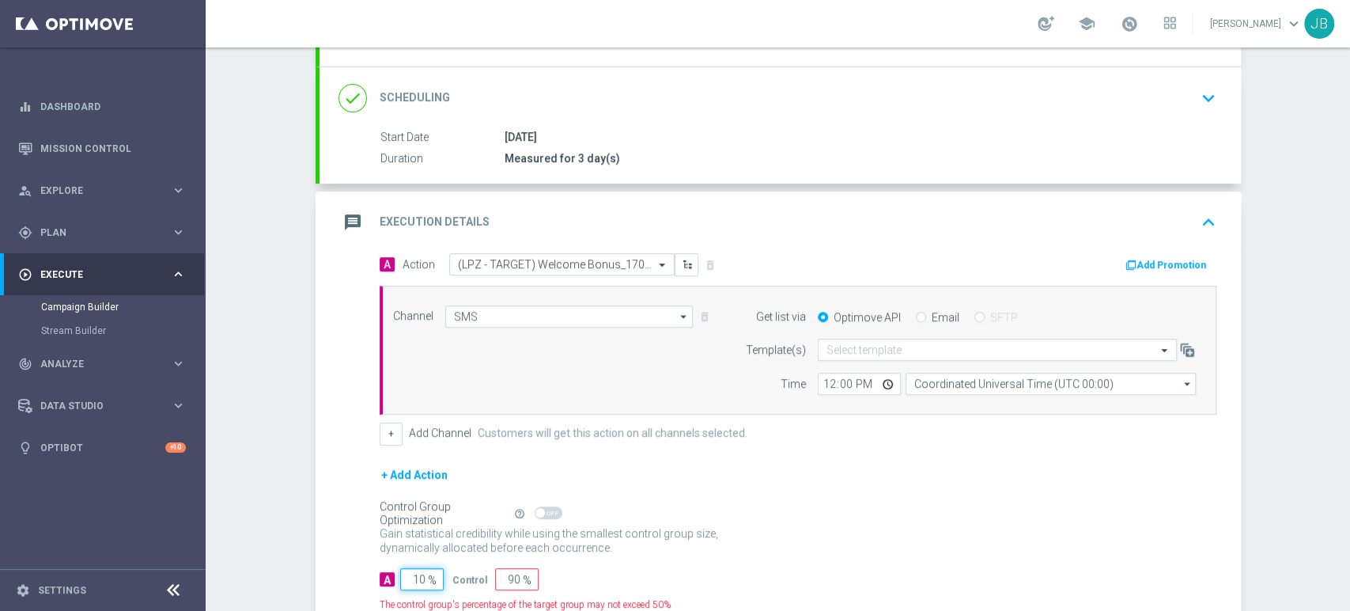
type input "100"
type input "0"
type input "100"
click at [861, 347] on input "text" at bounding box center [982, 349] width 310 height 13
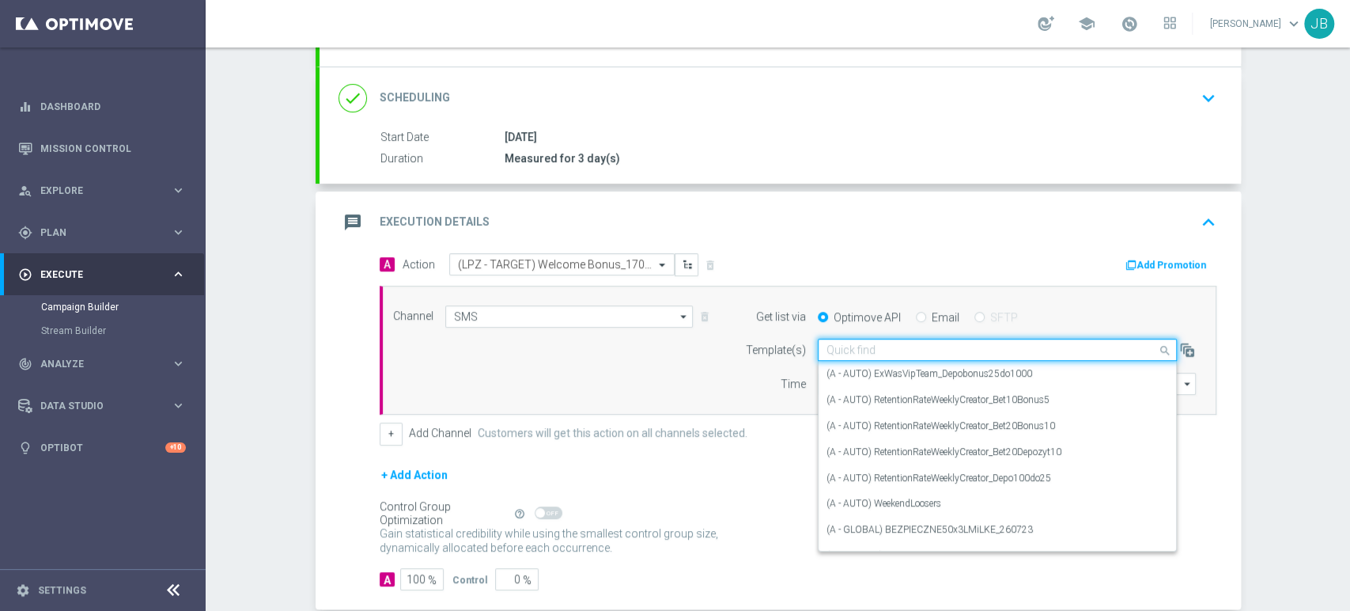
paste input "(LPZ - TARGET) Welcome Bonus_17092025"
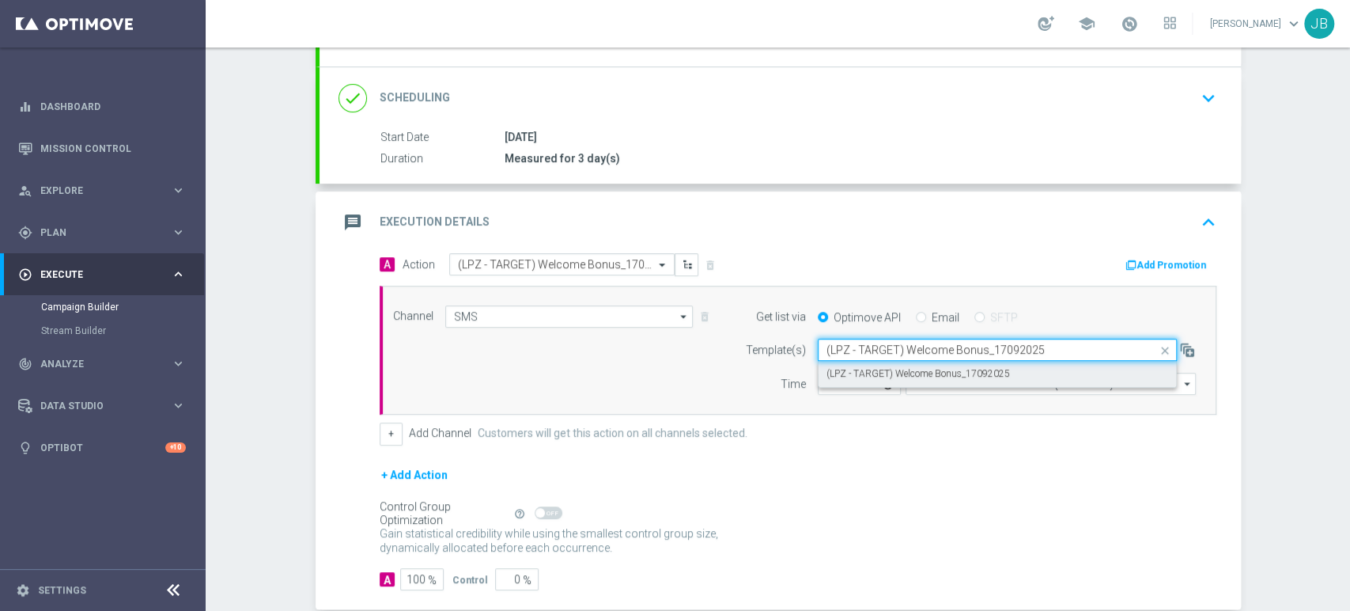
click at [860, 377] on label "(LPZ - TARGET) Welcome Bonus_17092025" at bounding box center [919, 373] width 184 height 13
type input "(LPZ - TARGET) Welcome Bonus_17092025"
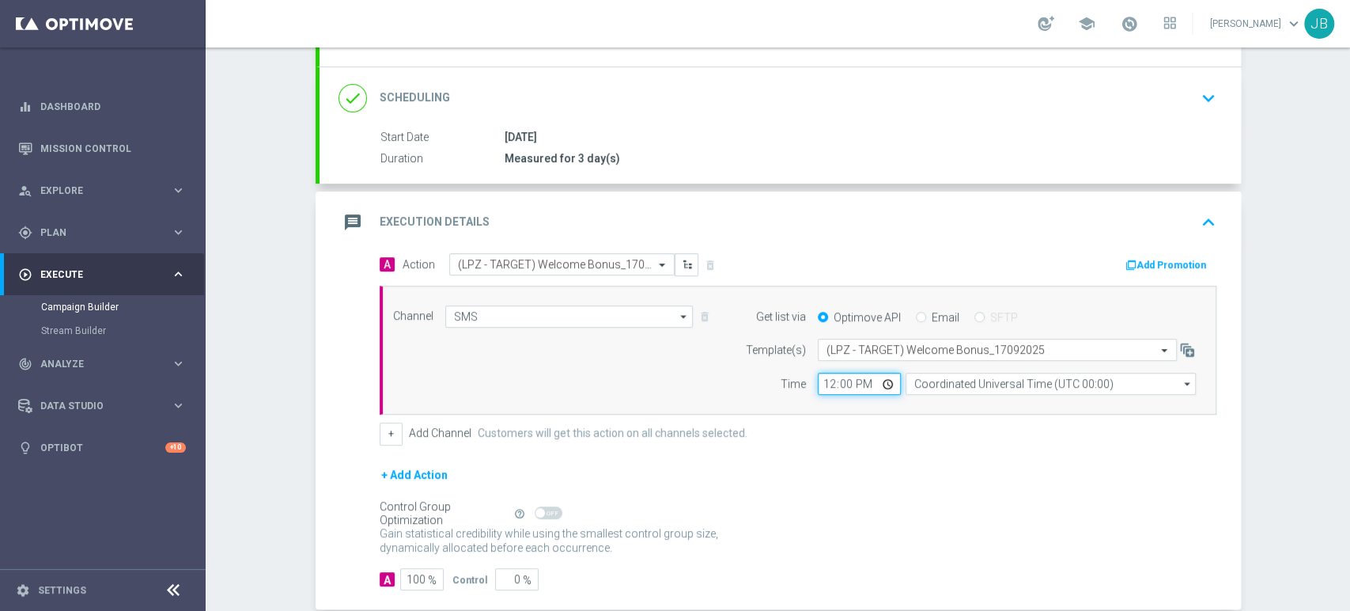
click at [823, 380] on input "12:00" at bounding box center [859, 384] width 83 height 22
type input "09:11"
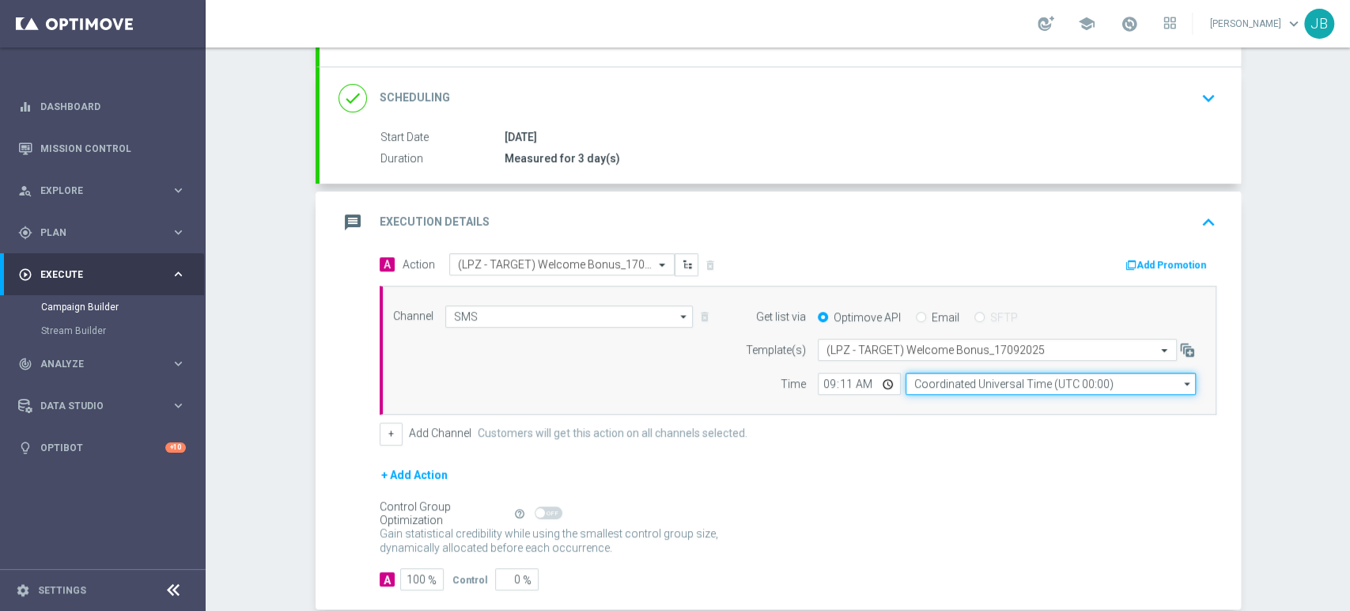
click at [924, 389] on input "Coordinated Universal Time (UTC 00:00)" at bounding box center [1051, 384] width 290 height 22
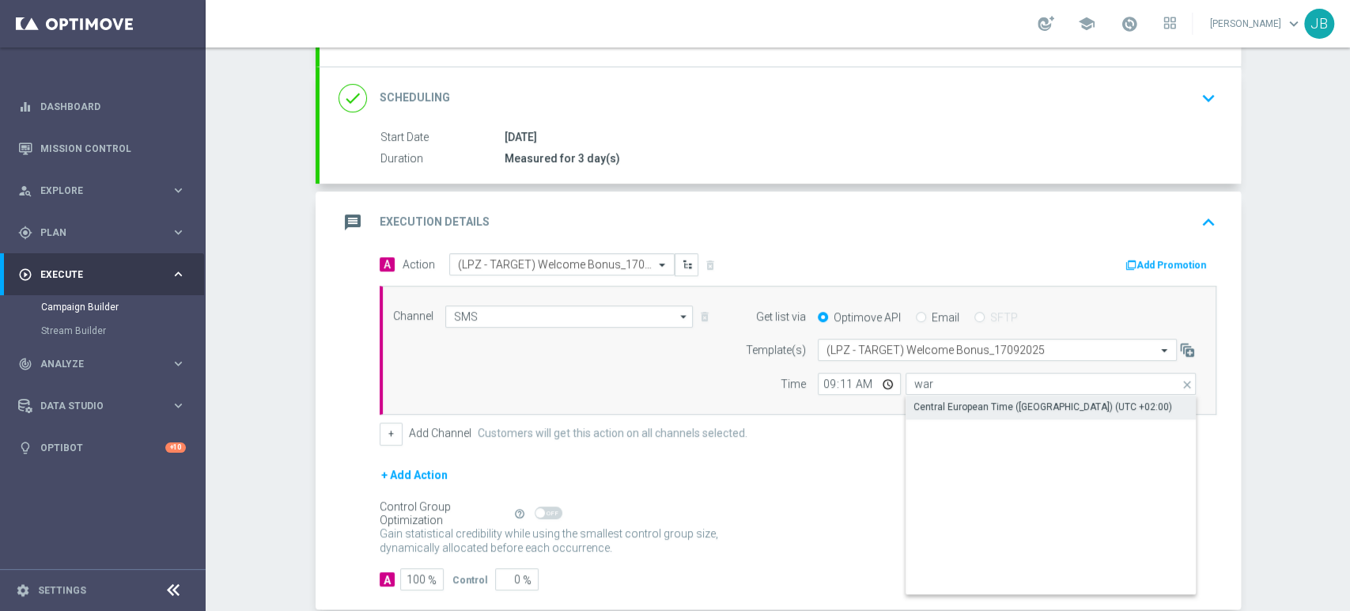
click at [931, 405] on div "Central European Time ([GEOGRAPHIC_DATA]) (UTC +02:00)" at bounding box center [1043, 406] width 259 height 14
type input "Central European Time ([GEOGRAPHIC_DATA]) (UTC +02:00)"
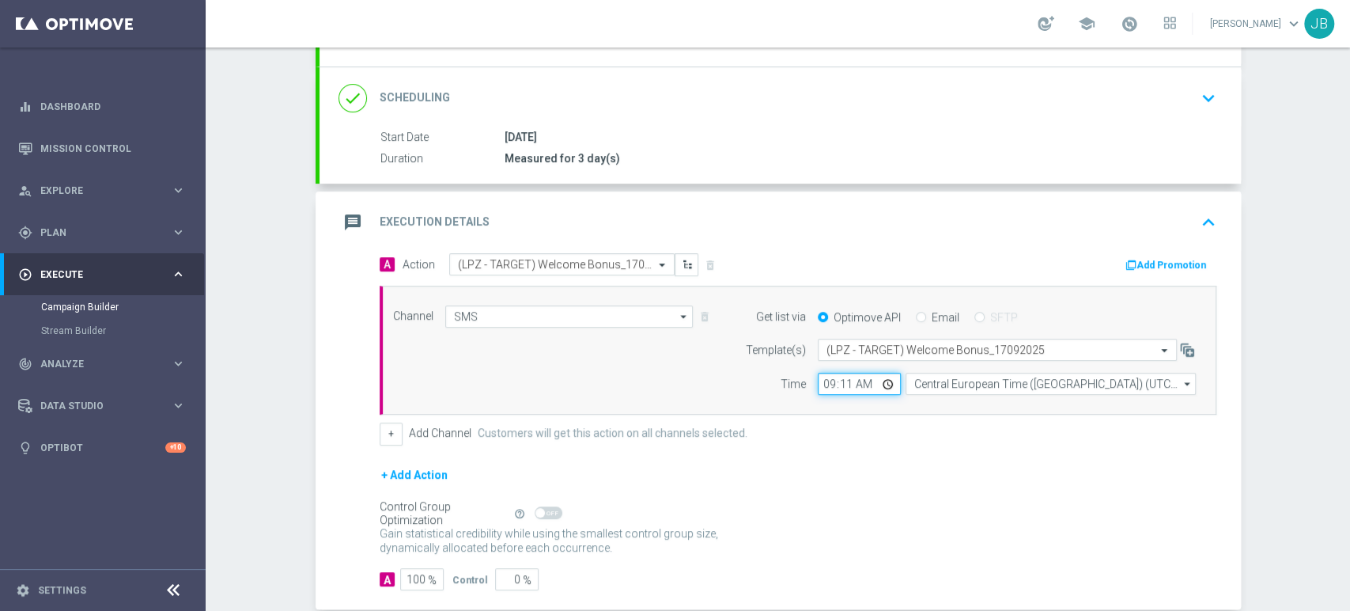
click at [842, 378] on input "09:11" at bounding box center [859, 384] width 83 height 22
type input "09:23"
click at [1285, 211] on div "Campaign Builder Scheduled Campaign Triggered Campaign Status: Draft done Targe…" at bounding box center [778, 328] width 1145 height 563
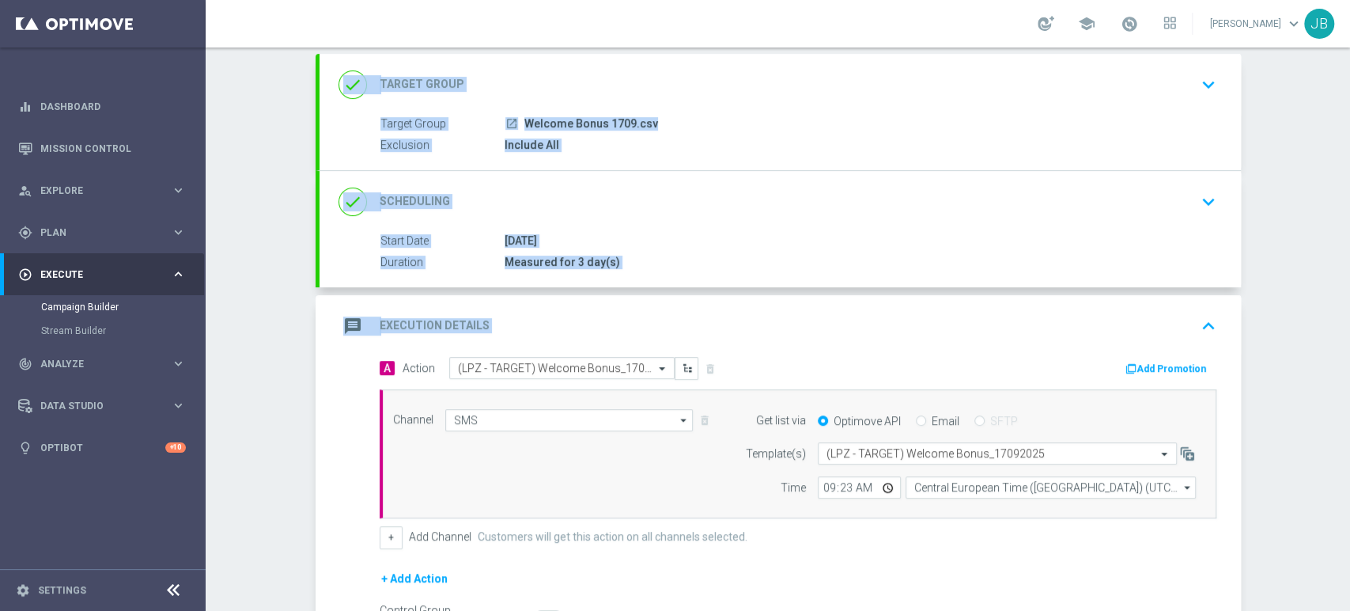
scroll to position [41, 0]
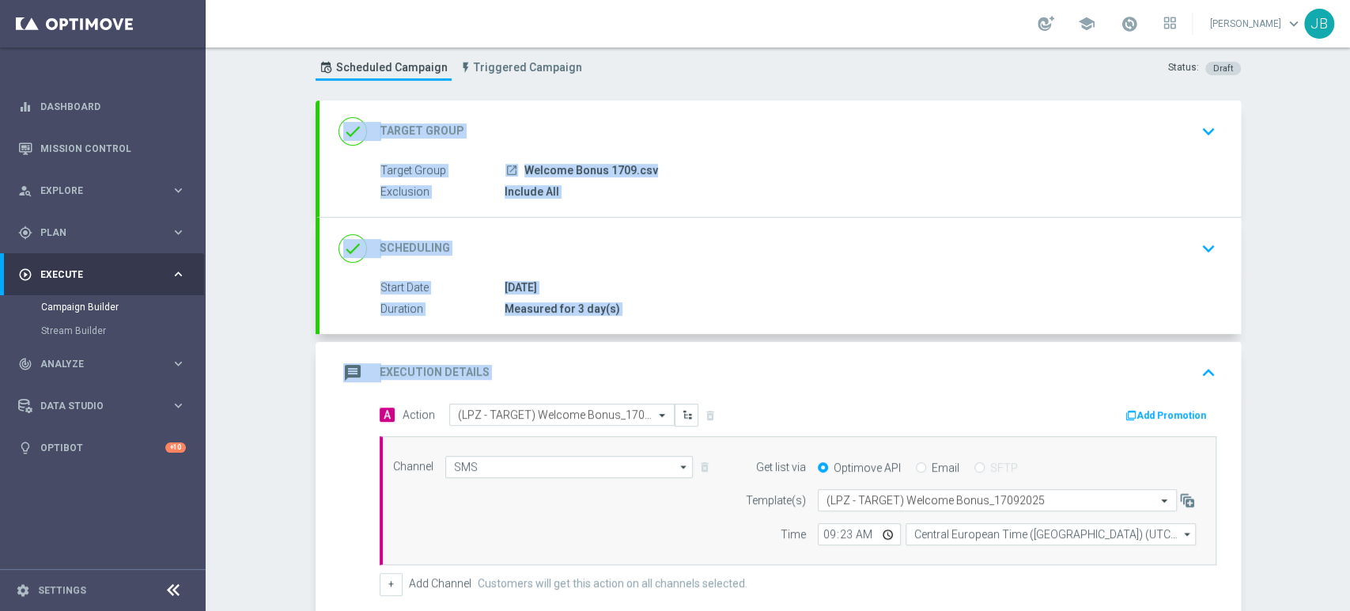
drag, startPoint x: 1349, startPoint y: 213, endPoint x: 1342, endPoint y: 118, distance: 95.1
click at [1342, 118] on div "Campaign Builder Scheduled Campaign Triggered Campaign Status: Draft done Targe…" at bounding box center [778, 328] width 1145 height 563
click at [1296, 153] on div "Campaign Builder Scheduled Campaign Triggered Campaign Status: Draft done Targe…" at bounding box center [778, 328] width 1145 height 563
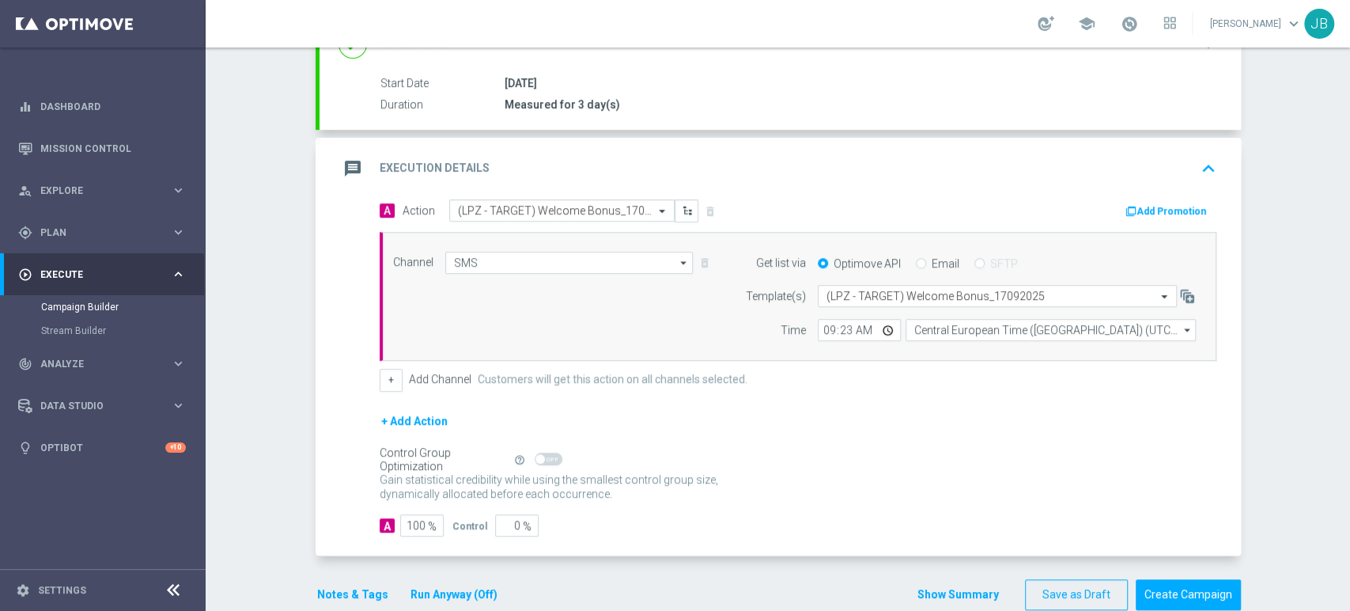
scroll to position [259, 0]
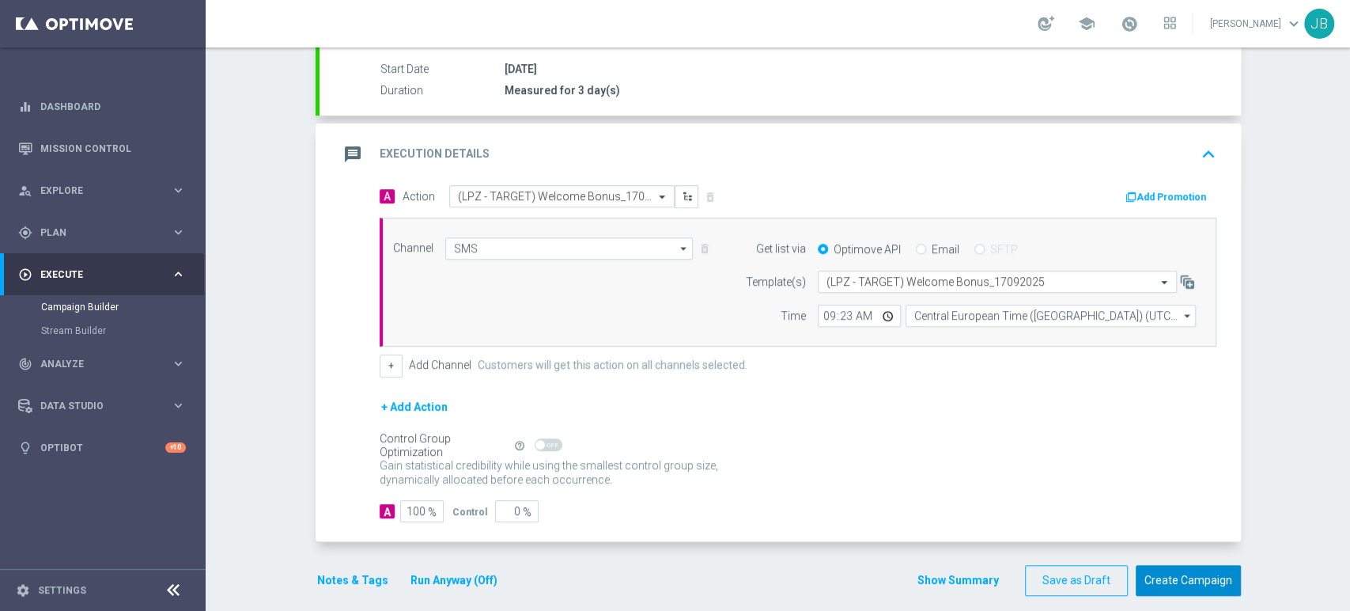
click at [1179, 574] on button "Create Campaign" at bounding box center [1188, 580] width 105 height 31
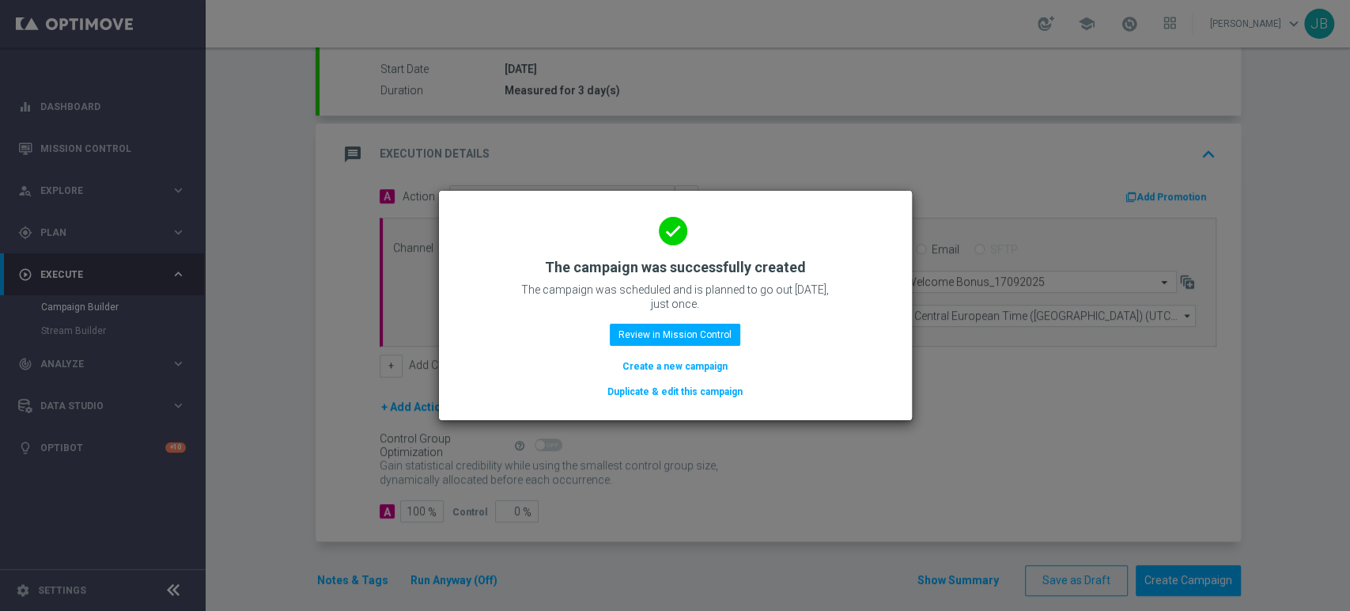
click at [683, 367] on button "Create a new campaign" at bounding box center [675, 366] width 108 height 17
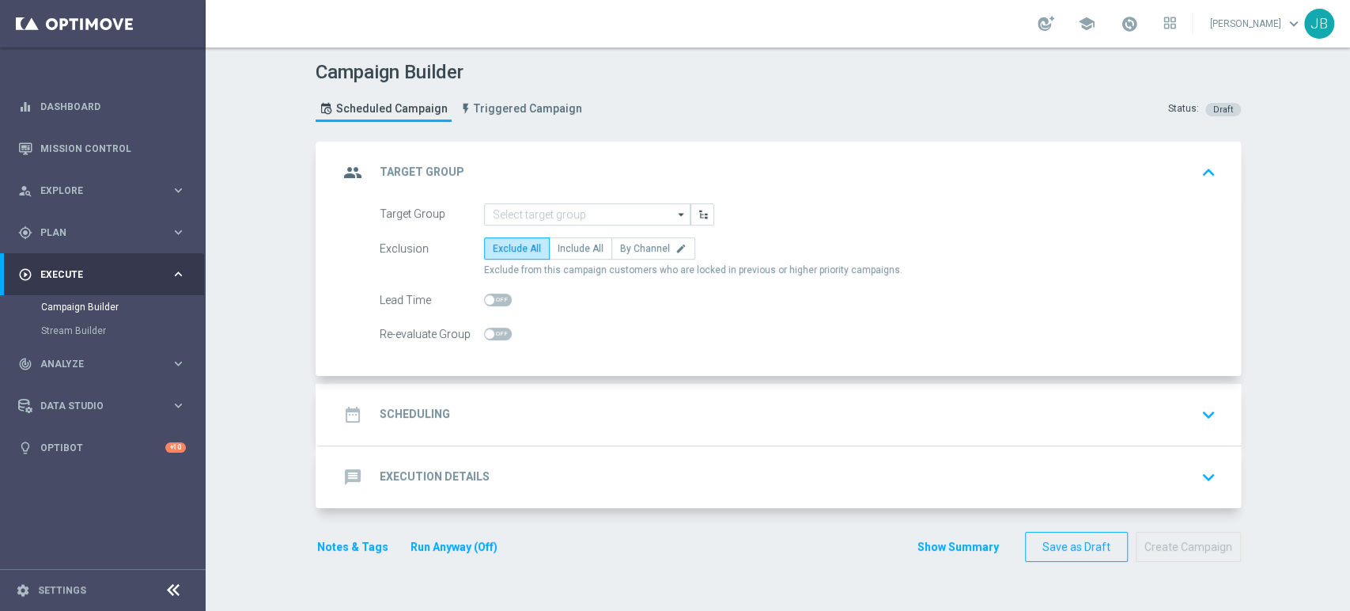
scroll to position [0, 0]
